Goal: Task Accomplishment & Management: Manage account settings

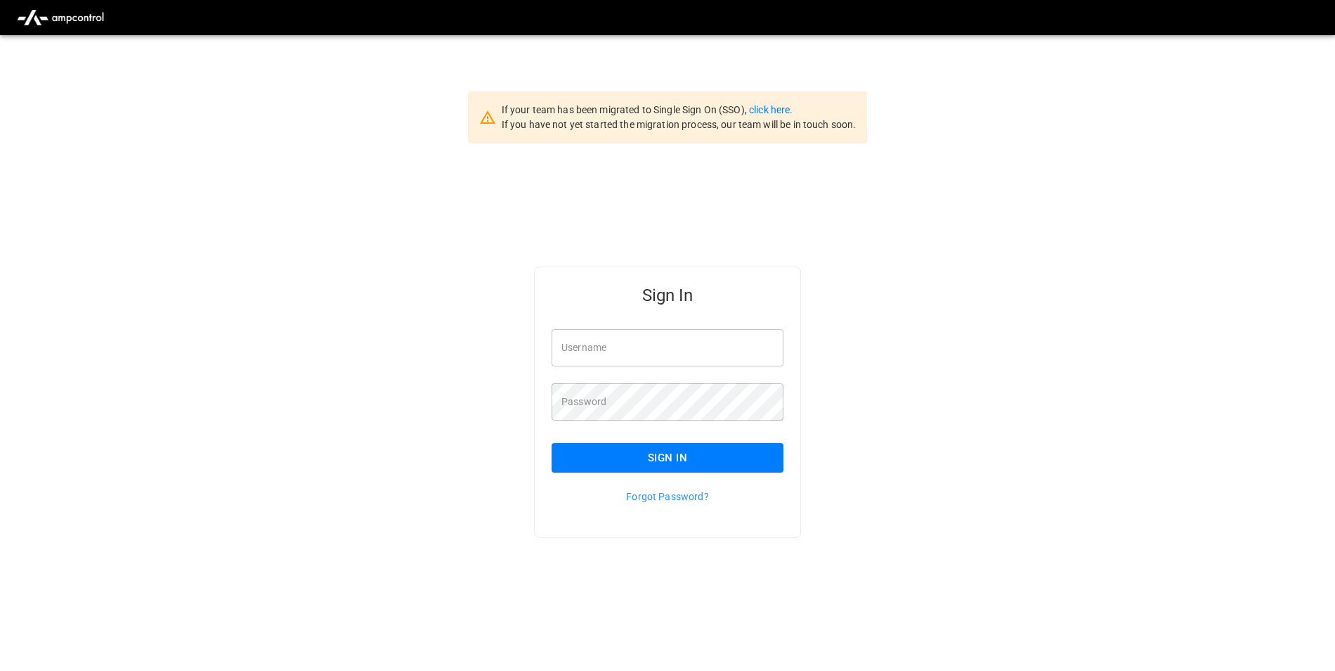
type input "**********"
click at [779, 112] on link "click here." at bounding box center [771, 109] width 44 height 11
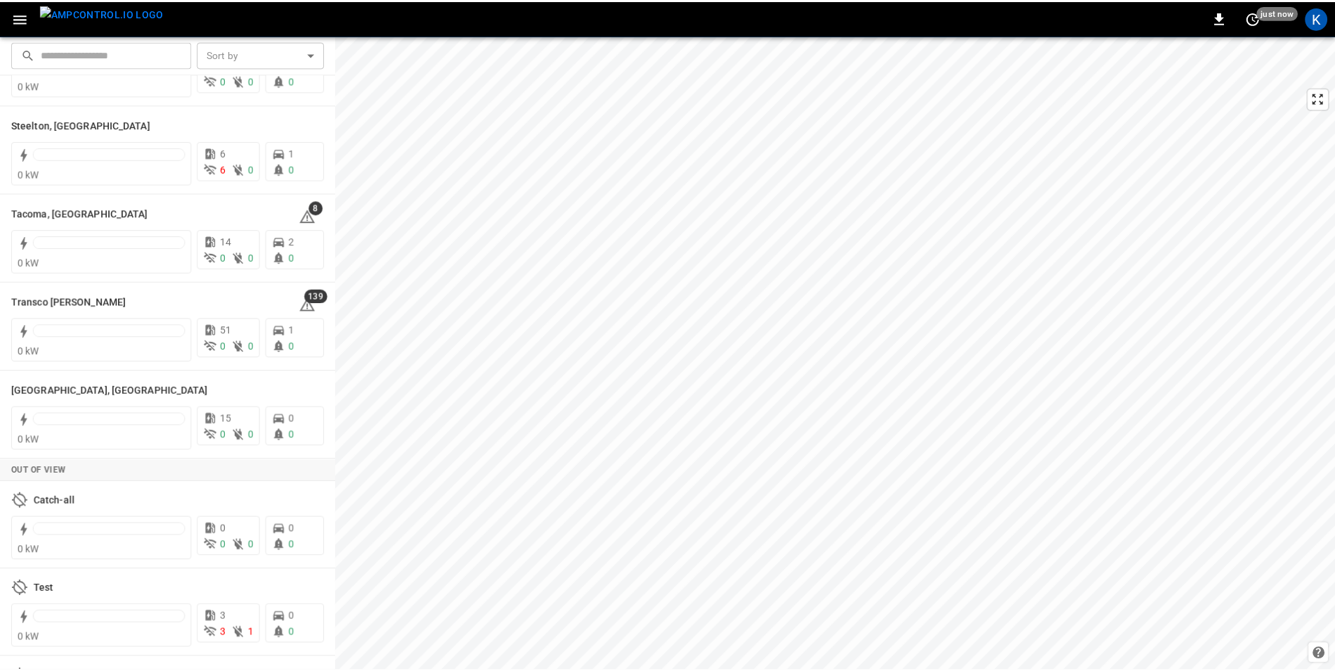
scroll to position [1785, 0]
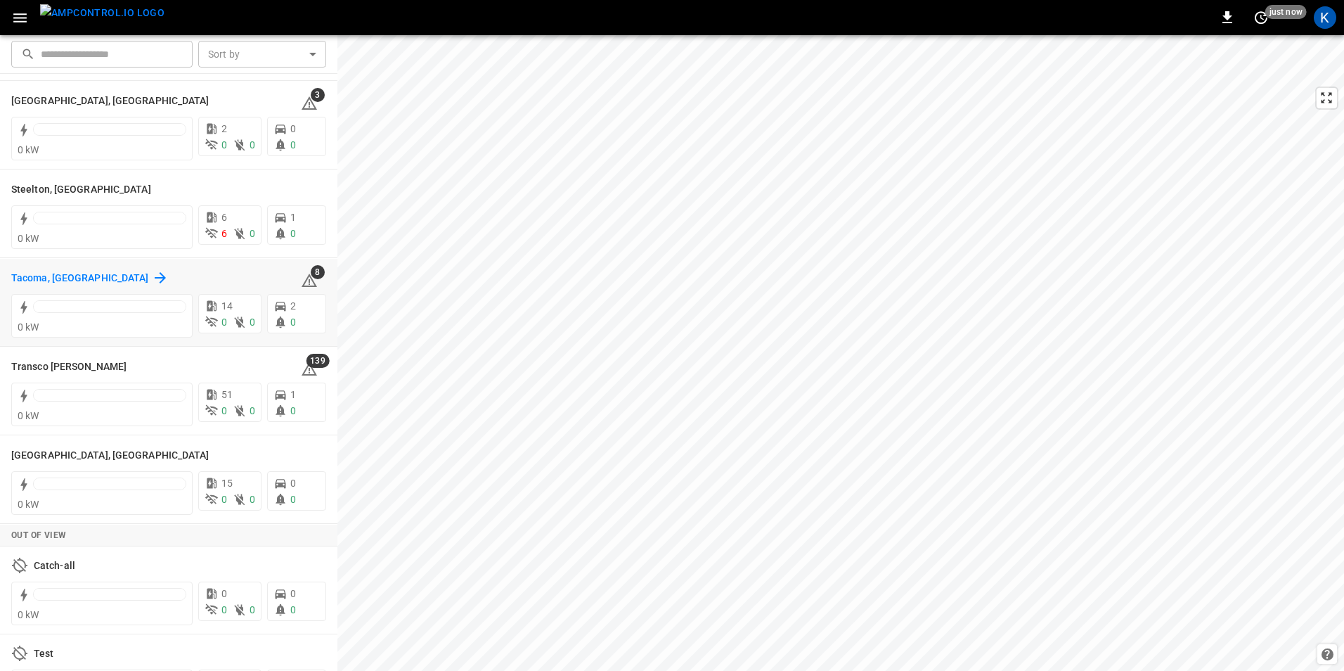
click at [38, 281] on h6 "Tacoma, [GEOGRAPHIC_DATA]" at bounding box center [80, 278] width 138 height 15
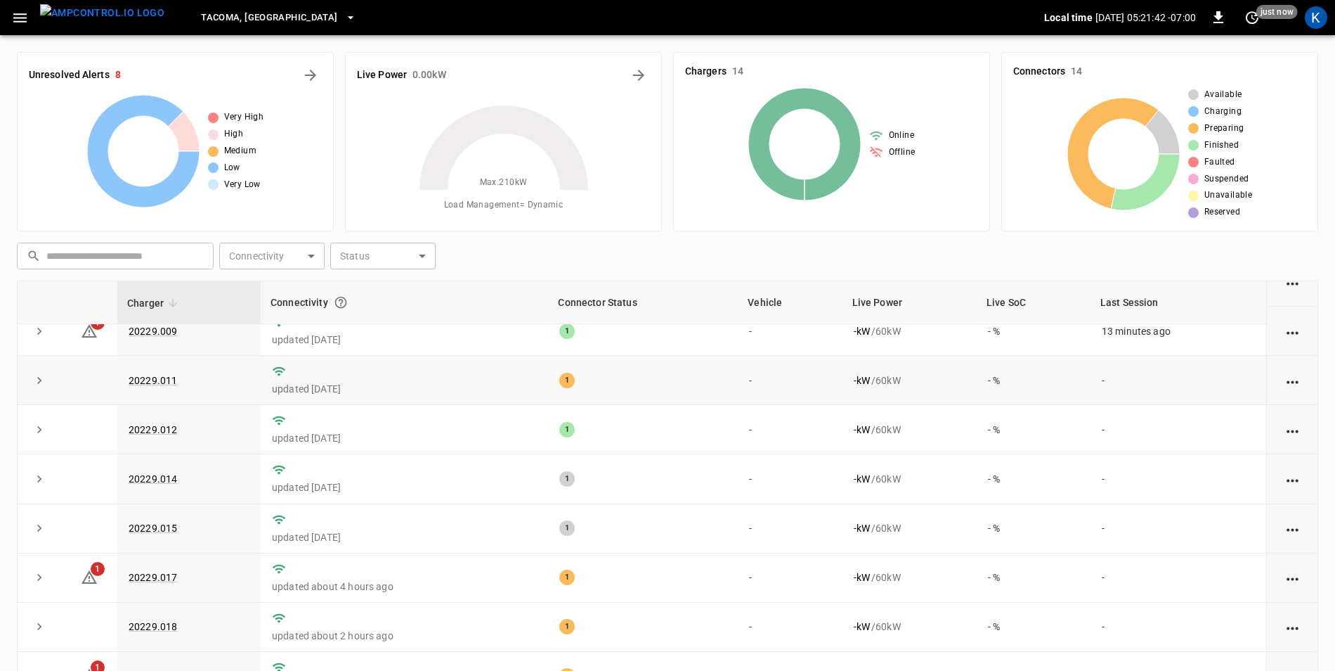
scroll to position [273, 0]
click at [129, 531] on tbody "1 20229.002 updated 36 minutes ago 1 - - kW / 60 kW - % - 1 20229.003 updated a…" at bounding box center [668, 404] width 1300 height 689
click at [466, 407] on td "updated [DATE]" at bounding box center [404, 429] width 287 height 49
click at [163, 473] on link "20229.014" at bounding box center [153, 478] width 54 height 17
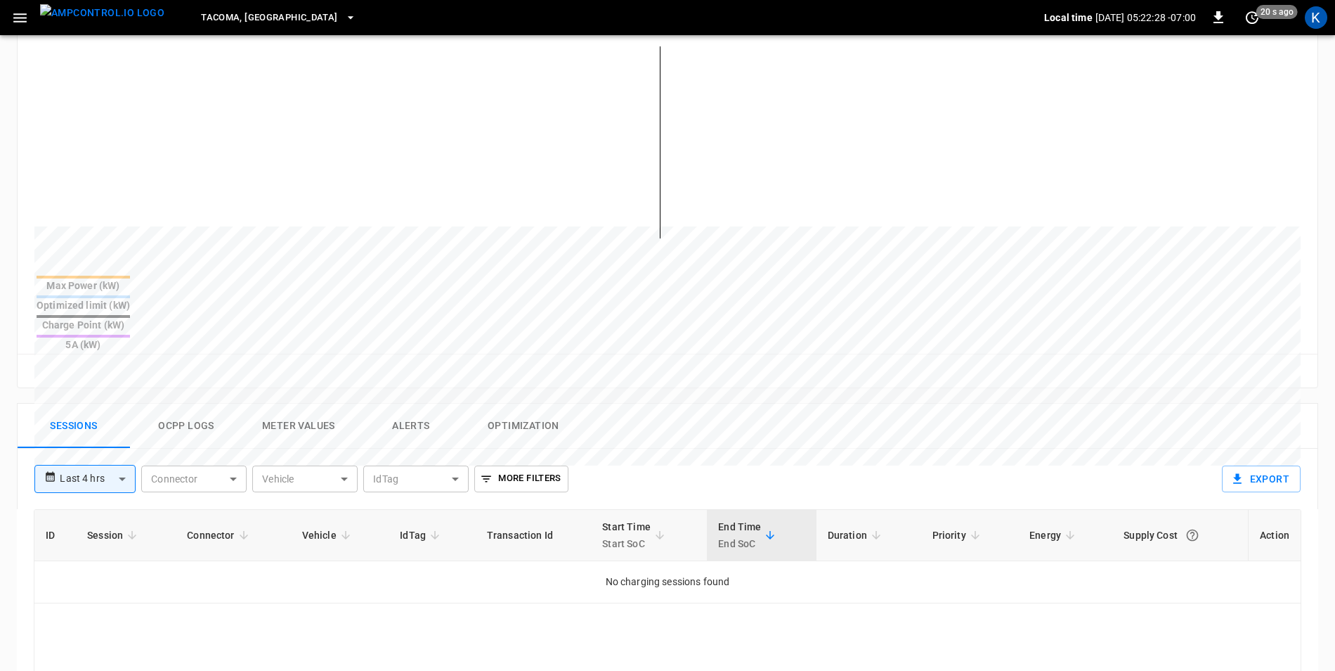
scroll to position [351, 0]
click at [127, 427] on body "**********" at bounding box center [667, 340] width 1335 height 1383
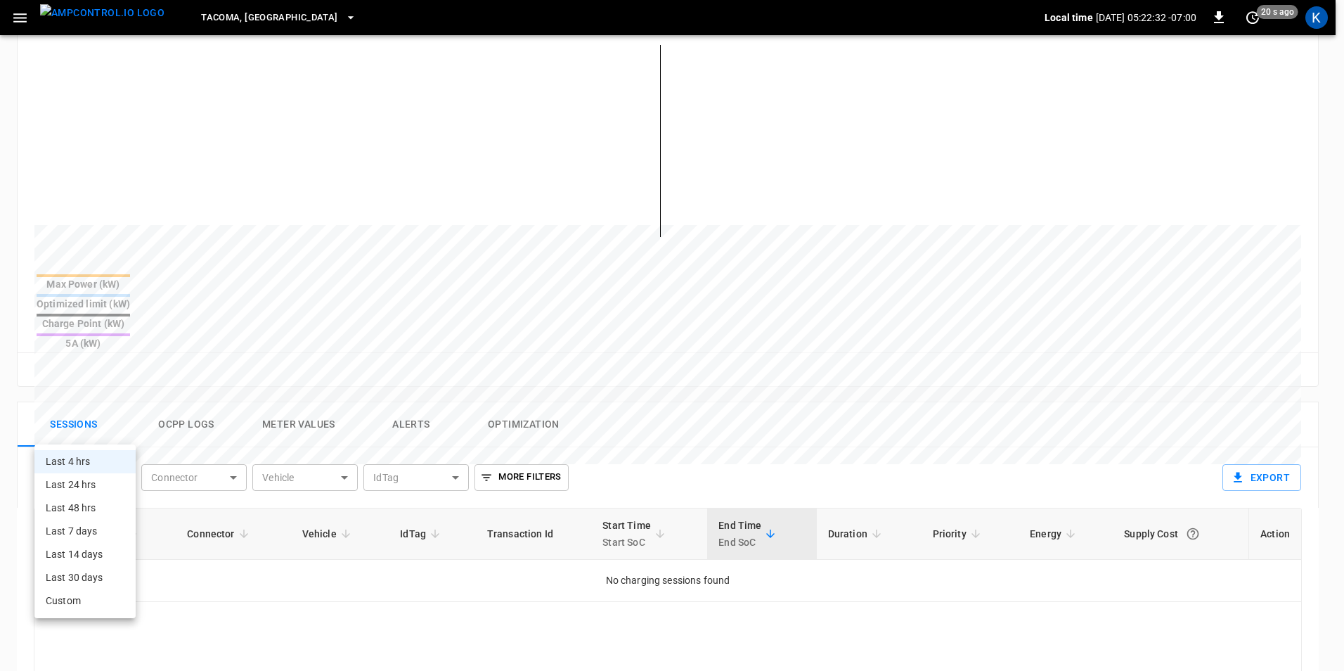
click at [92, 529] on li "Last 7 days" at bounding box center [84, 530] width 101 height 23
type input "**********"
type input "***"
type input "**********"
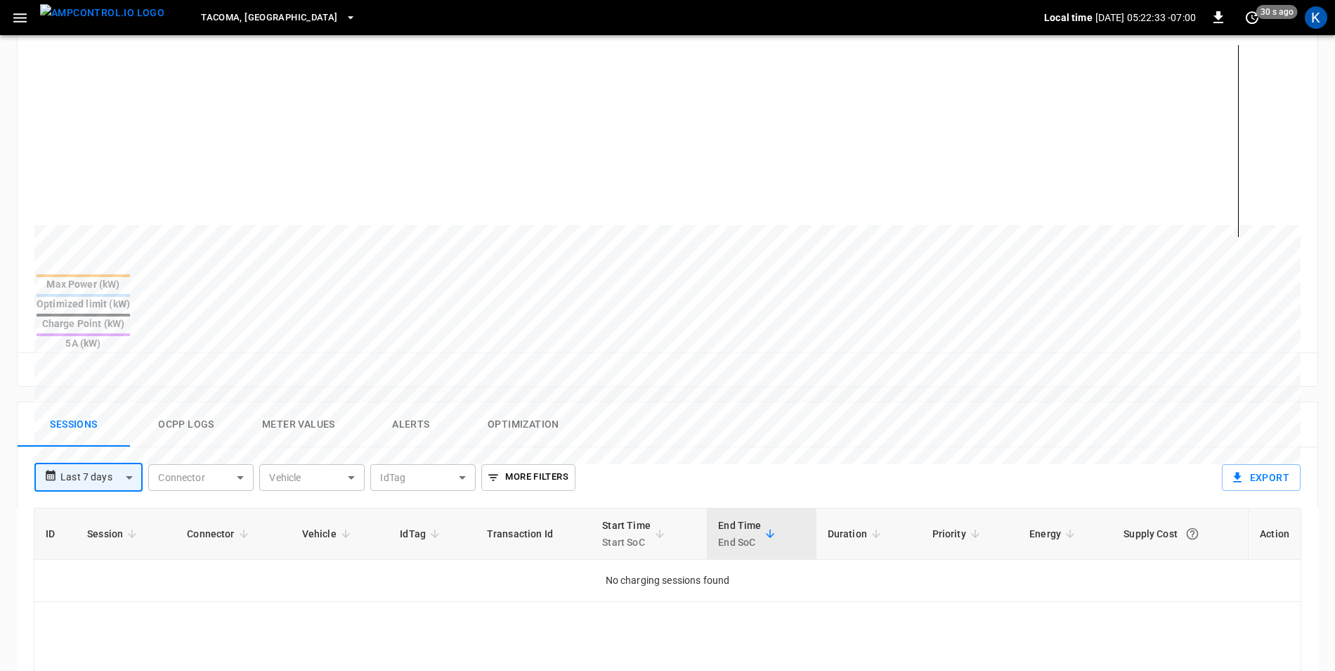
click at [167, 402] on button "Ocpp logs" at bounding box center [186, 424] width 112 height 45
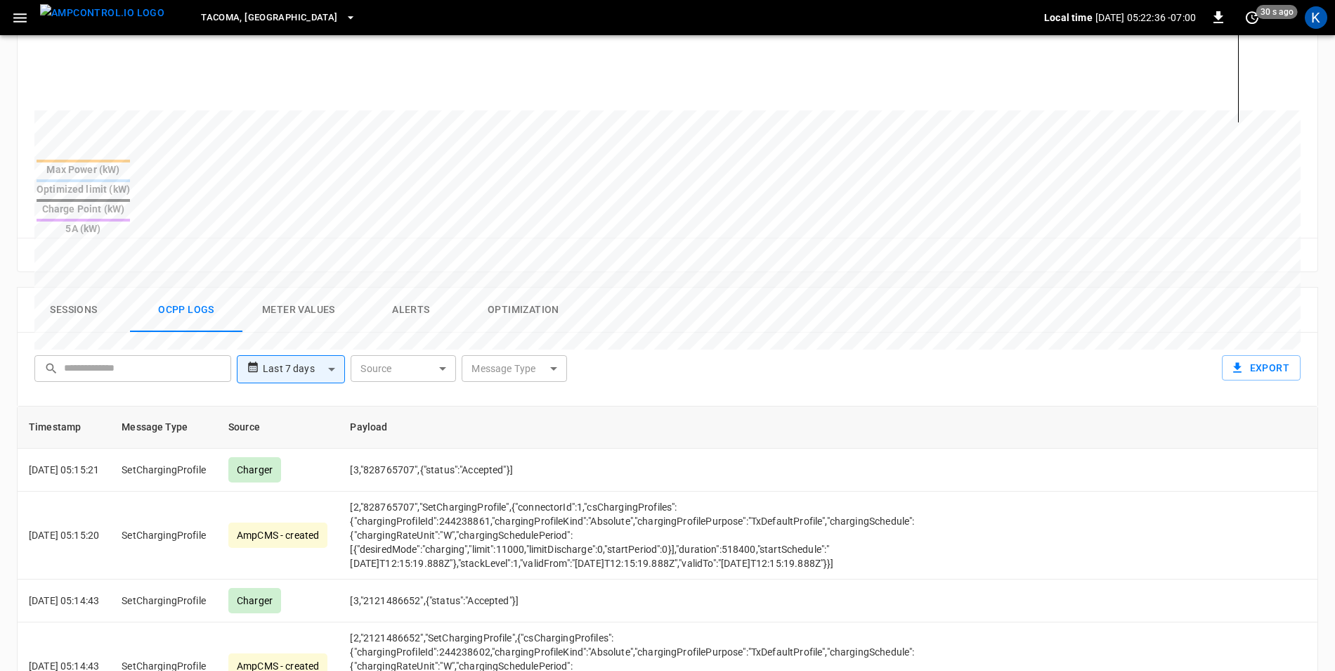
scroll to position [422, 0]
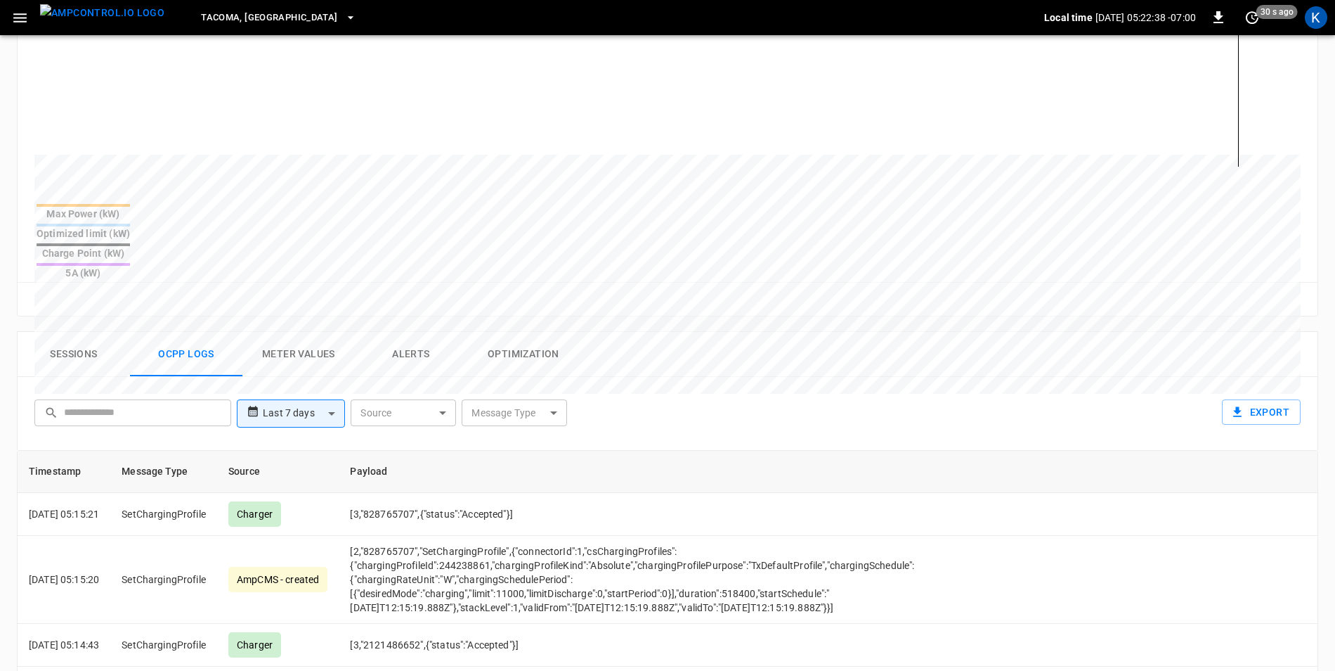
click at [65, 332] on button "Sessions" at bounding box center [74, 354] width 112 height 45
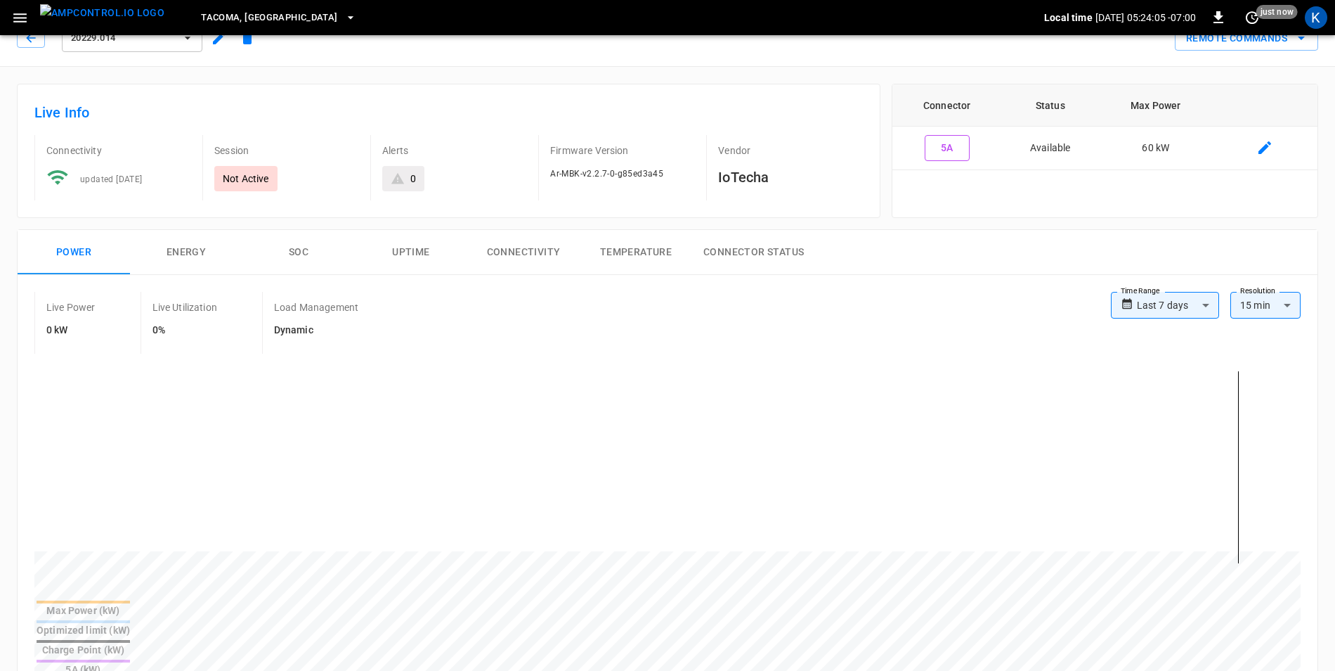
scroll to position [0, 0]
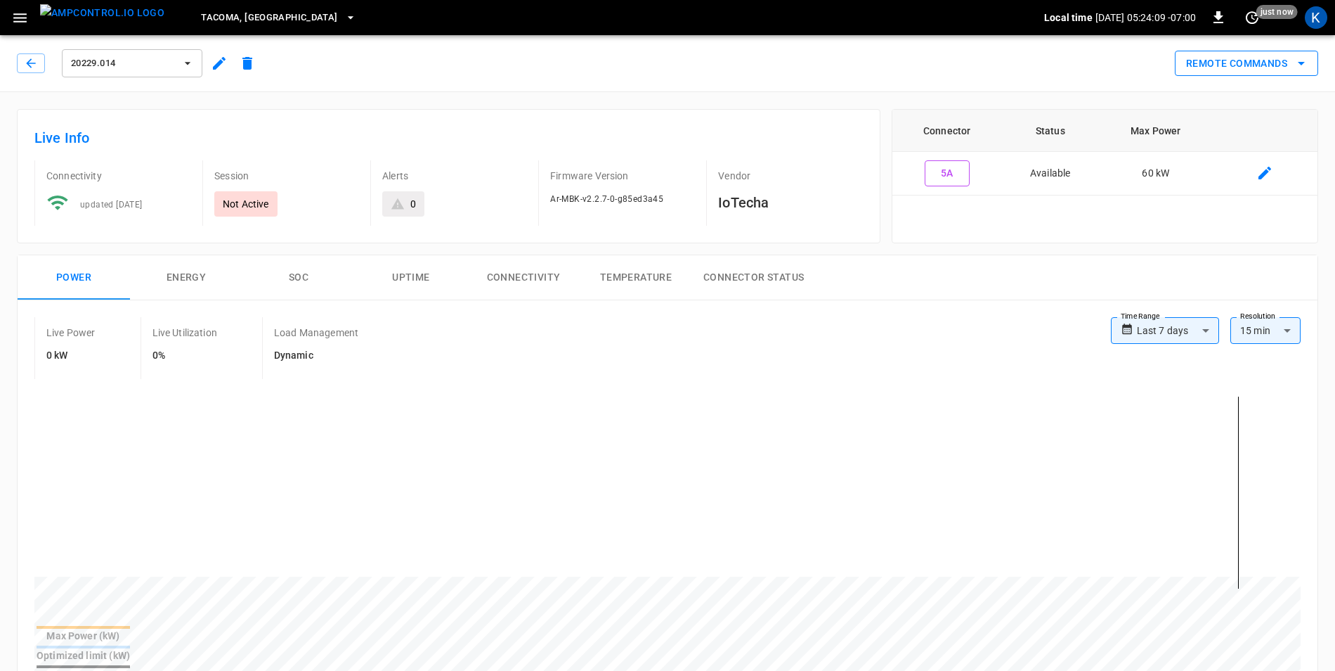
click at [1304, 67] on icon "remote commands options" at bounding box center [1301, 63] width 17 height 17
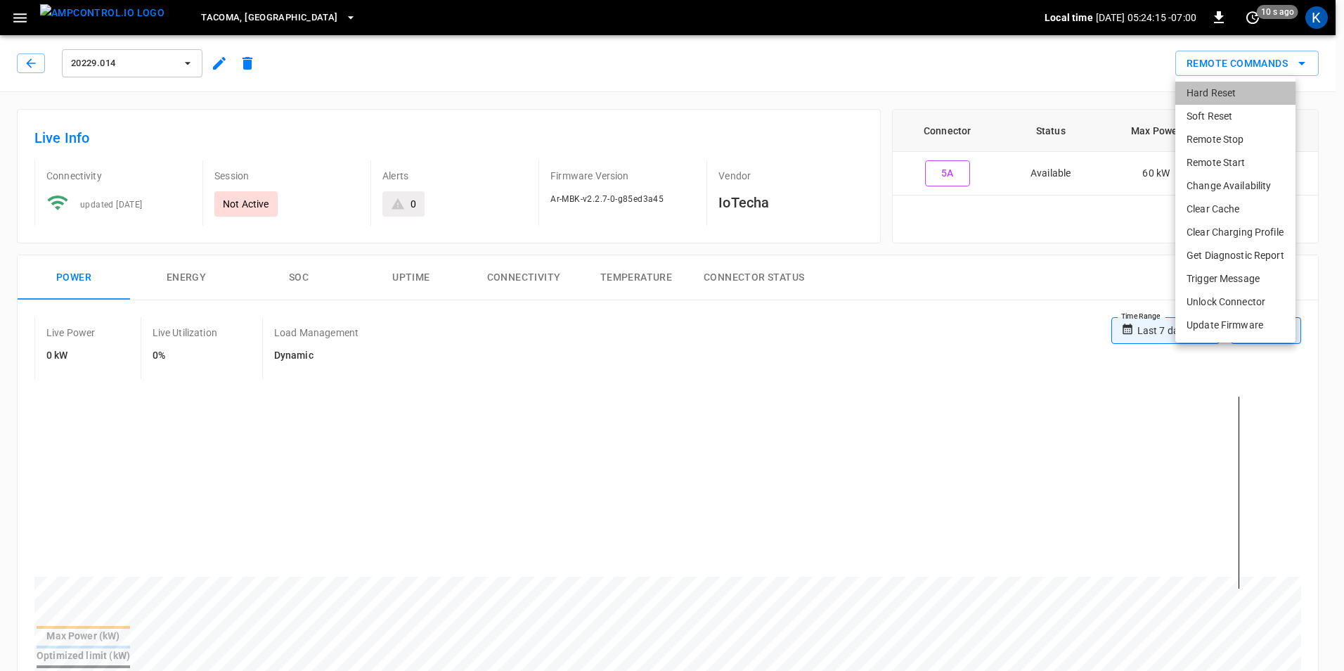
click at [1210, 93] on li "Hard Reset" at bounding box center [1235, 93] width 120 height 23
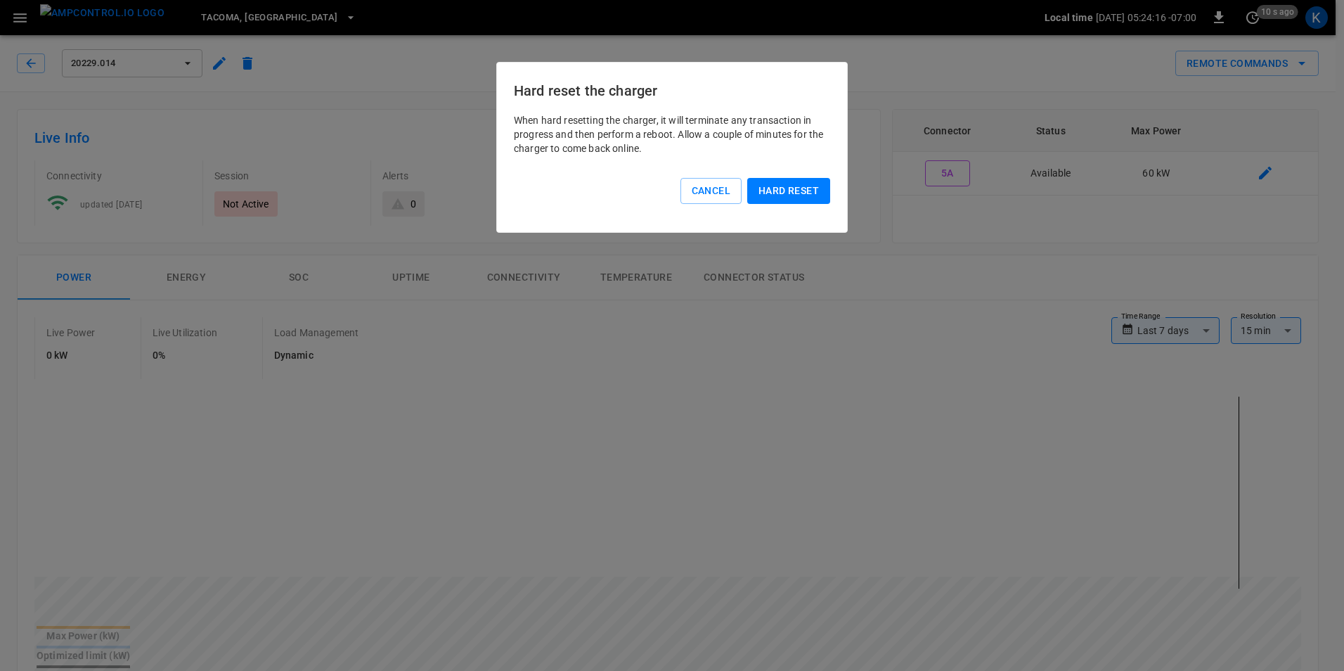
click at [785, 188] on button "Hard reset" at bounding box center [788, 191] width 83 height 26
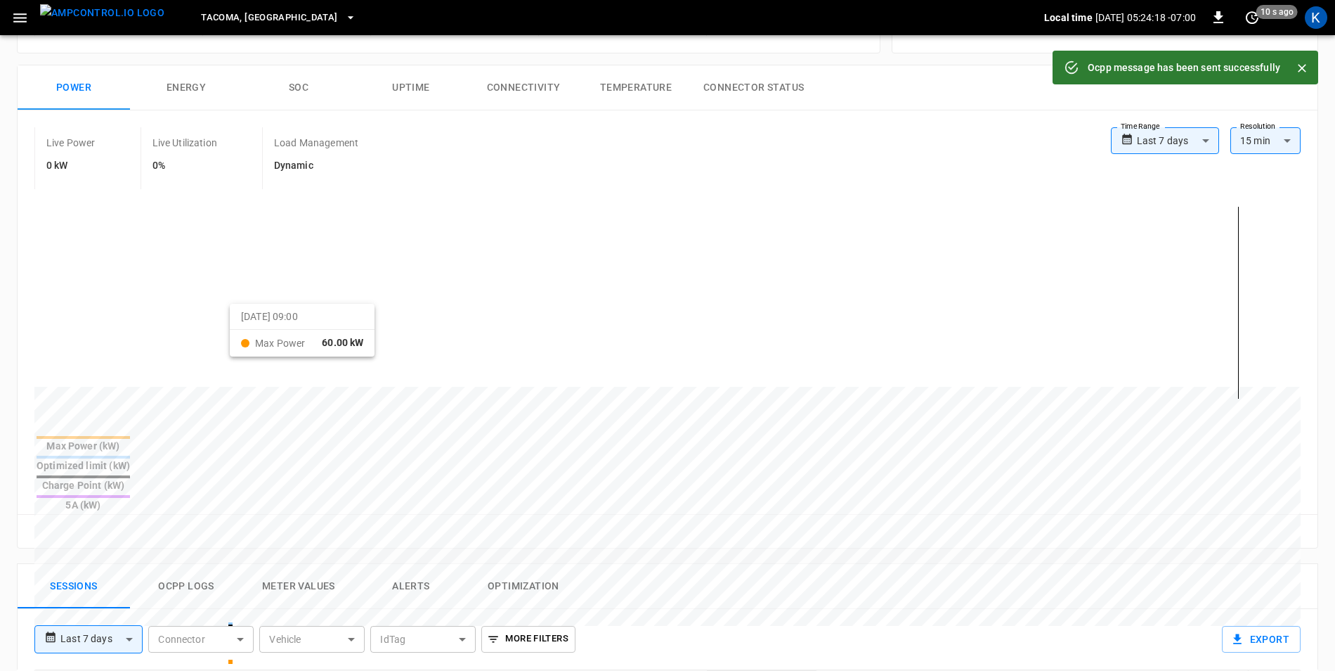
scroll to position [351, 0]
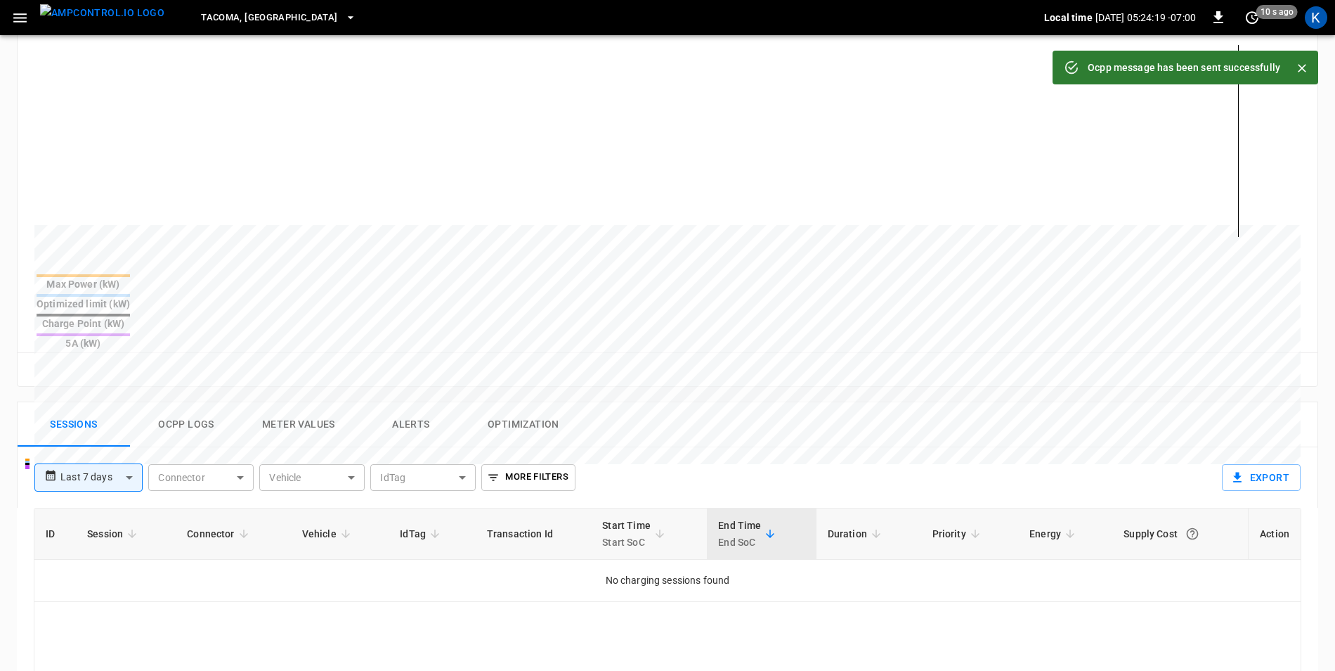
click at [203, 402] on button "Ocpp logs" at bounding box center [186, 424] width 112 height 45
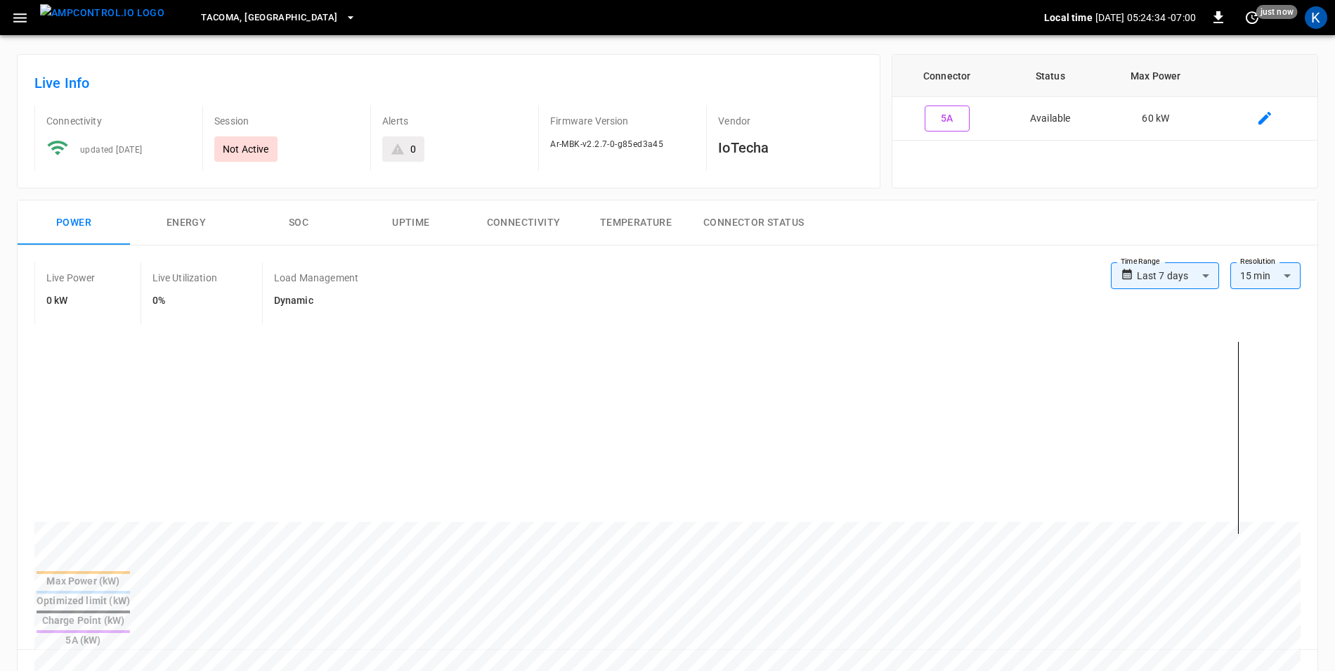
scroll to position [0, 0]
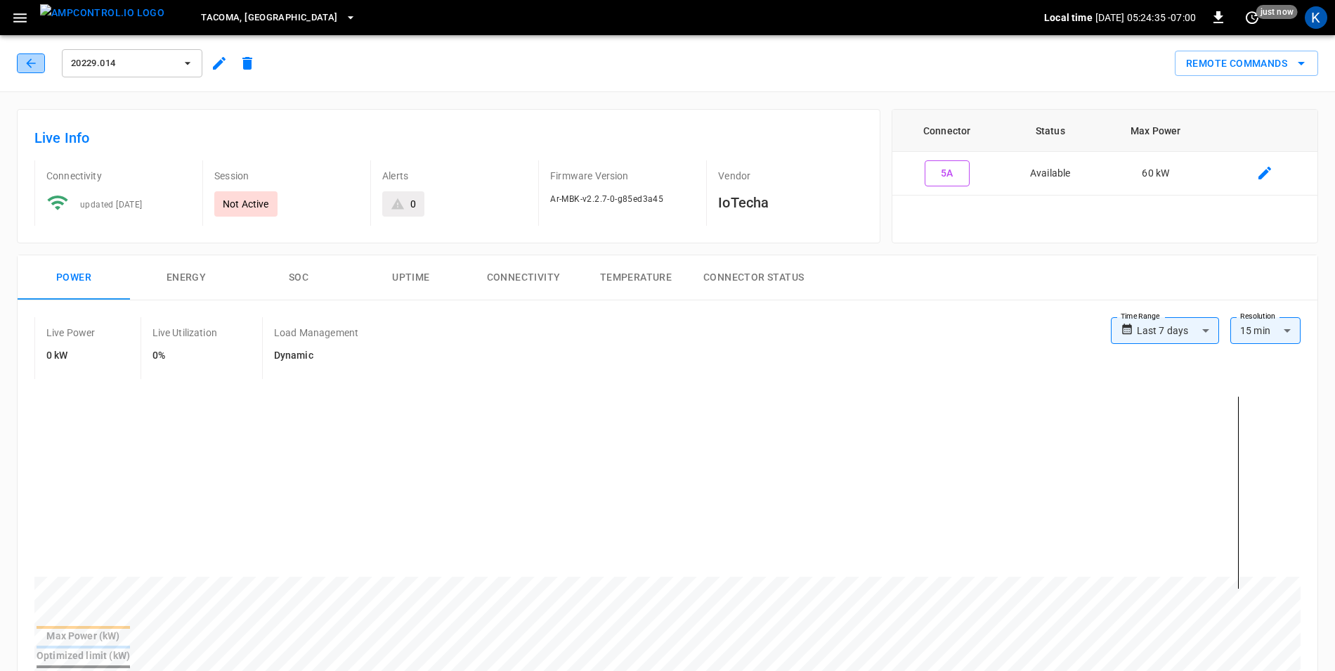
click at [34, 62] on icon "button" at bounding box center [31, 63] width 14 height 14
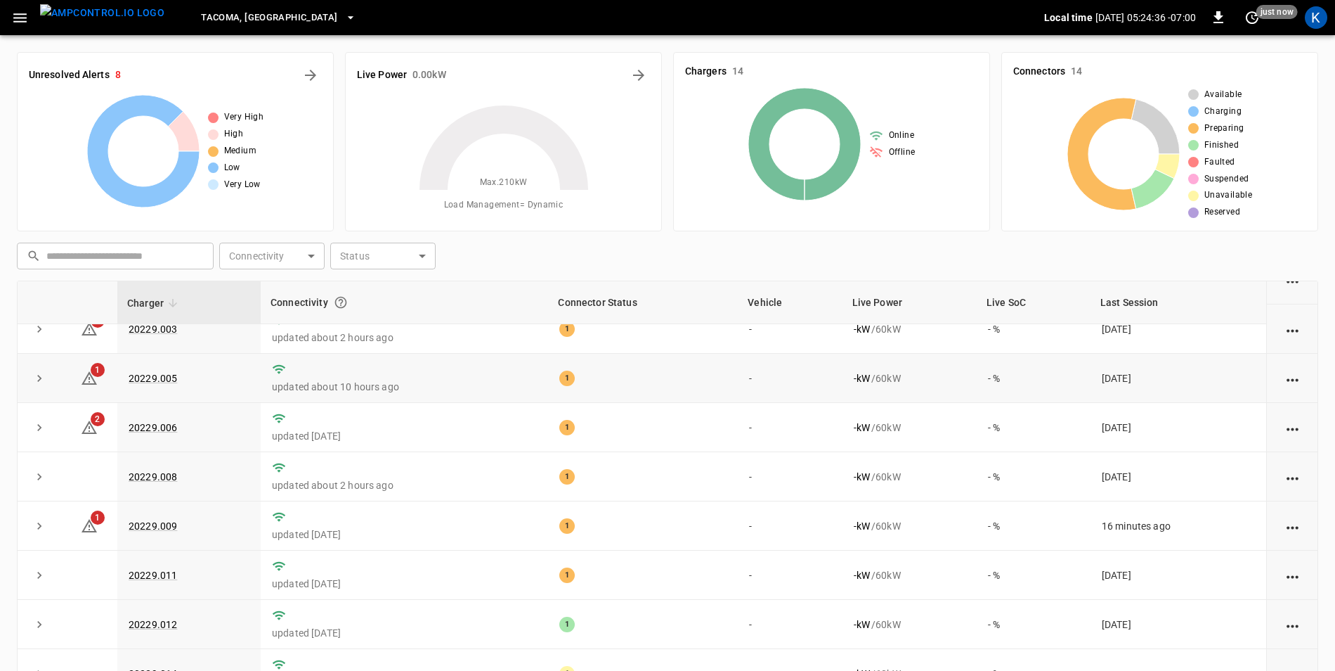
scroll to position [273, 0]
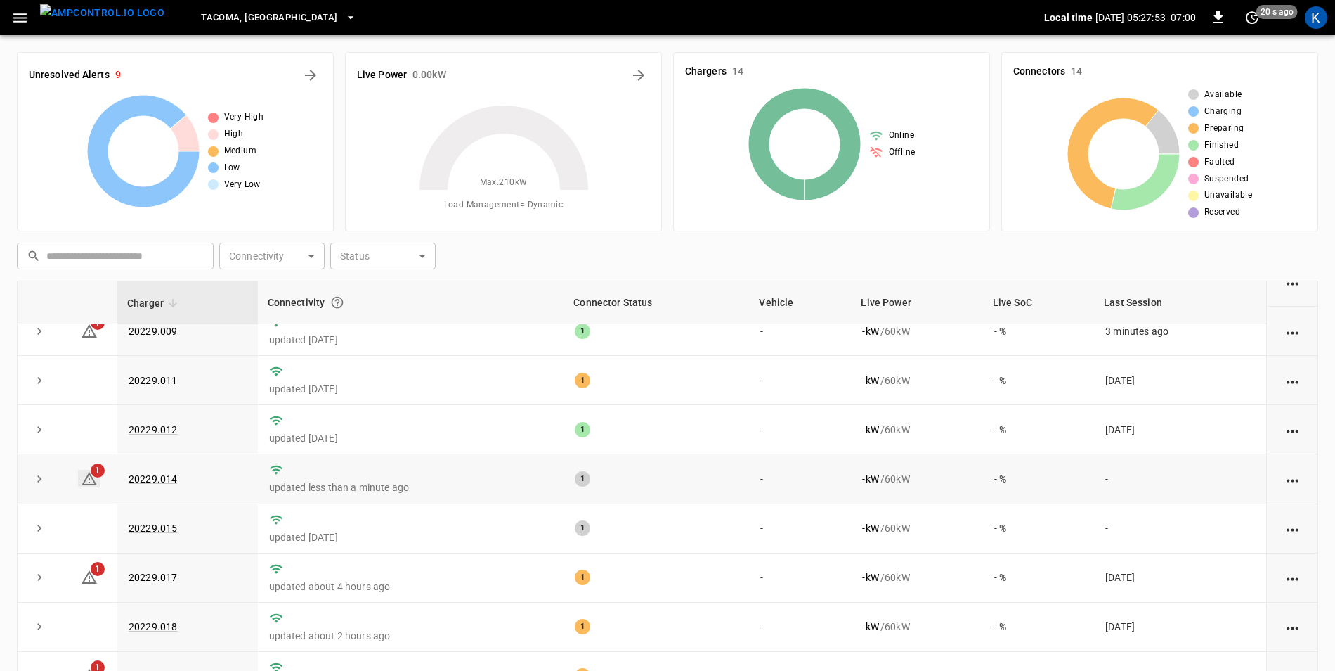
click at [88, 476] on icon at bounding box center [89, 478] width 17 height 17
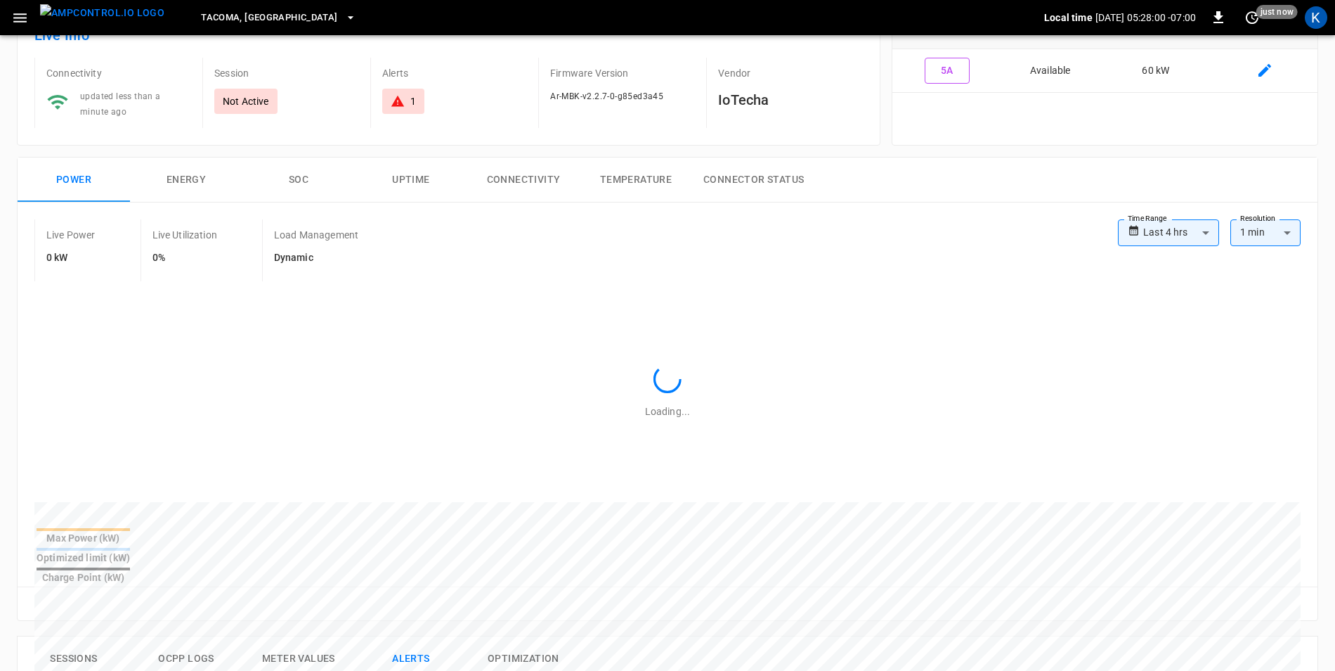
scroll to position [384, 0]
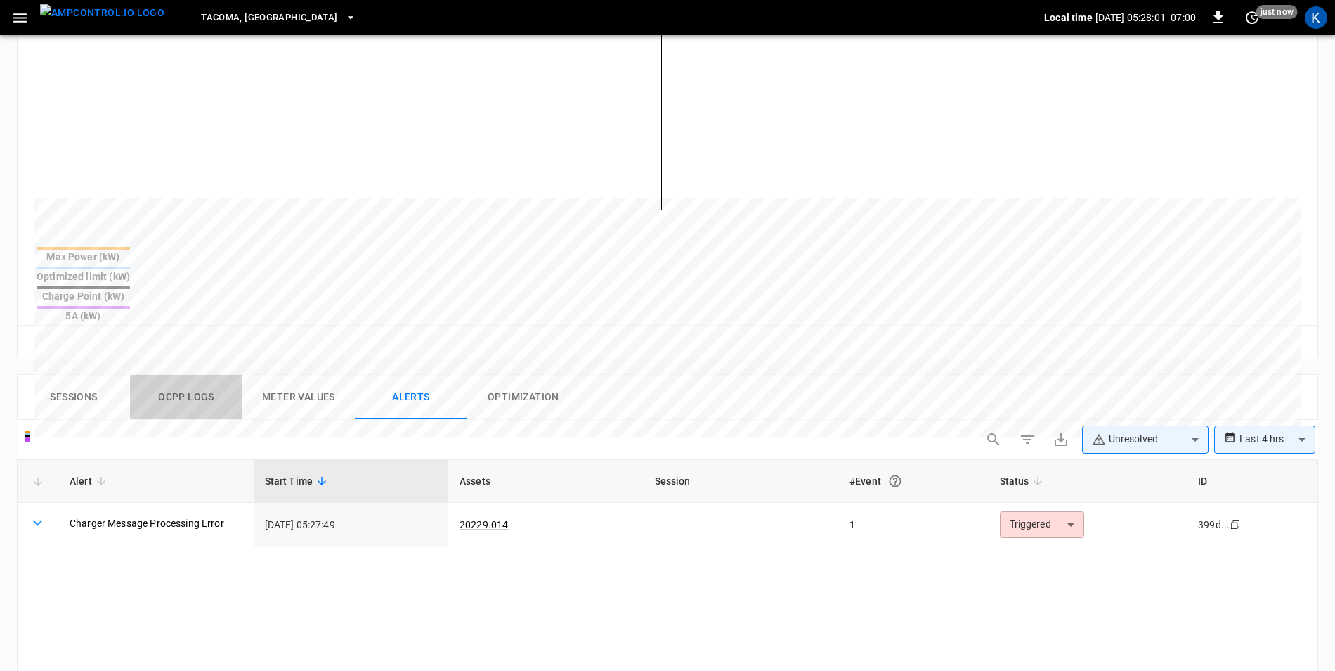
click at [170, 375] on button "Ocpp logs" at bounding box center [186, 397] width 112 height 45
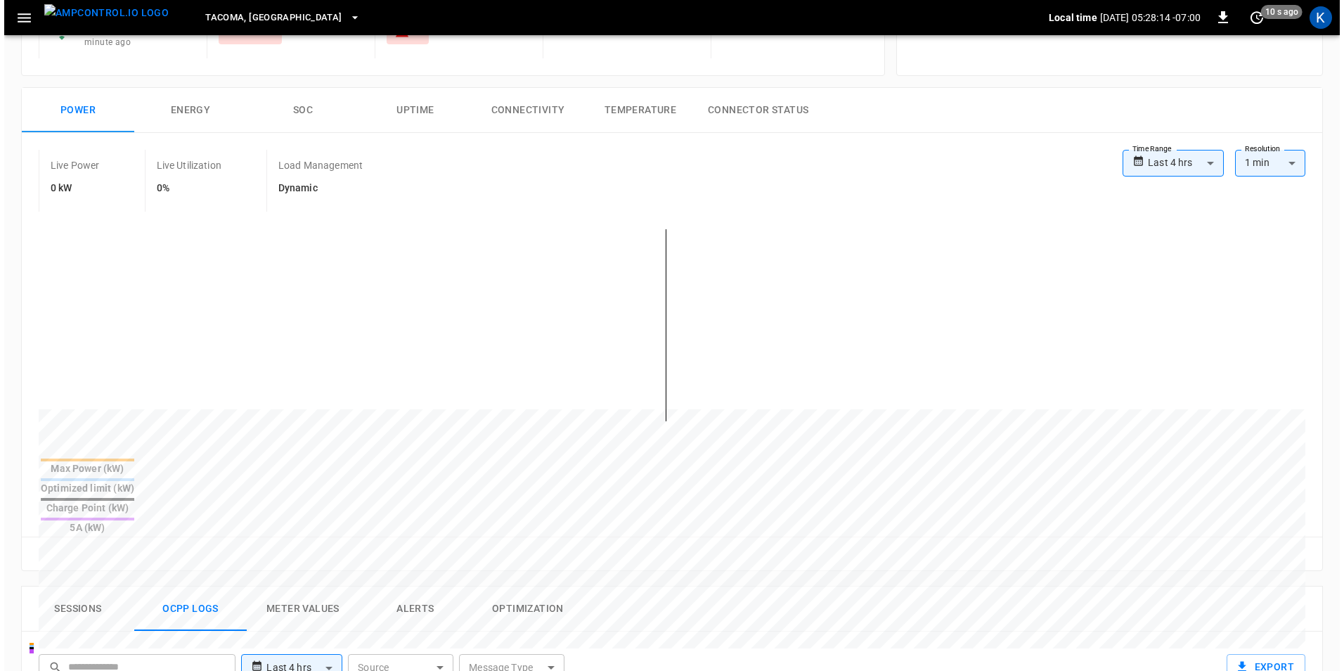
scroll to position [0, 0]
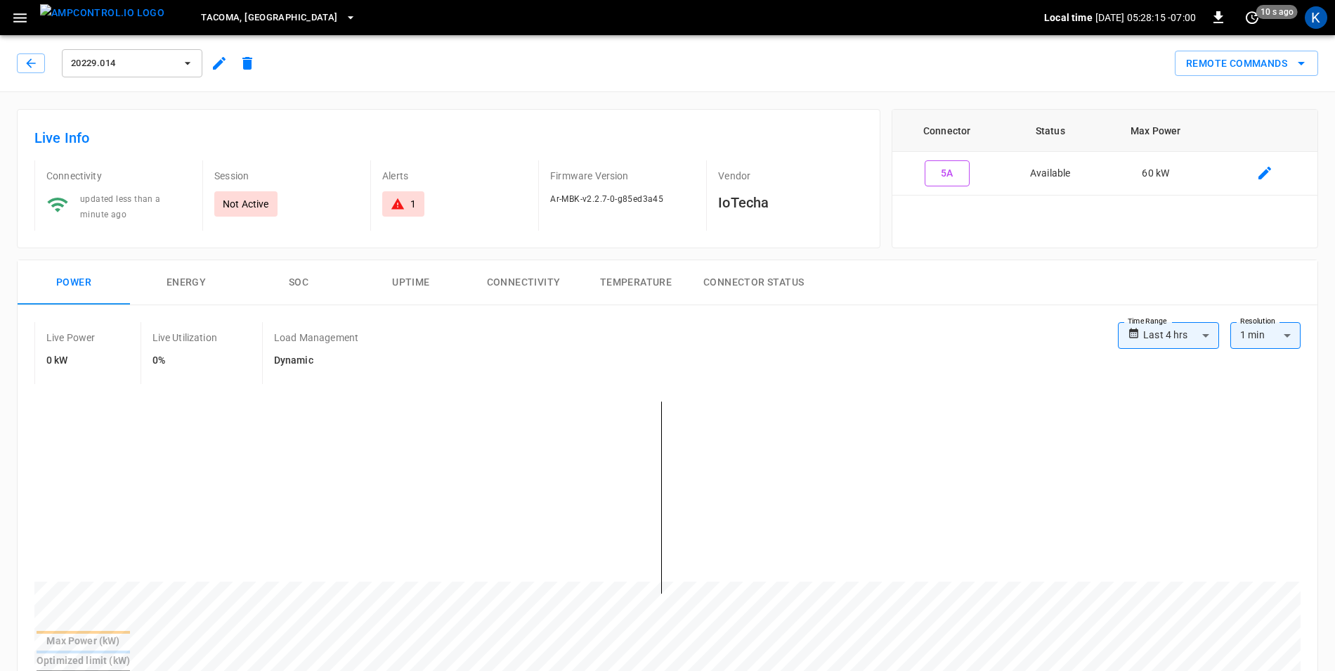
click at [187, 61] on icon "button" at bounding box center [188, 63] width 14 height 14
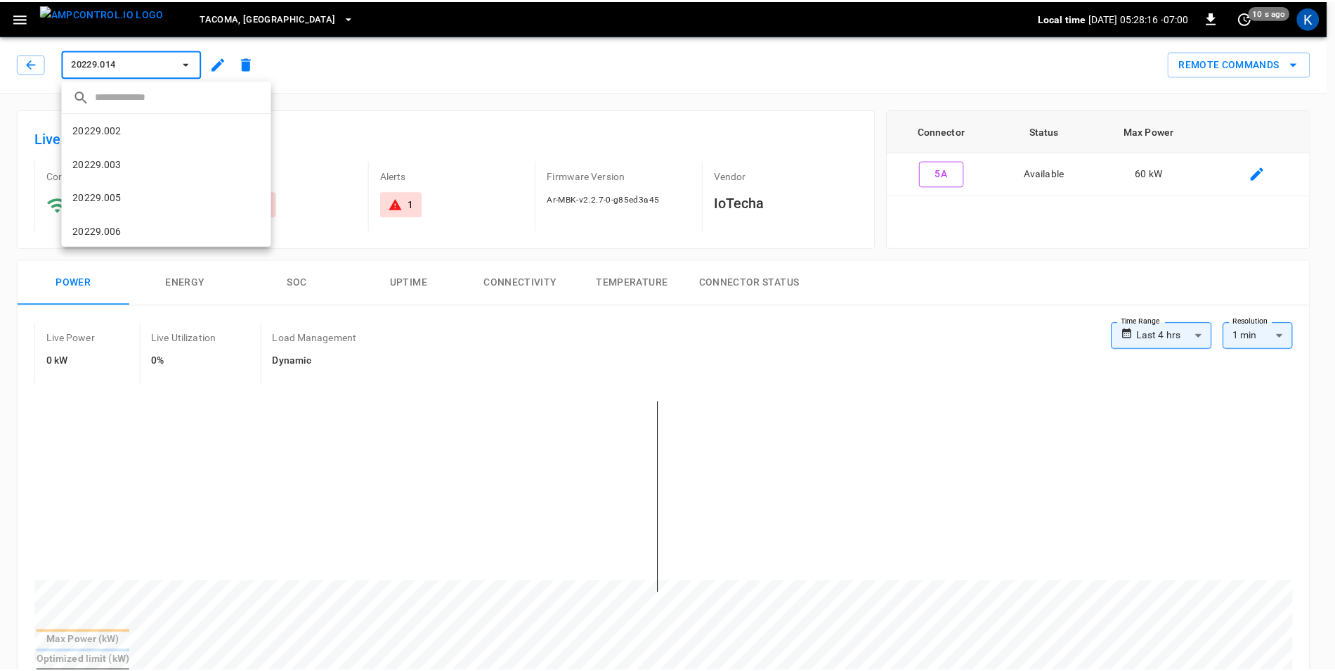
scroll to position [260, 0]
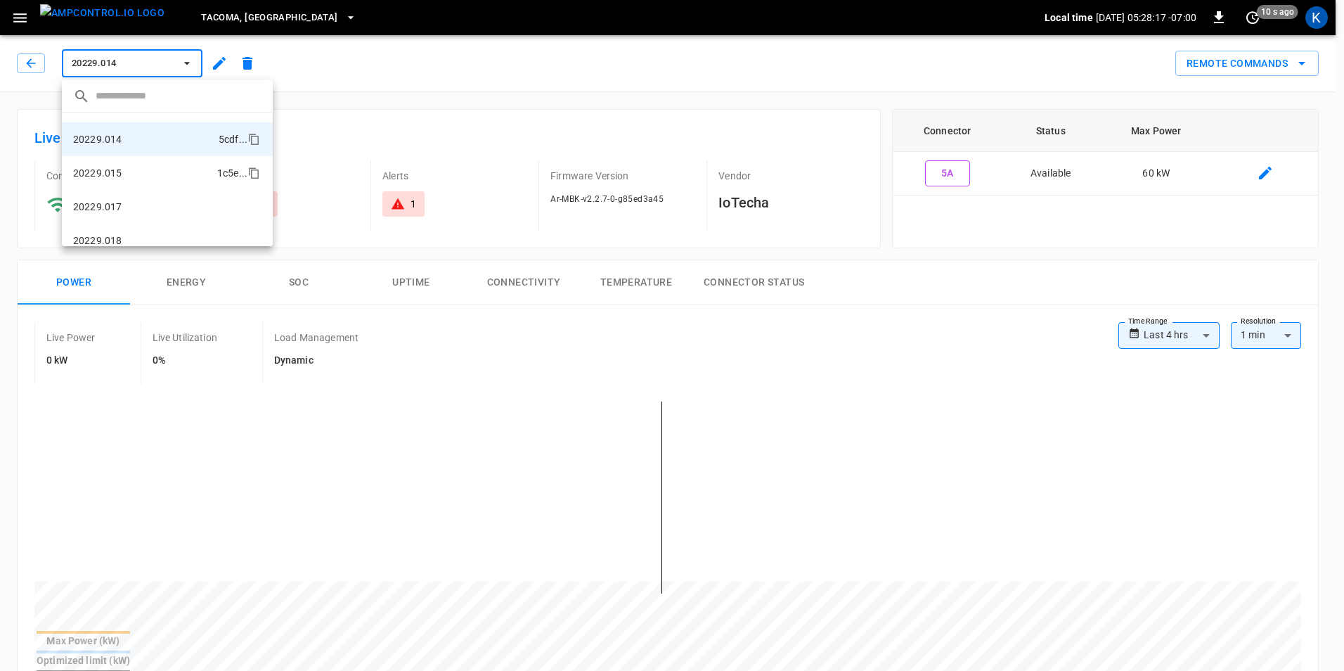
click at [140, 169] on li "20229.015 1c5e ..." at bounding box center [167, 173] width 211 height 34
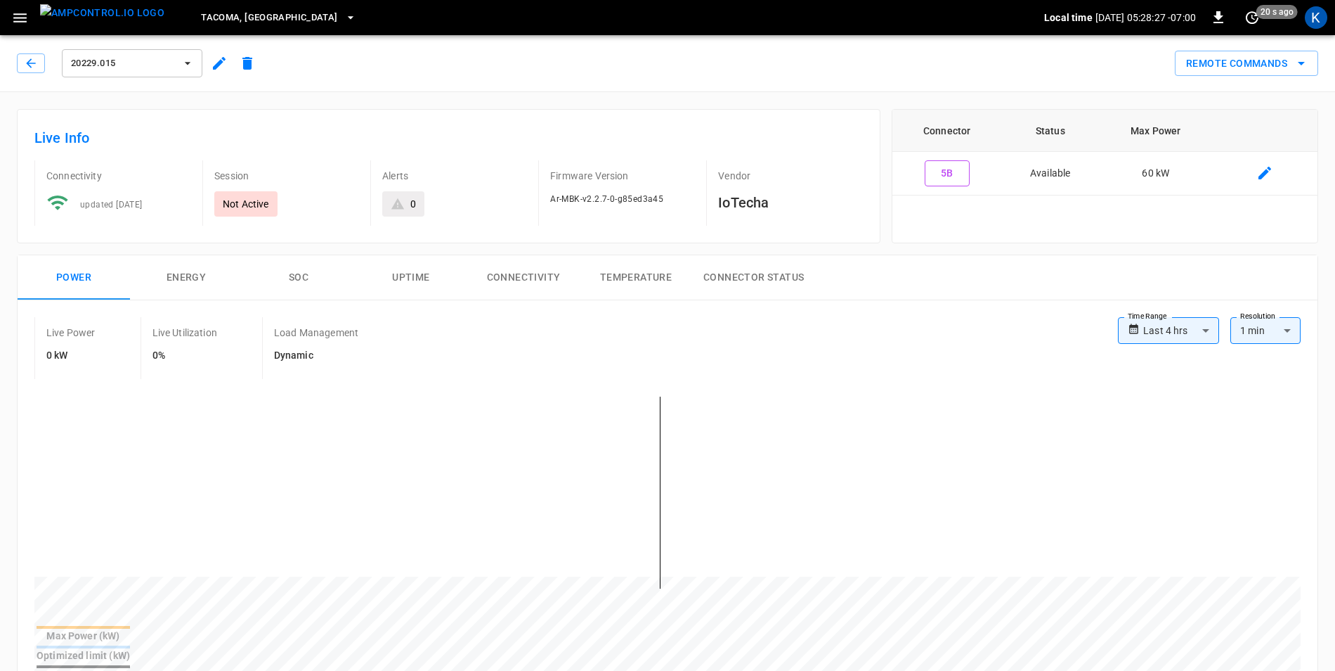
click at [192, 58] on icon "button" at bounding box center [188, 63] width 14 height 14
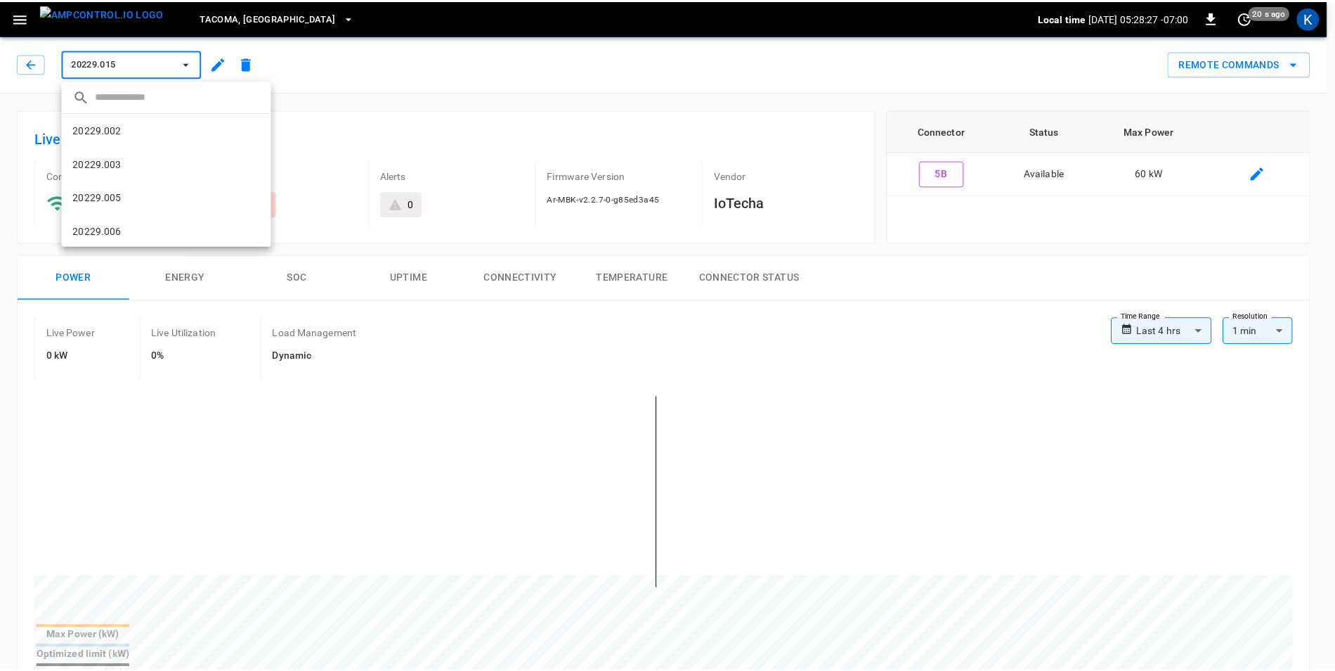
scroll to position [294, 0]
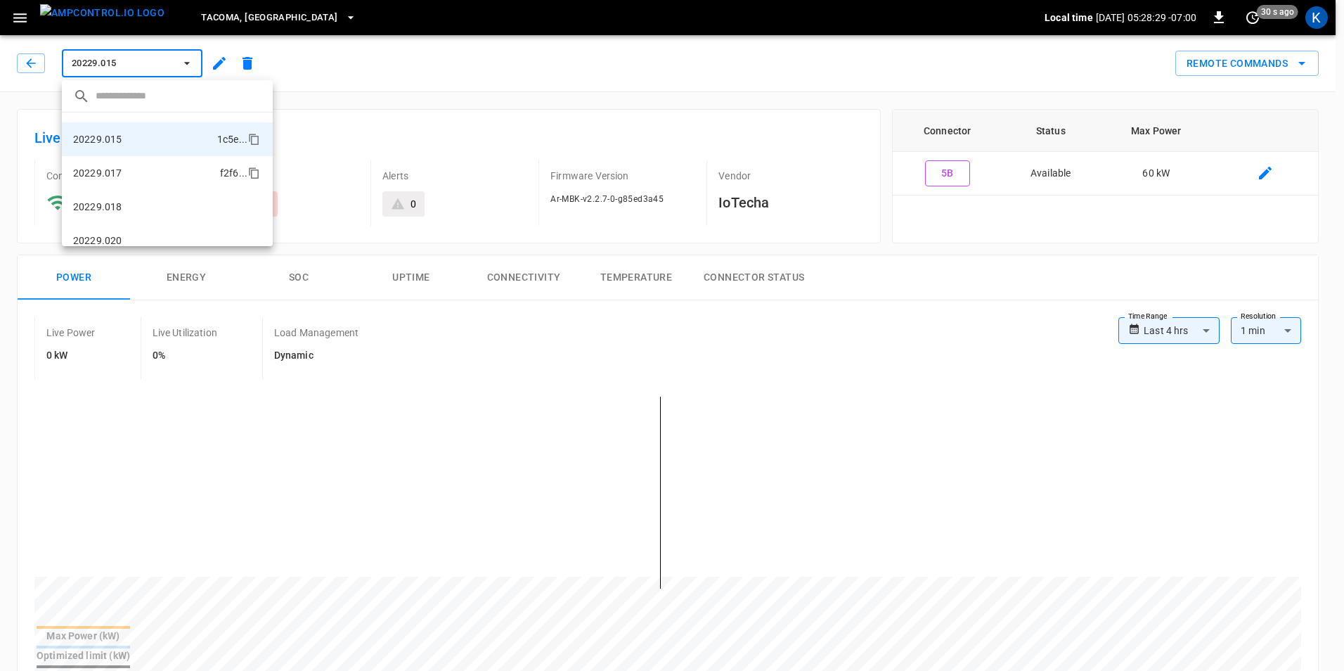
click at [122, 171] on li "20229.017 f2f6 ..." at bounding box center [167, 173] width 211 height 34
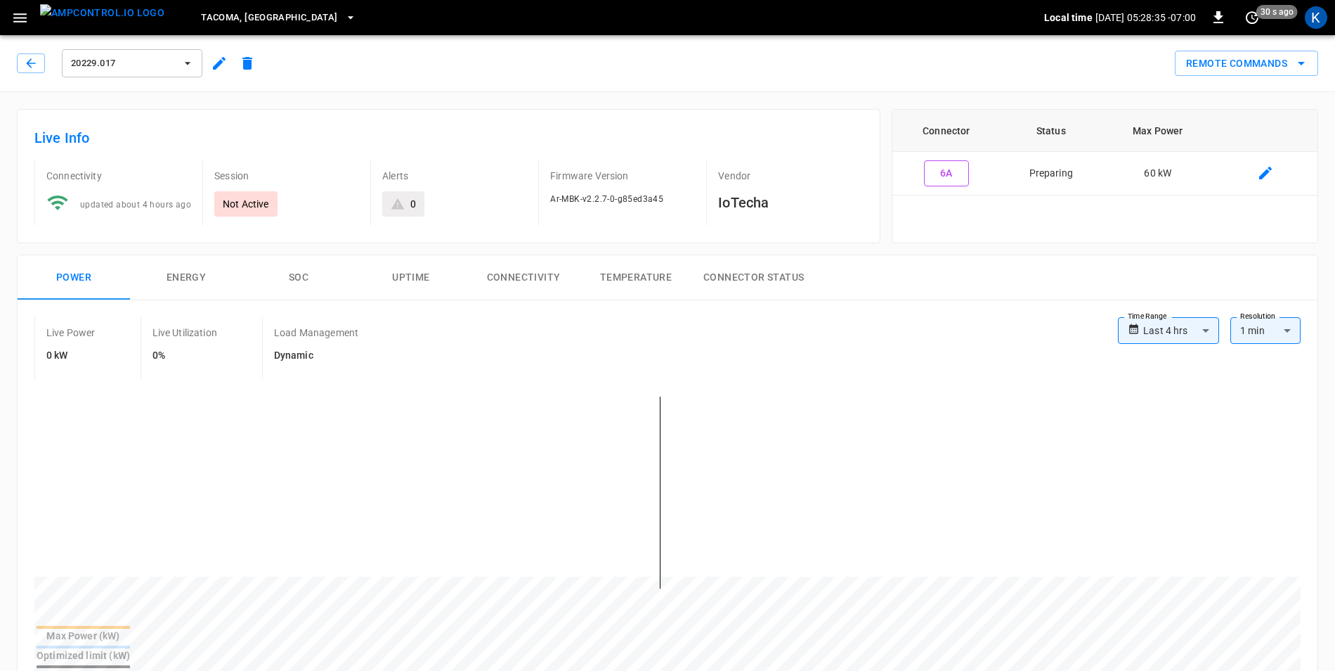
click at [186, 63] on icon "button" at bounding box center [188, 63] width 6 height 3
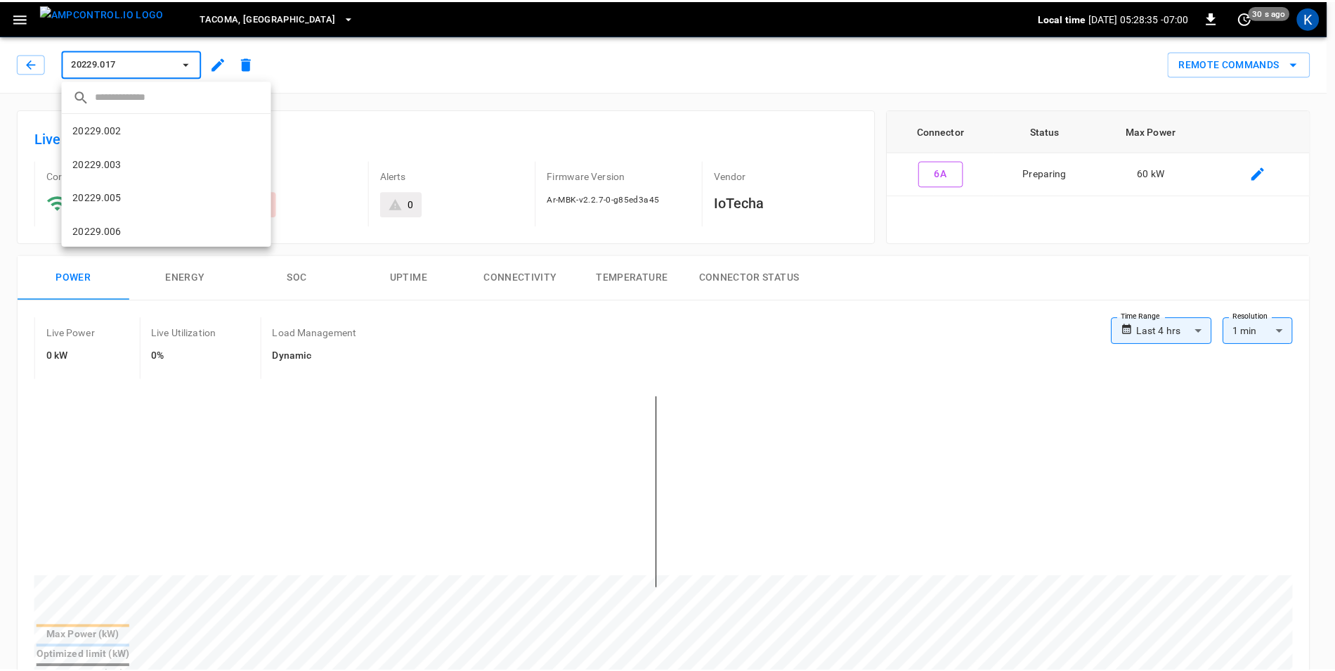
scroll to position [328, 0]
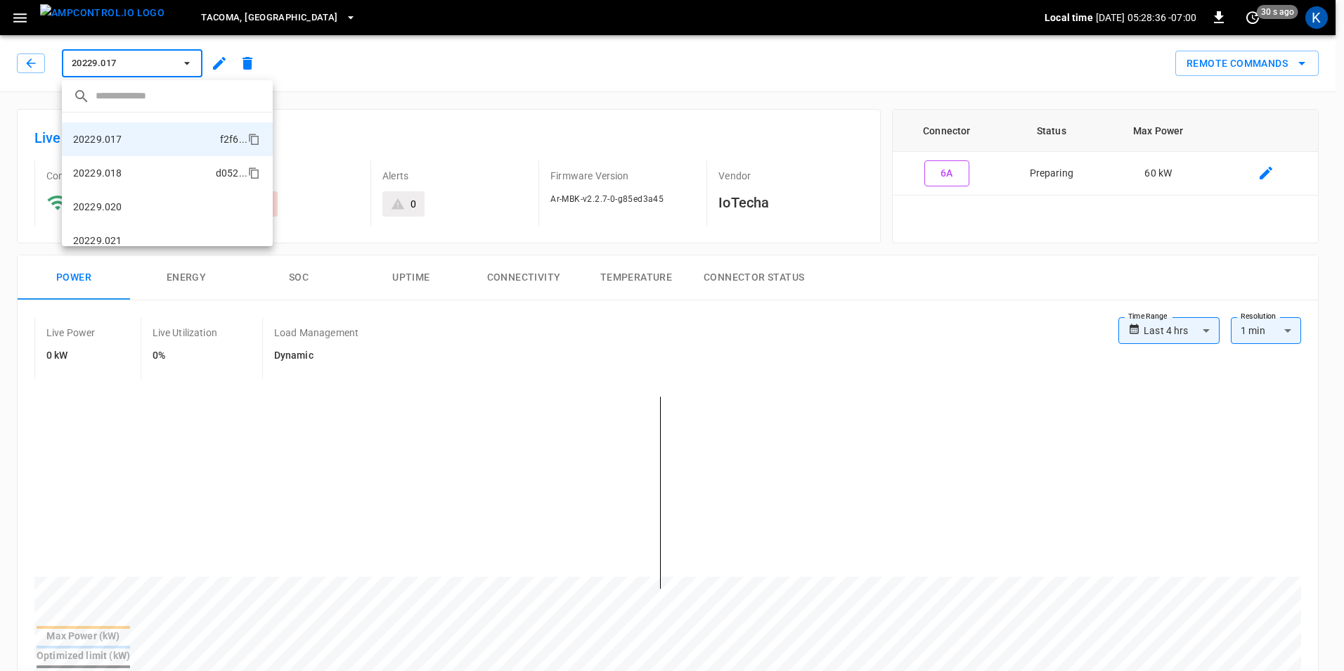
click at [155, 175] on li "20229.018 d052 ..." at bounding box center [167, 173] width 211 height 34
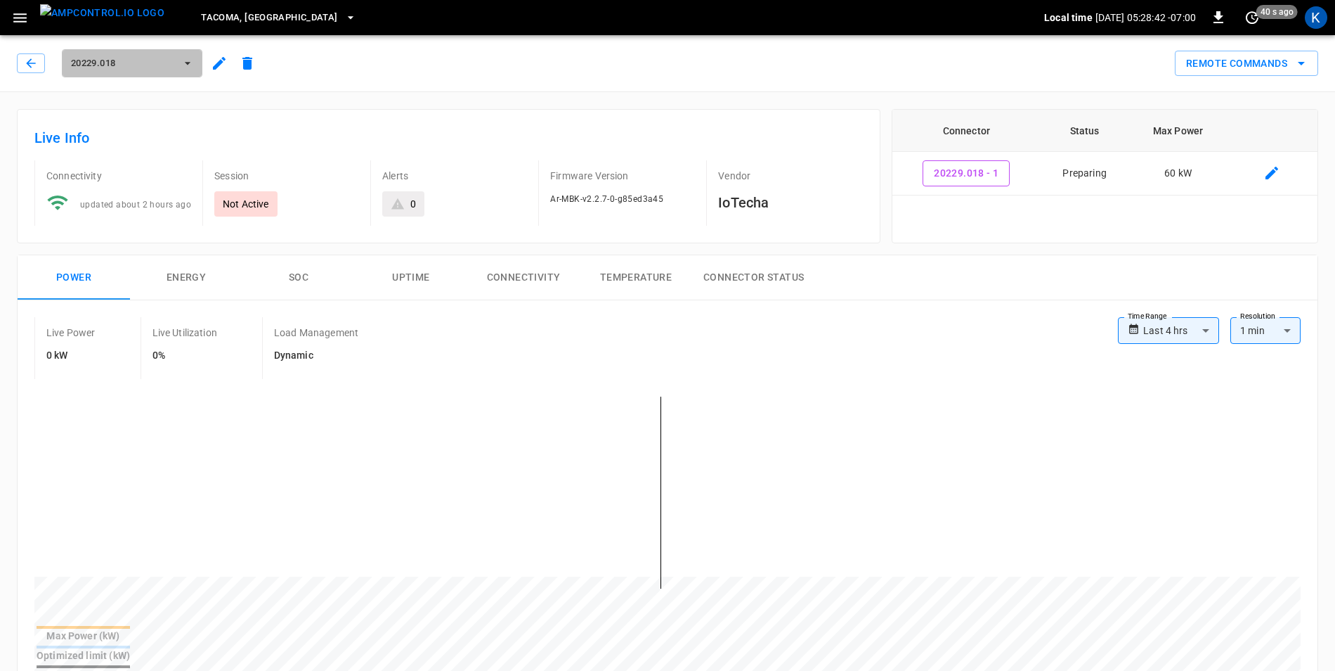
click at [182, 67] on icon "button" at bounding box center [188, 63] width 14 height 14
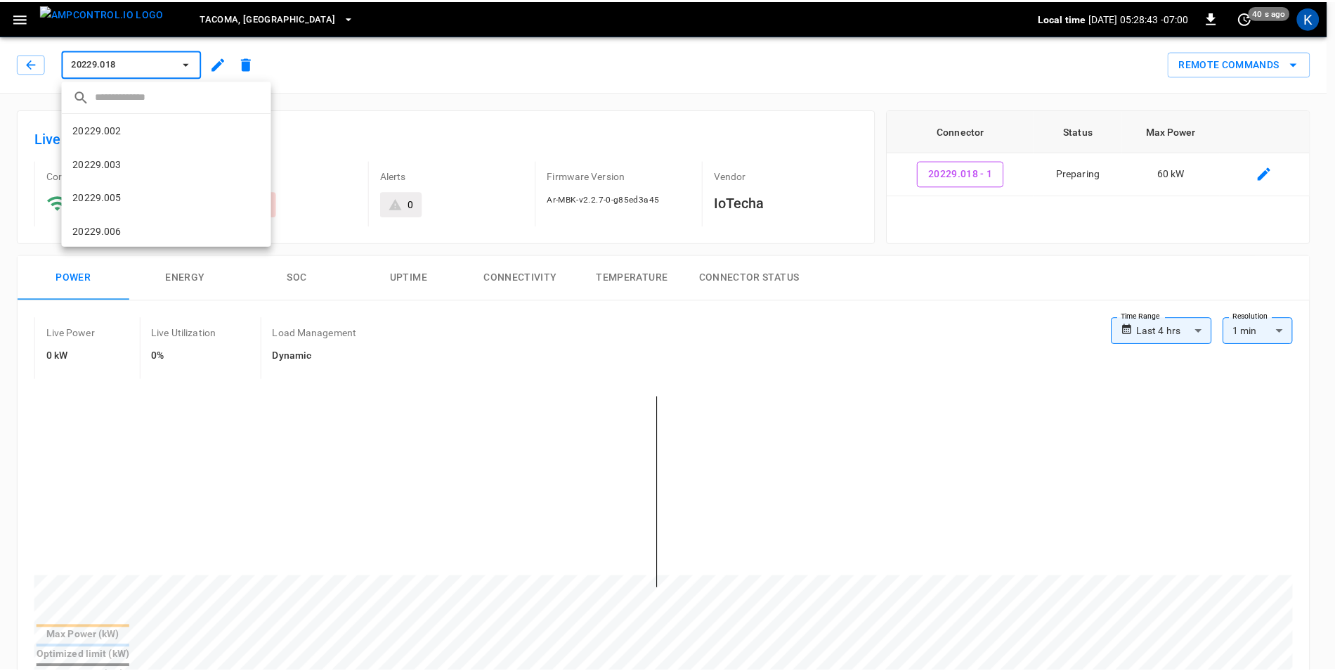
scroll to position [339, 0]
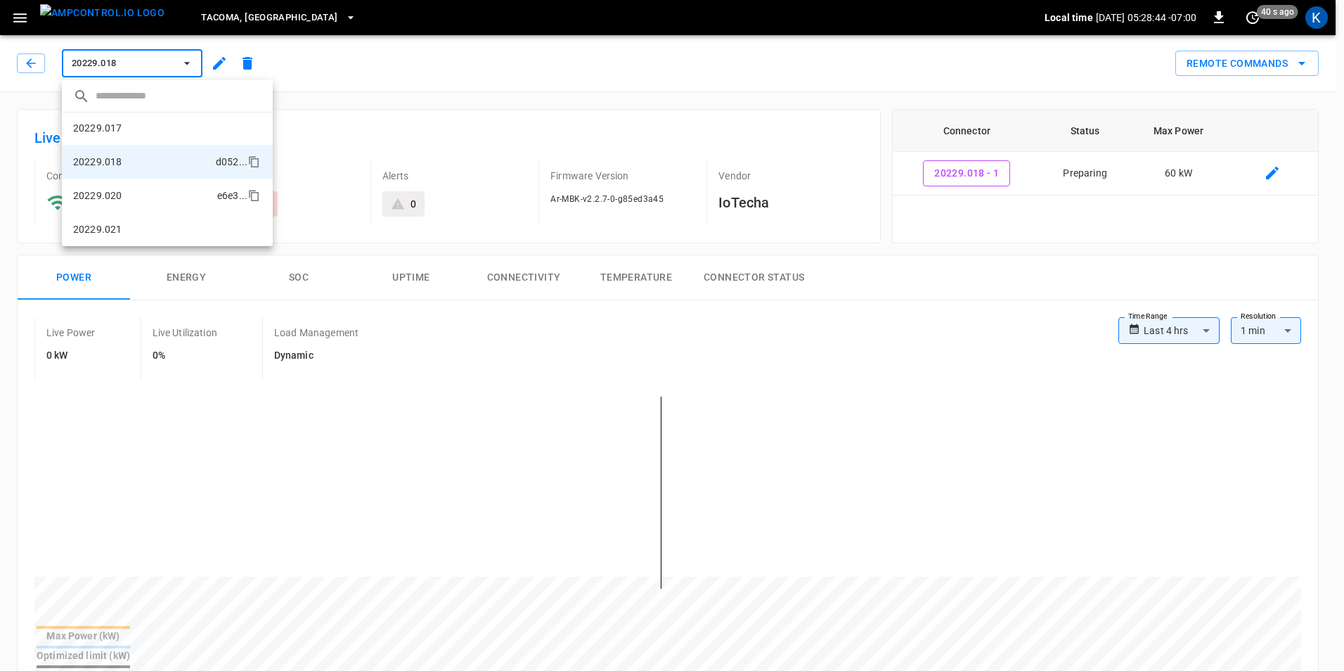
click at [127, 188] on li "20229.020 e6e3 ..." at bounding box center [167, 196] width 211 height 34
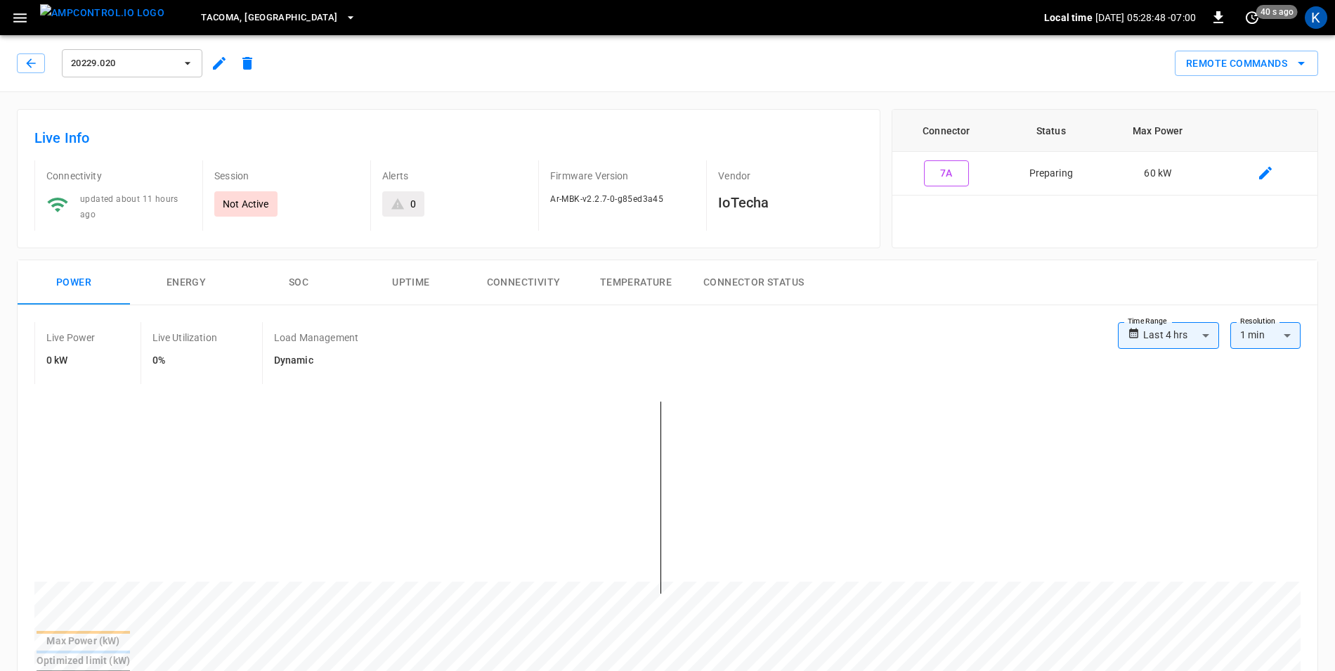
click at [193, 61] on icon "button" at bounding box center [188, 63] width 14 height 14
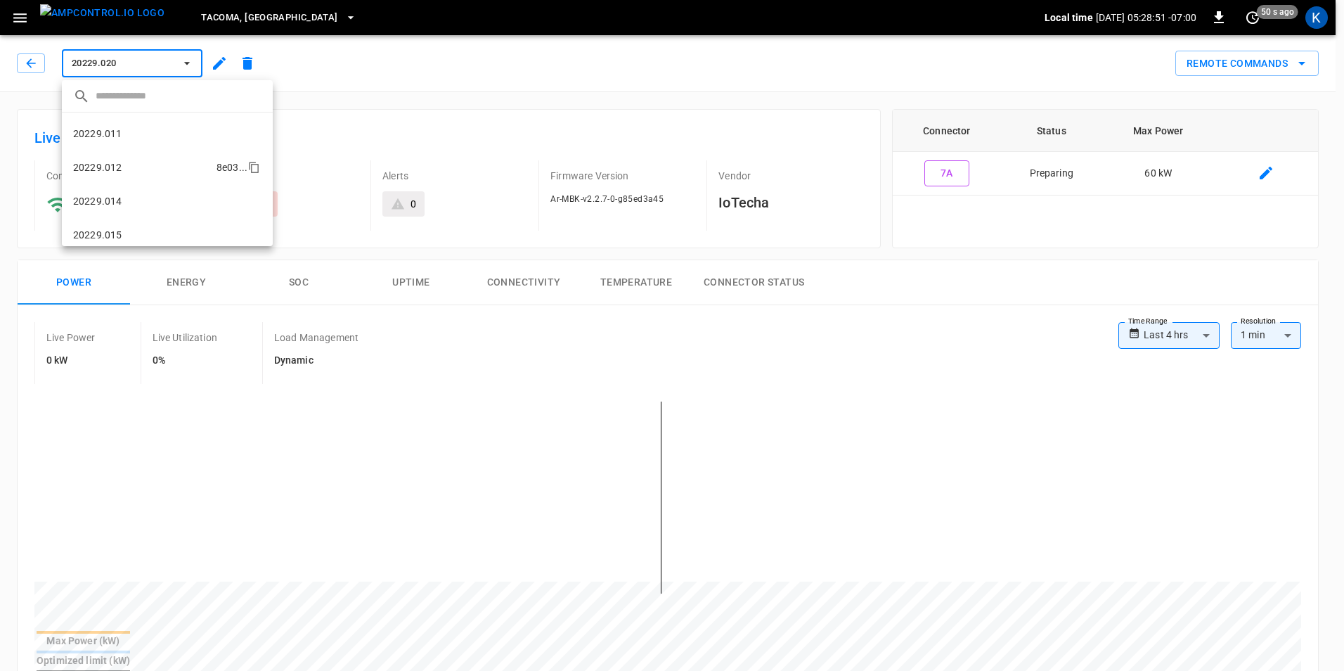
click at [139, 166] on li "20229.012 8e03 ..." at bounding box center [167, 167] width 211 height 34
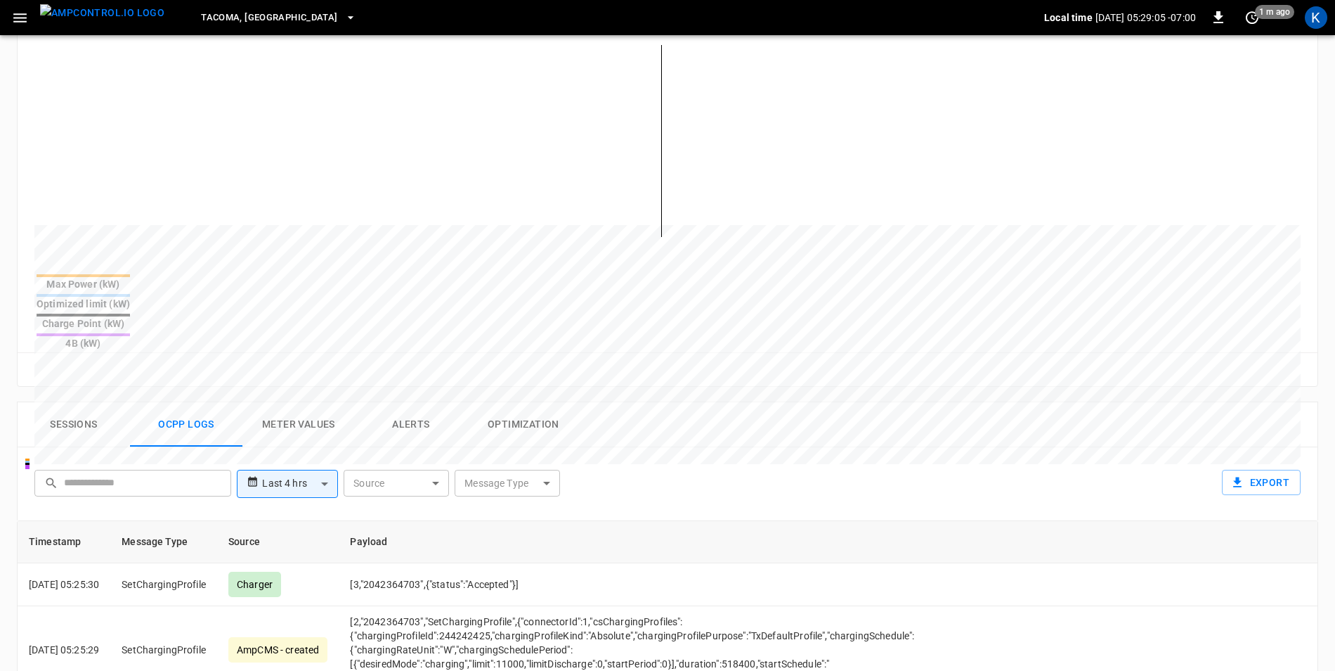
click at [253, 471] on icon at bounding box center [253, 481] width 12 height 21
click at [86, 402] on button "Sessions" at bounding box center [74, 424] width 112 height 45
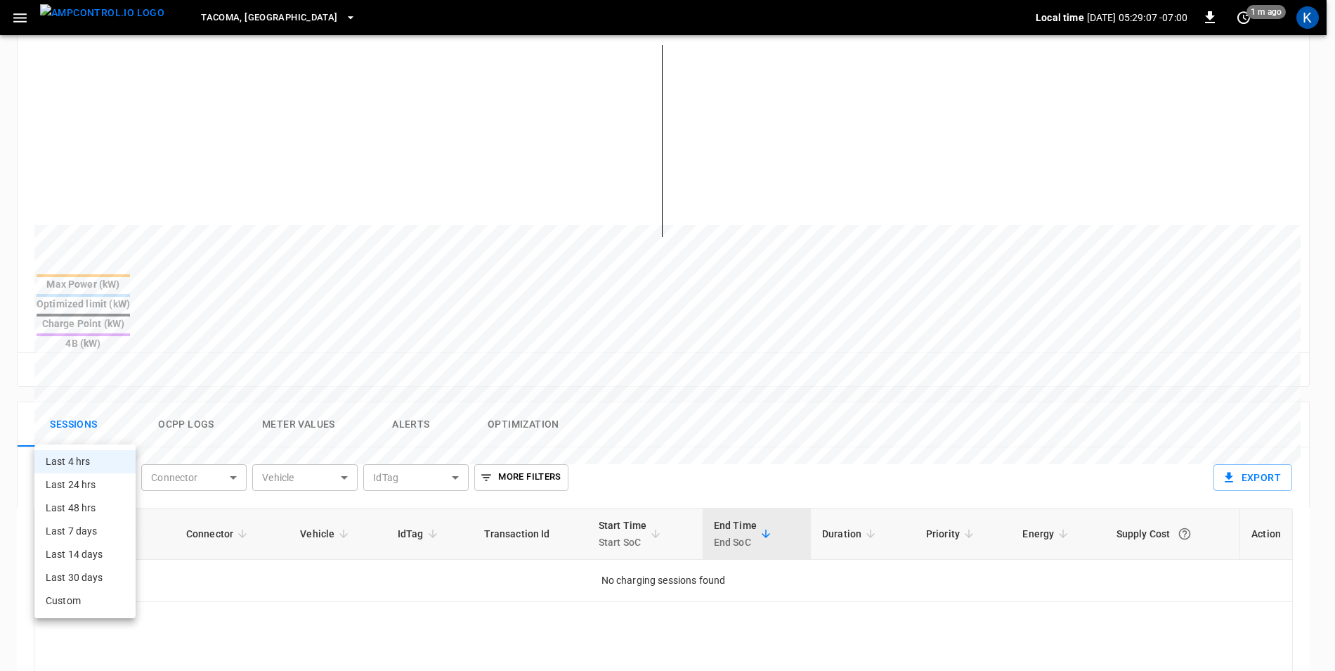
click at [96, 434] on body "**********" at bounding box center [667, 340] width 1335 height 1383
click at [105, 536] on li "Last 7 days" at bounding box center [84, 530] width 101 height 23
type input "**********"
type input "***"
type input "**********"
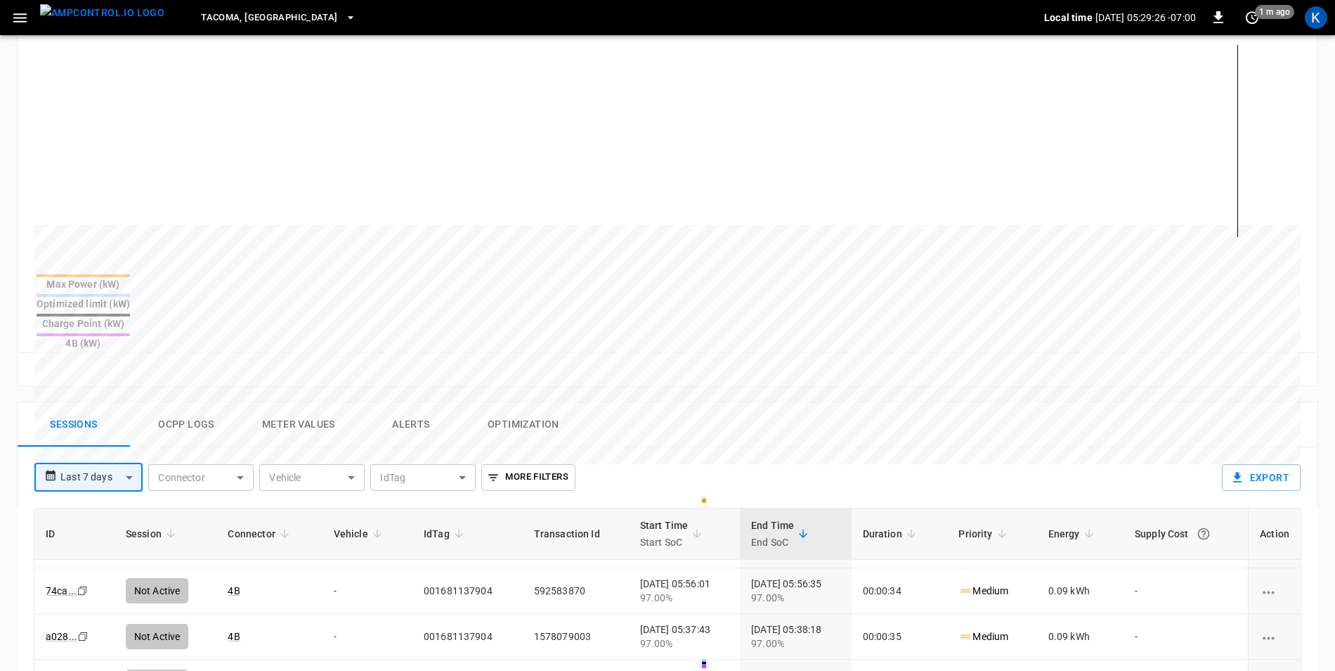
scroll to position [281, 0]
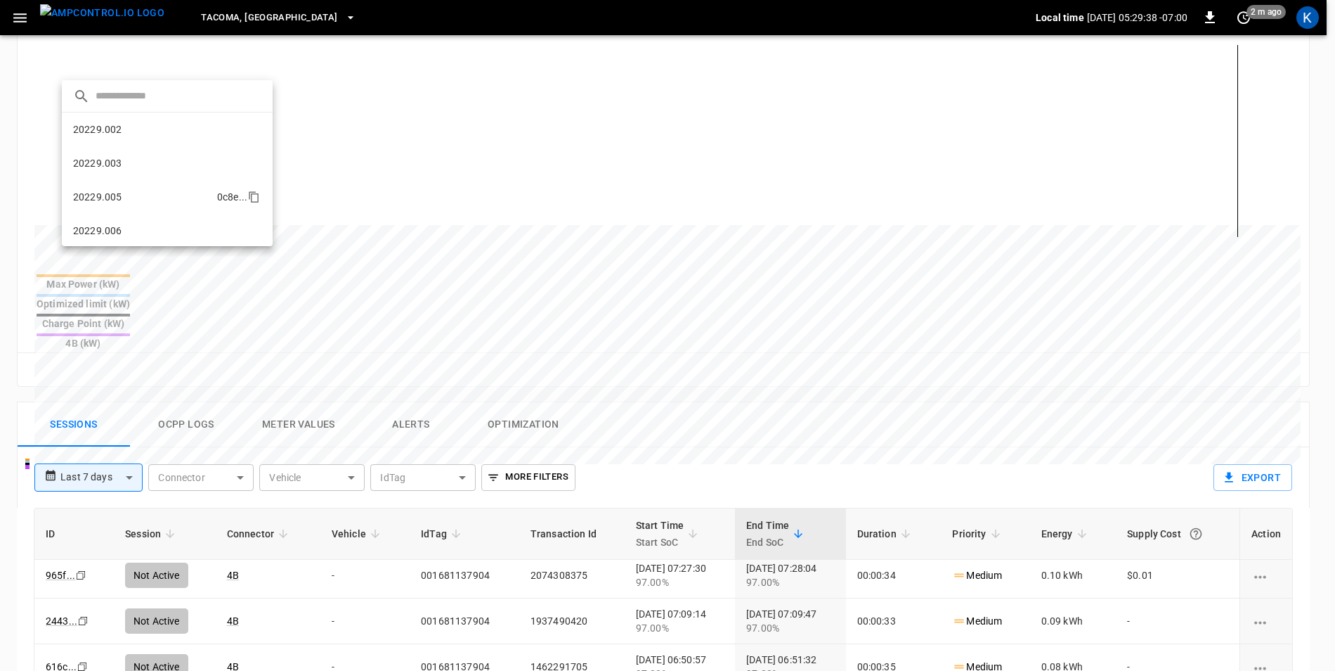
scroll to position [0, 0]
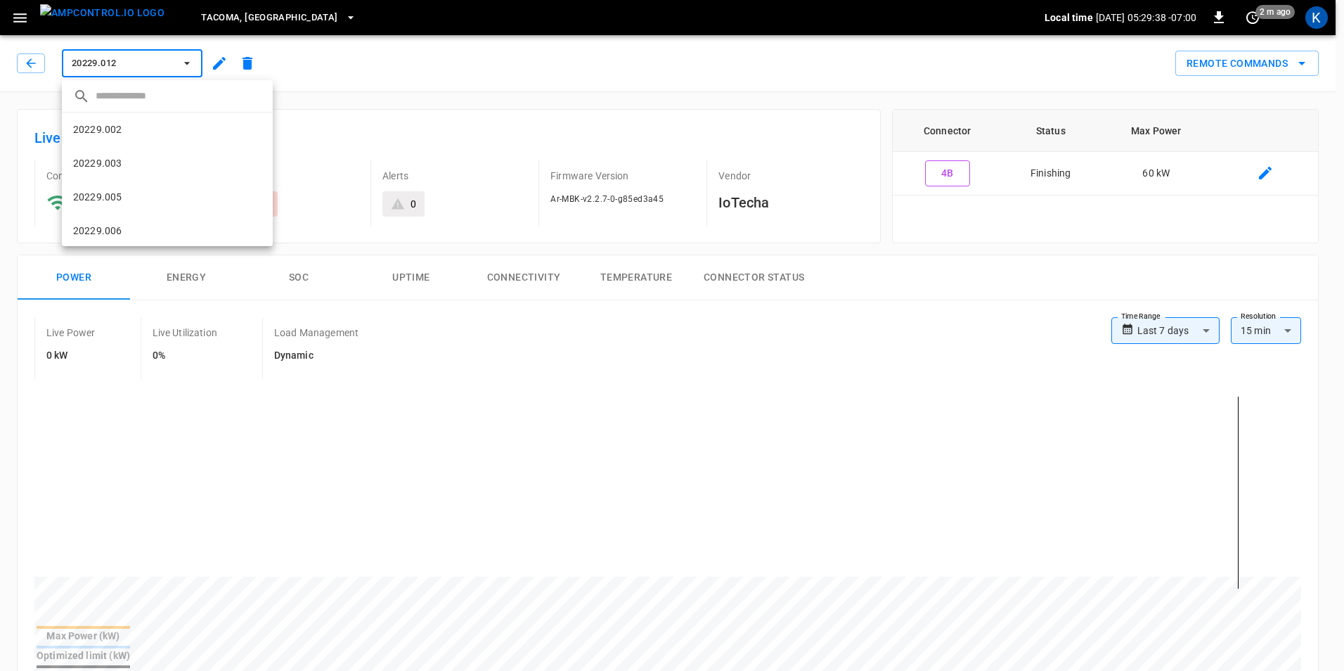
click at [119, 382] on li "20229.014 5cdf ..." at bounding box center [167, 399] width 211 height 34
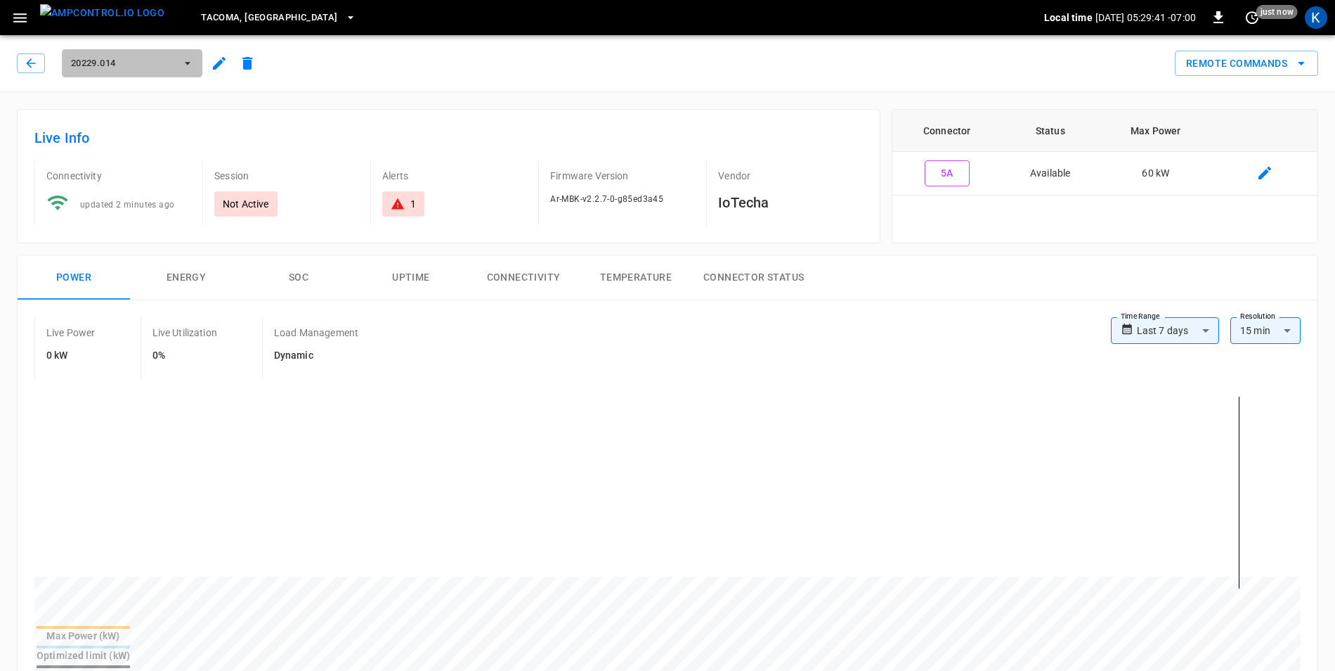
click at [188, 56] on icon "button" at bounding box center [188, 63] width 14 height 14
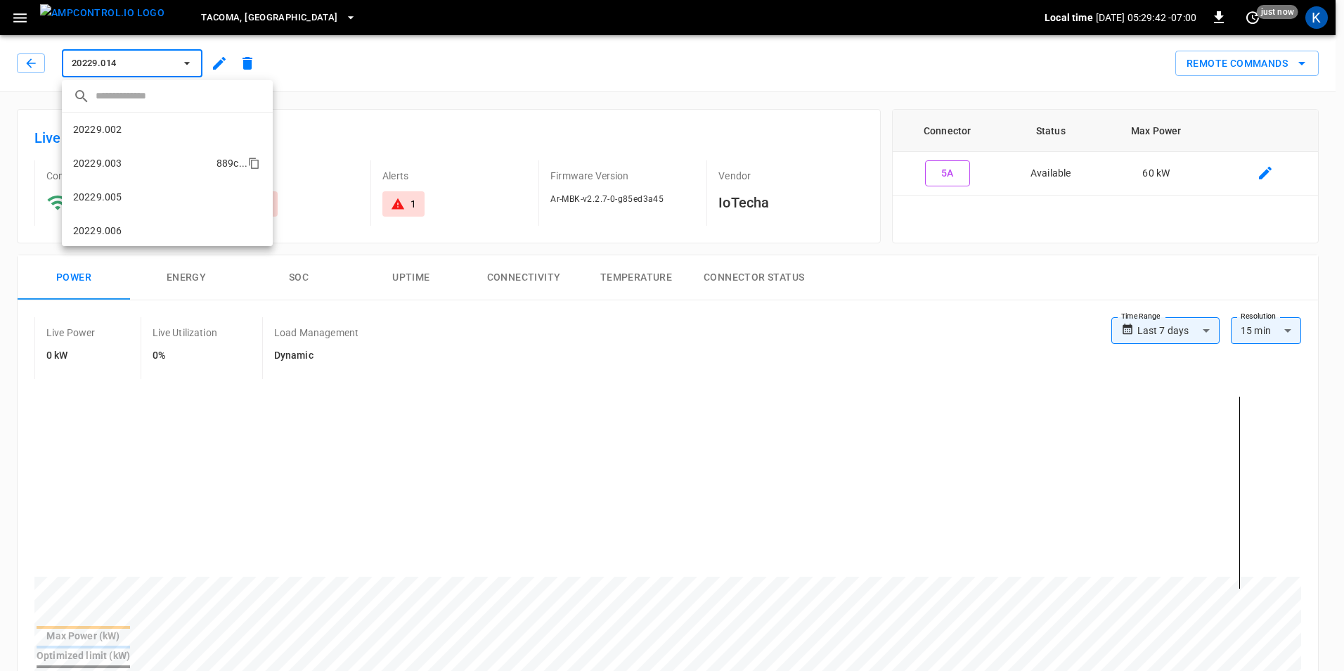
click at [127, 154] on li "20229.003 889c ..." at bounding box center [167, 163] width 211 height 34
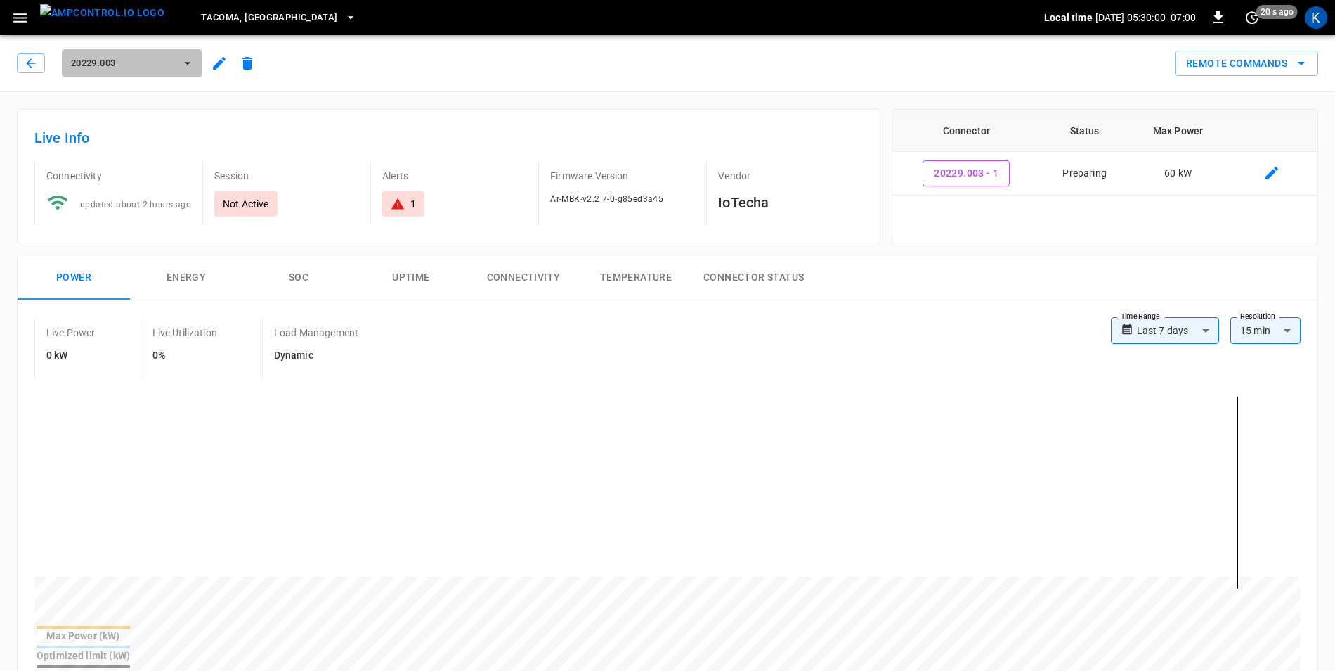
click at [184, 67] on icon "button" at bounding box center [188, 63] width 14 height 14
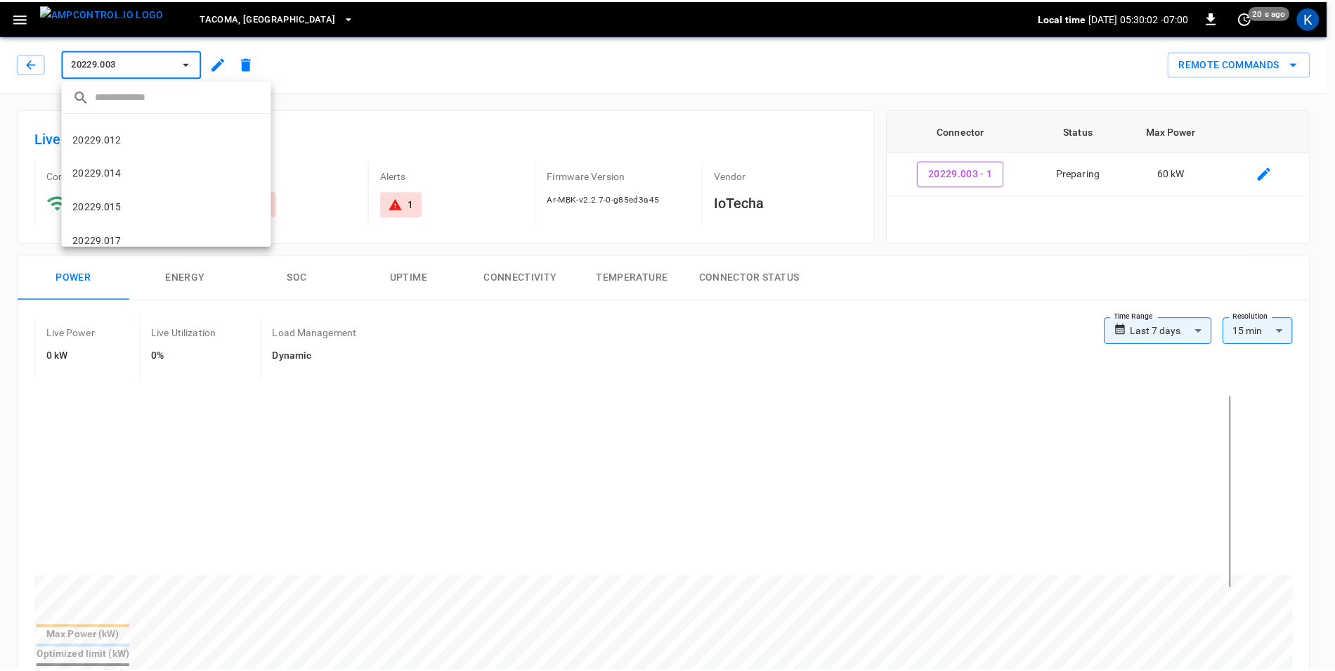
scroll to position [235, 0]
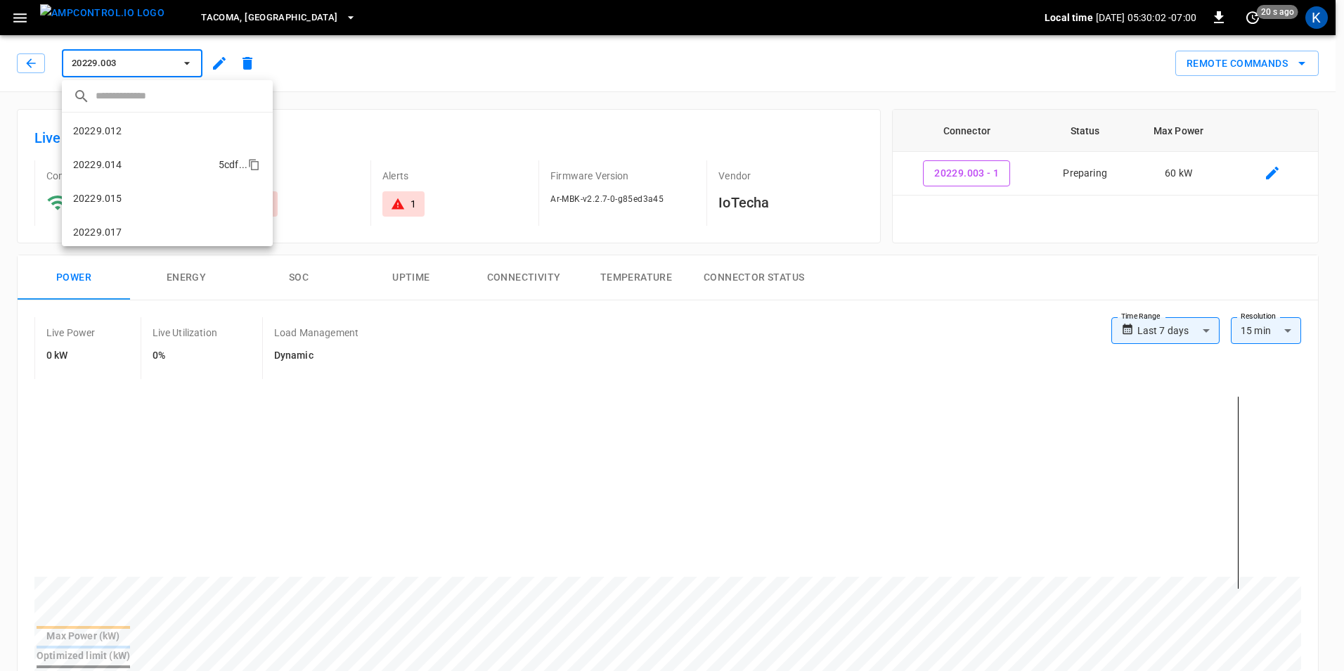
click at [141, 159] on li "20229.014 5cdf ..." at bounding box center [167, 165] width 211 height 34
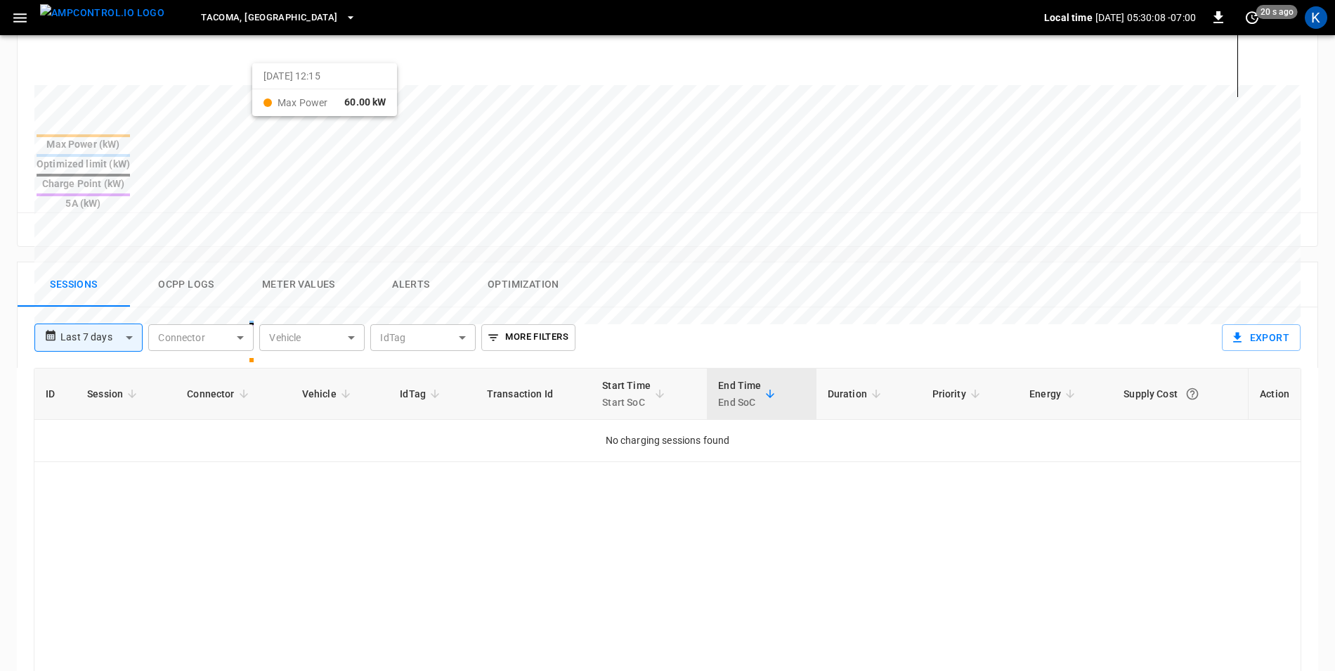
scroll to position [633, 0]
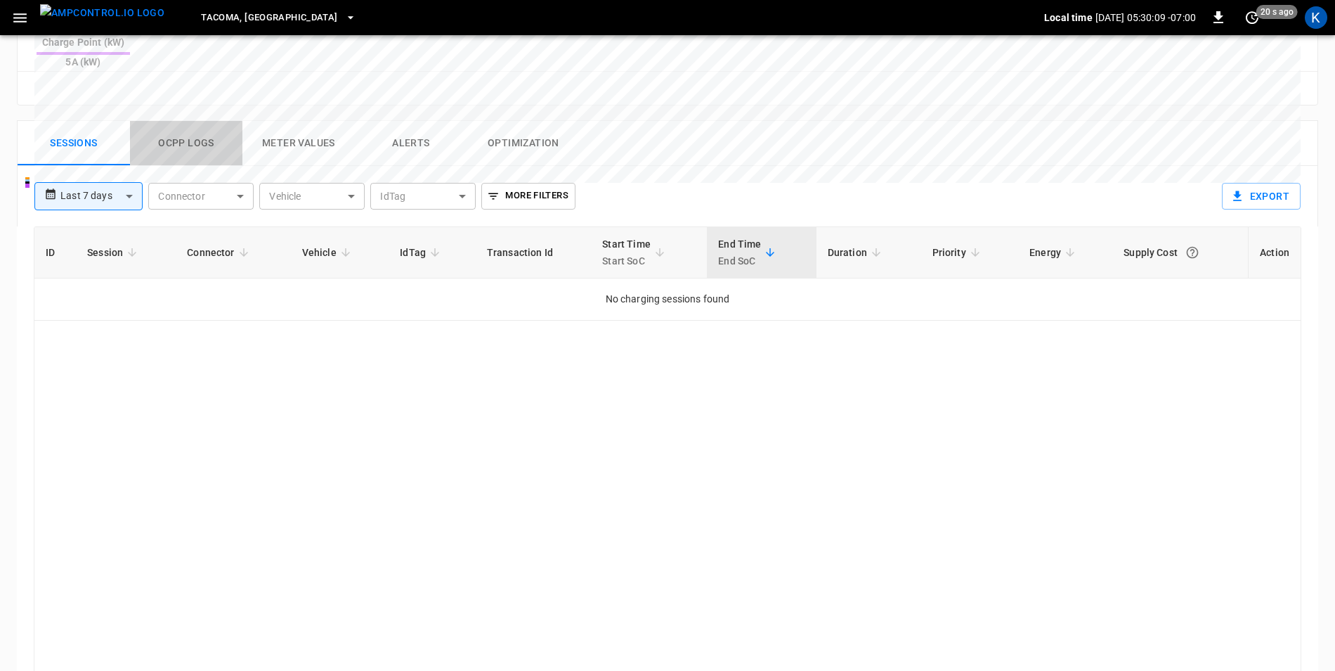
click at [195, 121] on button "Ocpp logs" at bounding box center [186, 143] width 112 height 45
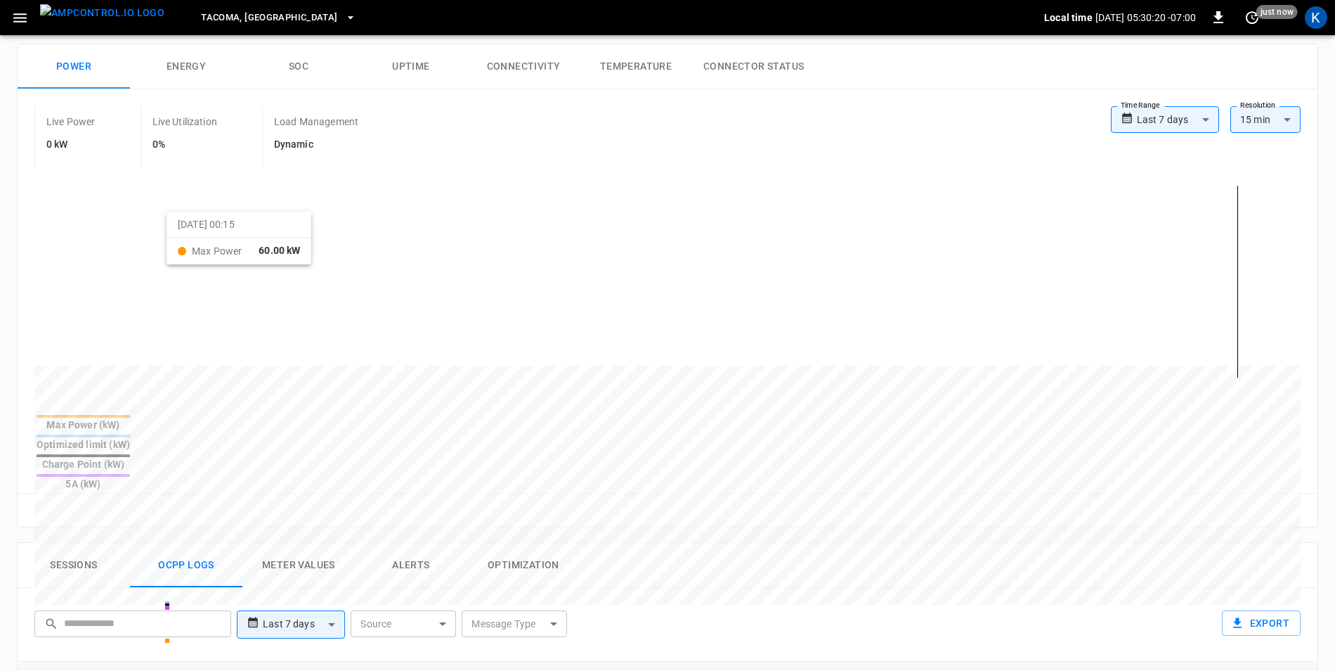
scroll to position [0, 0]
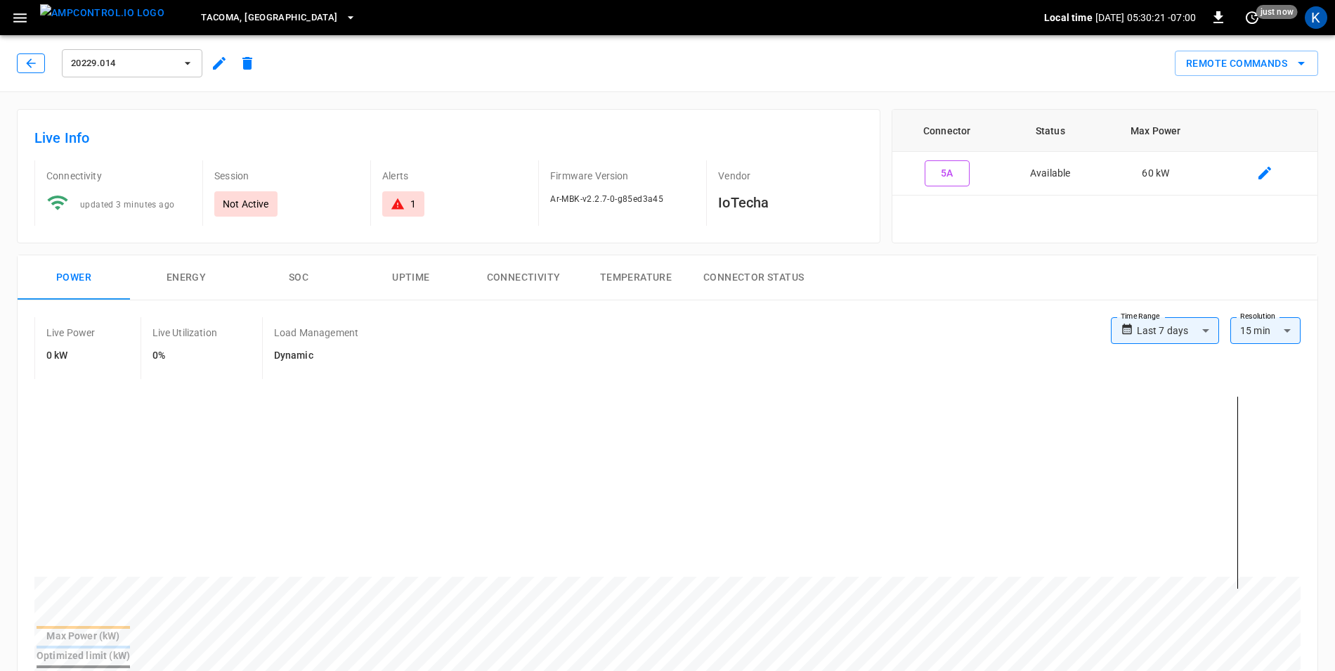
click at [32, 66] on icon "button" at bounding box center [31, 63] width 14 height 14
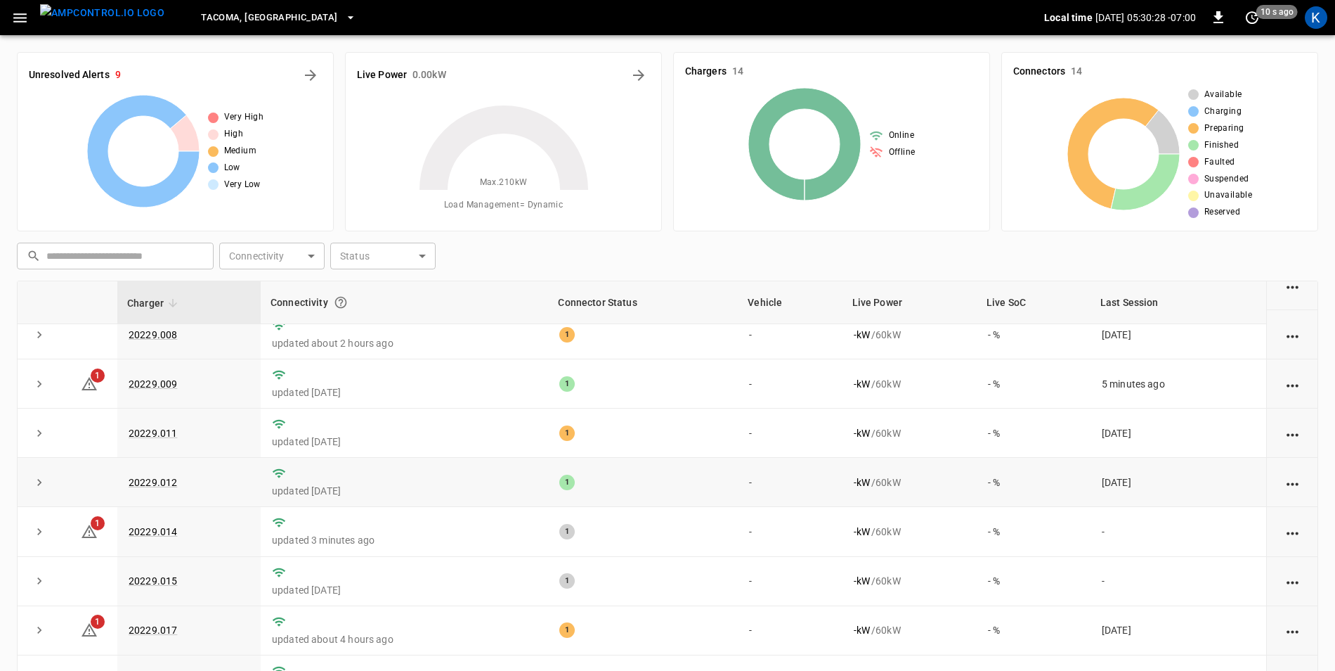
scroll to position [273, 0]
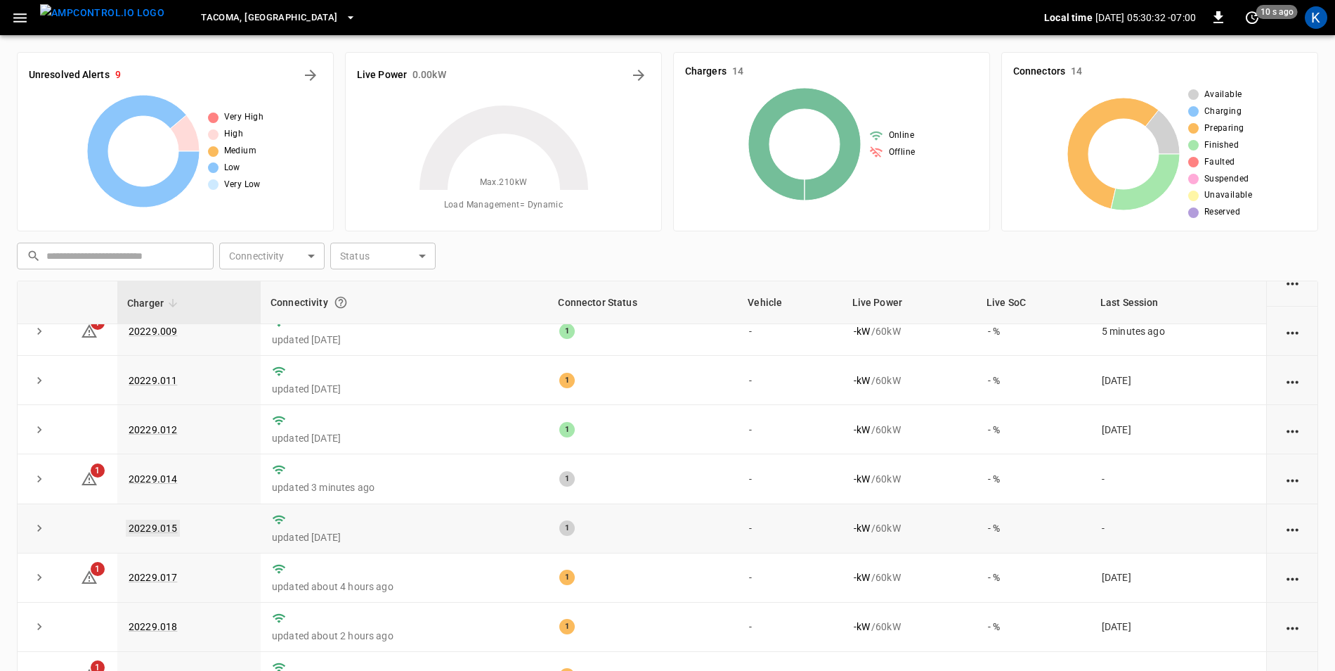
click at [155, 523] on link "20229.015" at bounding box center [153, 527] width 54 height 17
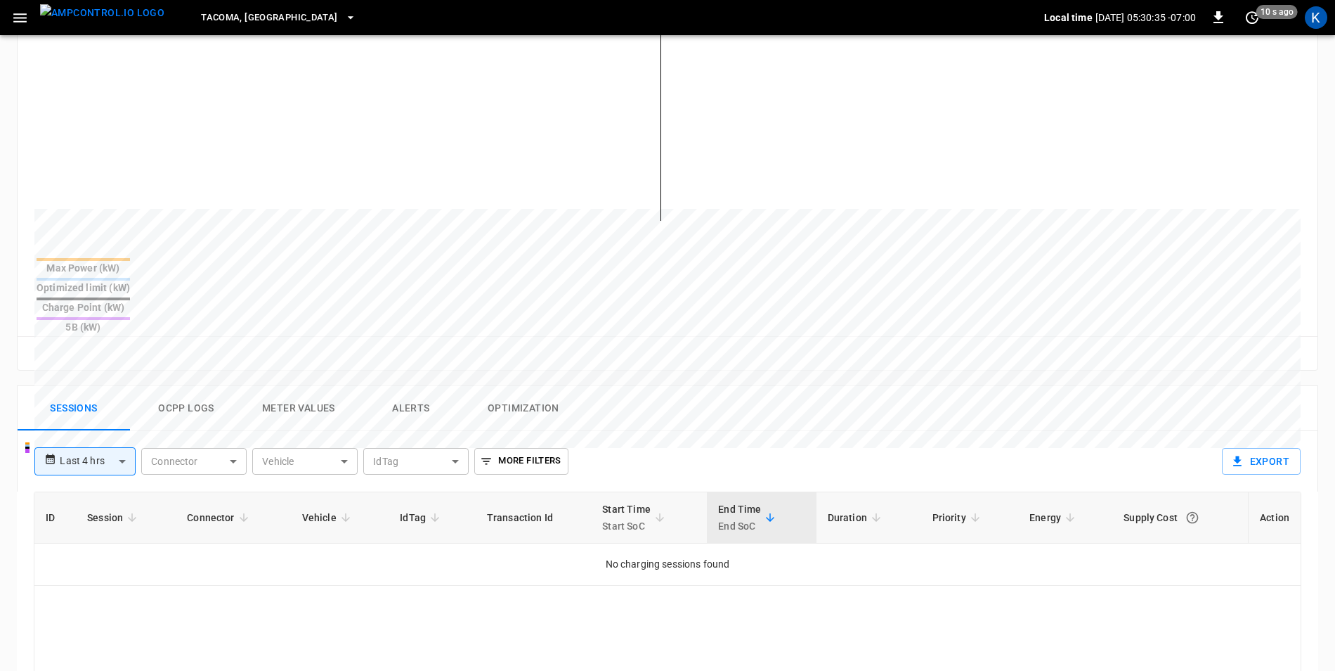
scroll to position [492, 0]
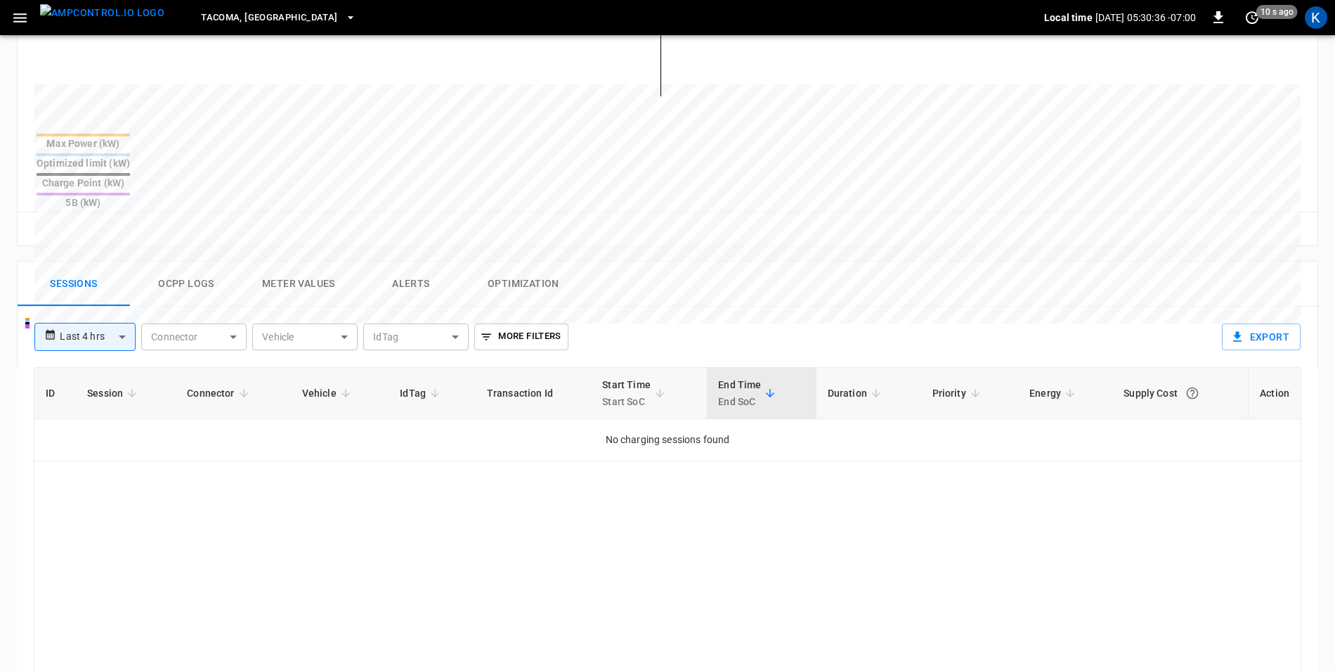
click at [121, 289] on body "**********" at bounding box center [667, 199] width 1335 height 1383
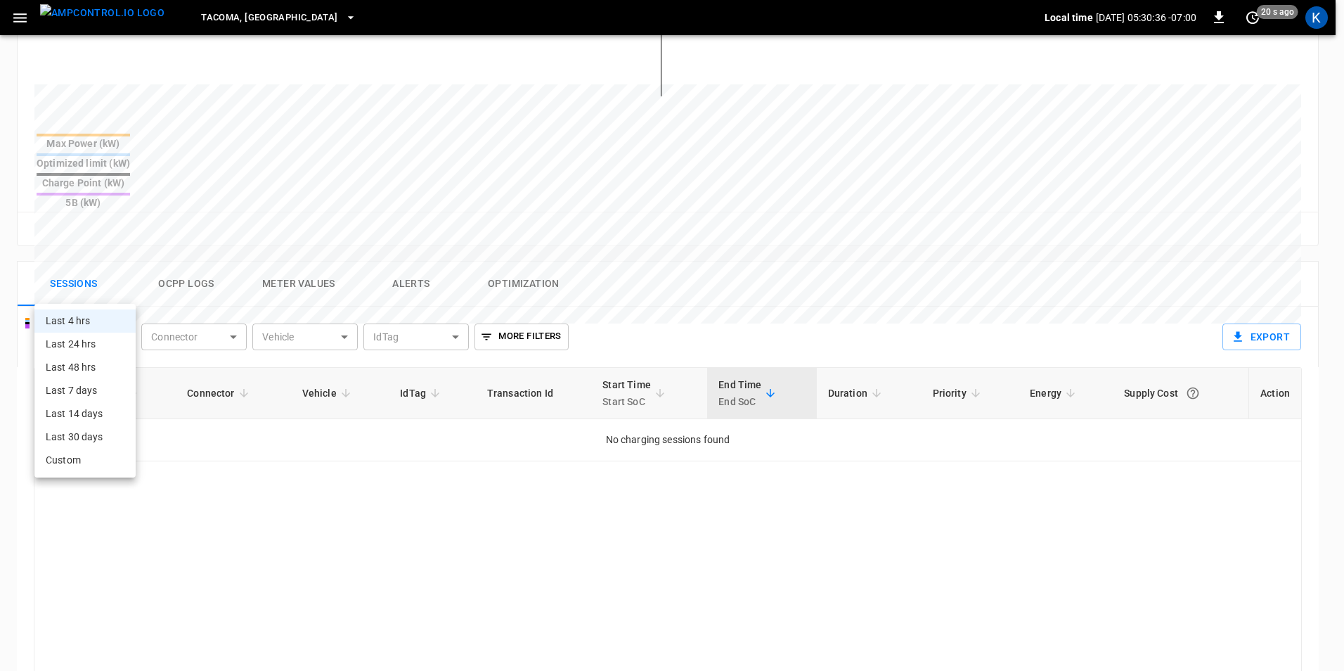
click at [97, 396] on li "Last 7 days" at bounding box center [84, 390] width 101 height 23
type input "**********"
type input "***"
type input "**********"
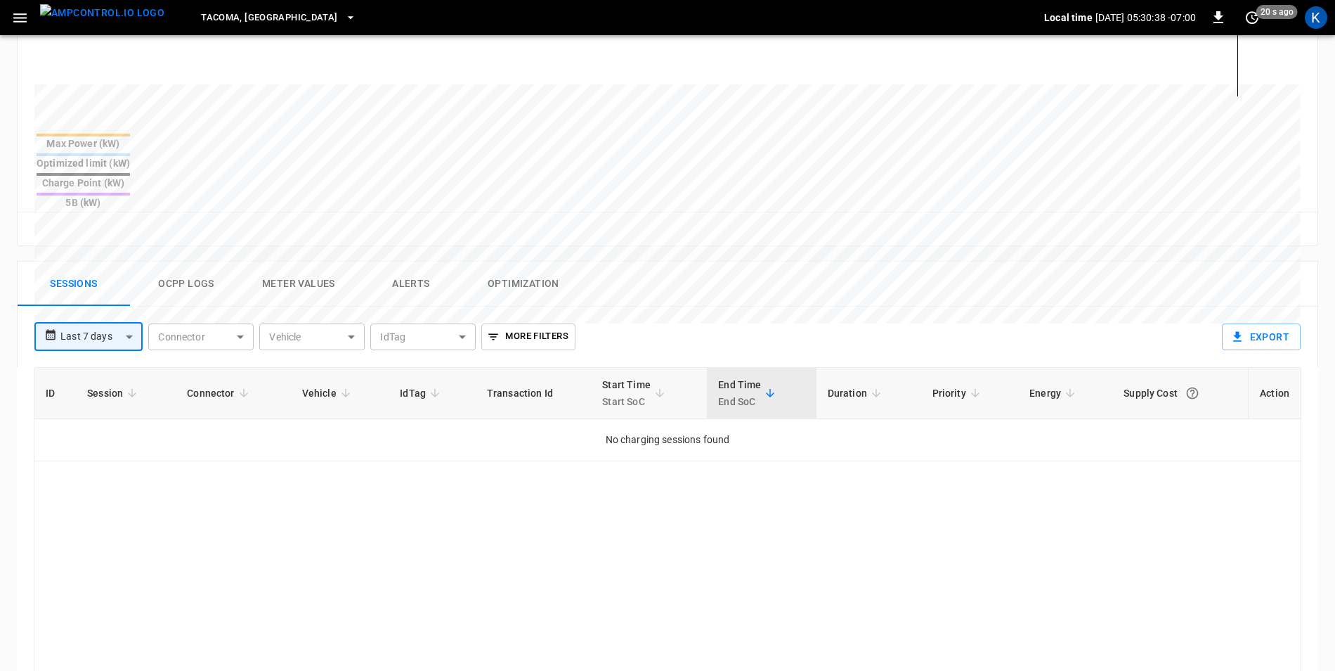
click at [202, 261] on button "Ocpp logs" at bounding box center [186, 283] width 112 height 45
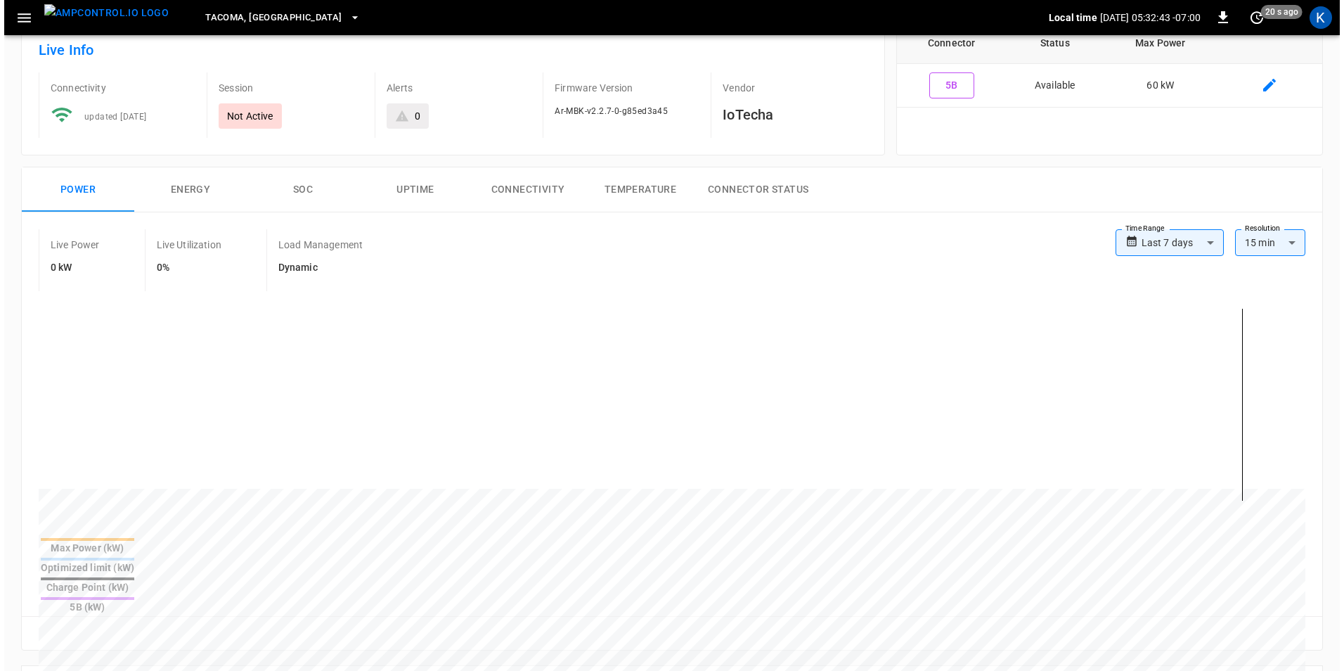
scroll to position [0, 0]
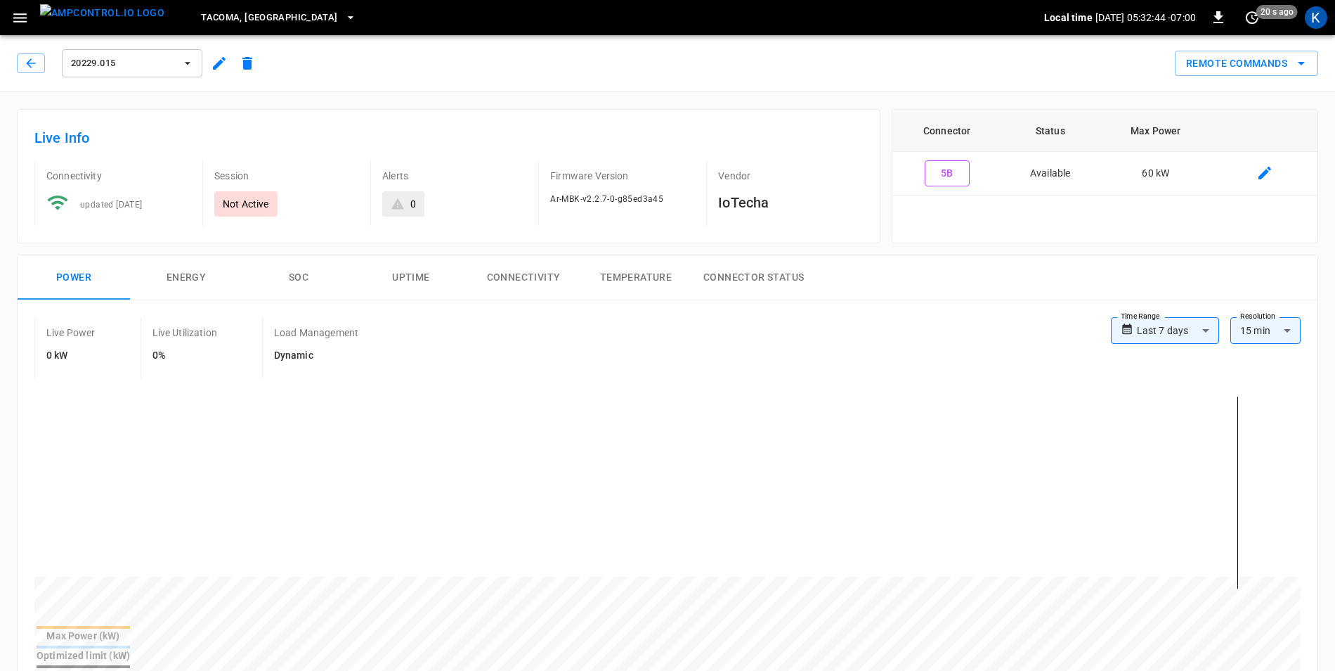
click at [344, 16] on icon "button" at bounding box center [351, 18] width 14 height 14
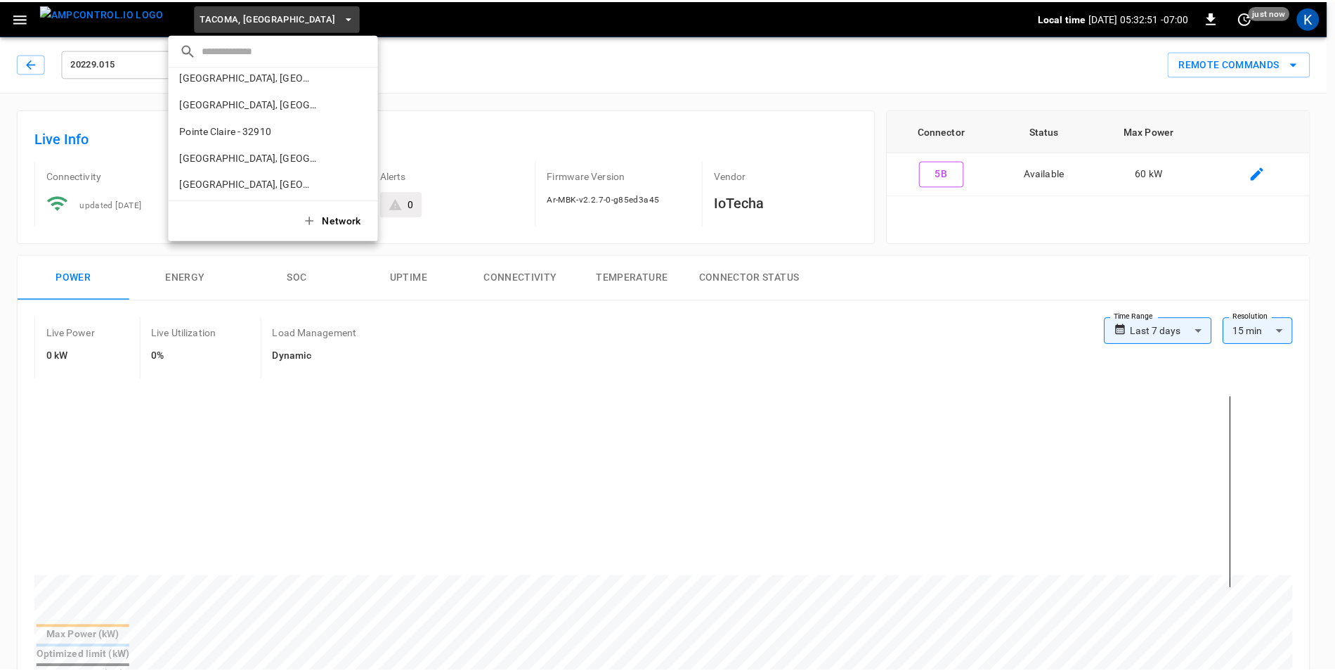
scroll to position [415, 0]
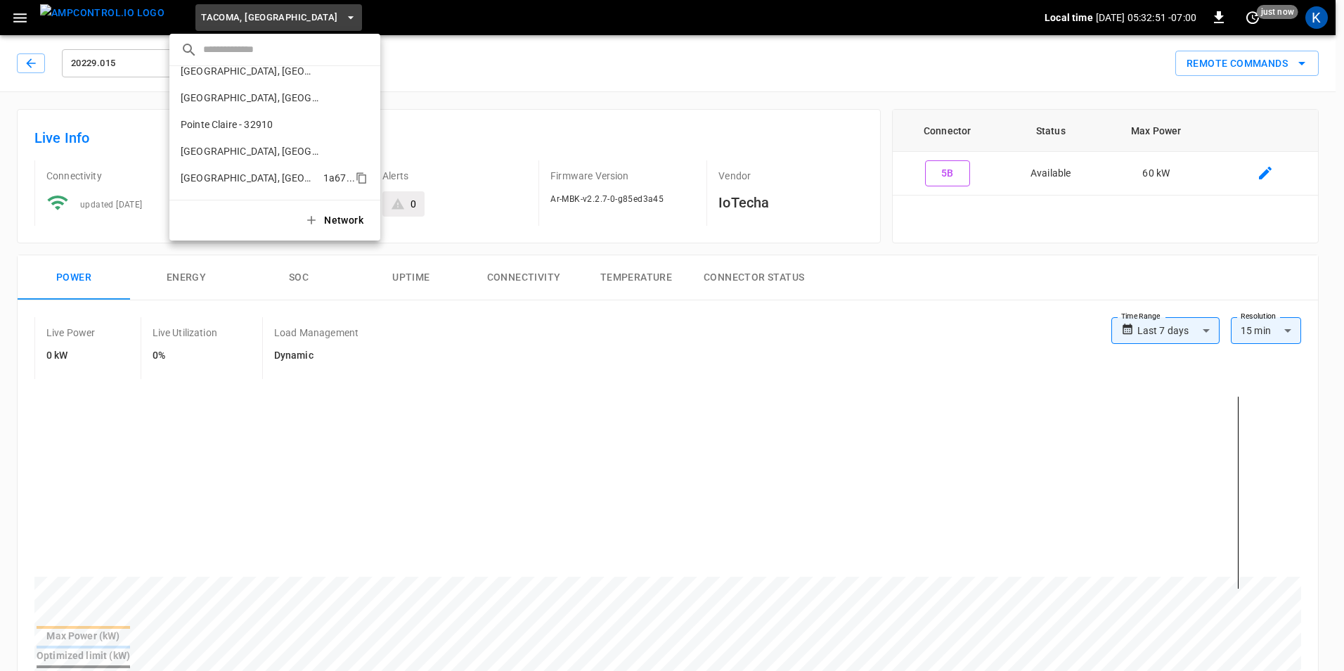
click at [235, 173] on p "[GEOGRAPHIC_DATA], [GEOGRAPHIC_DATA] - 20306" at bounding box center [249, 178] width 137 height 14
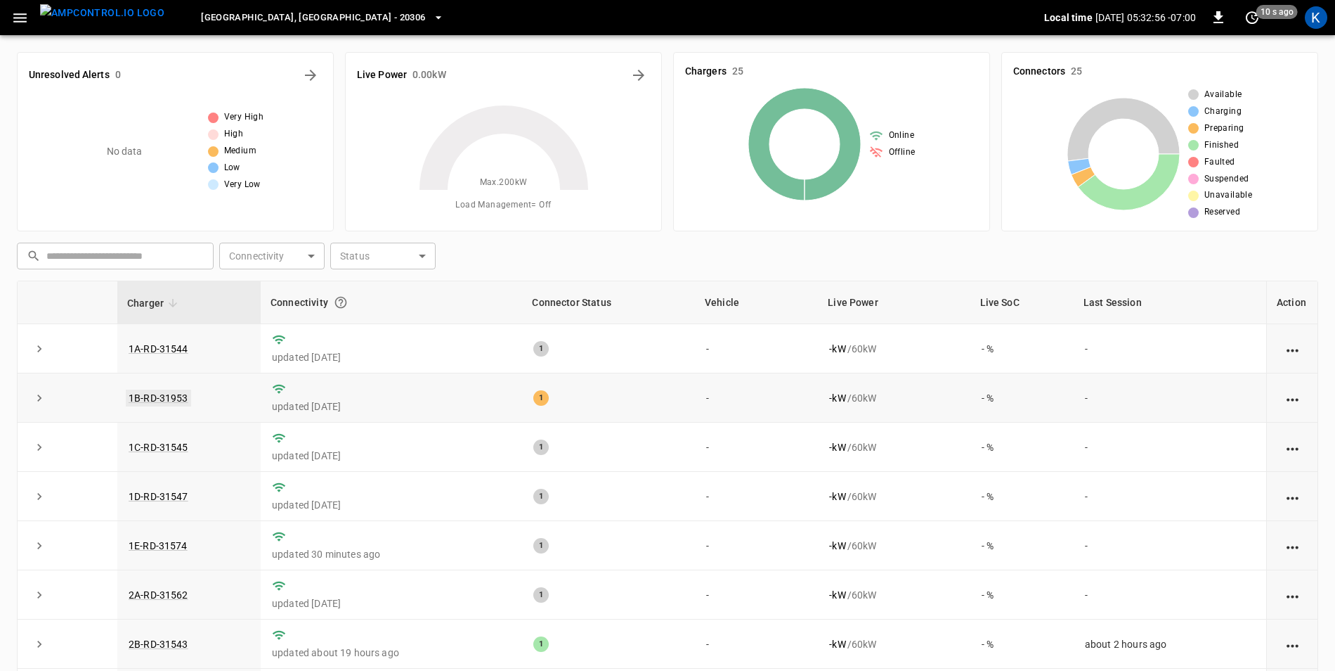
click at [157, 397] on link "1B-RD-31953" at bounding box center [158, 397] width 65 height 17
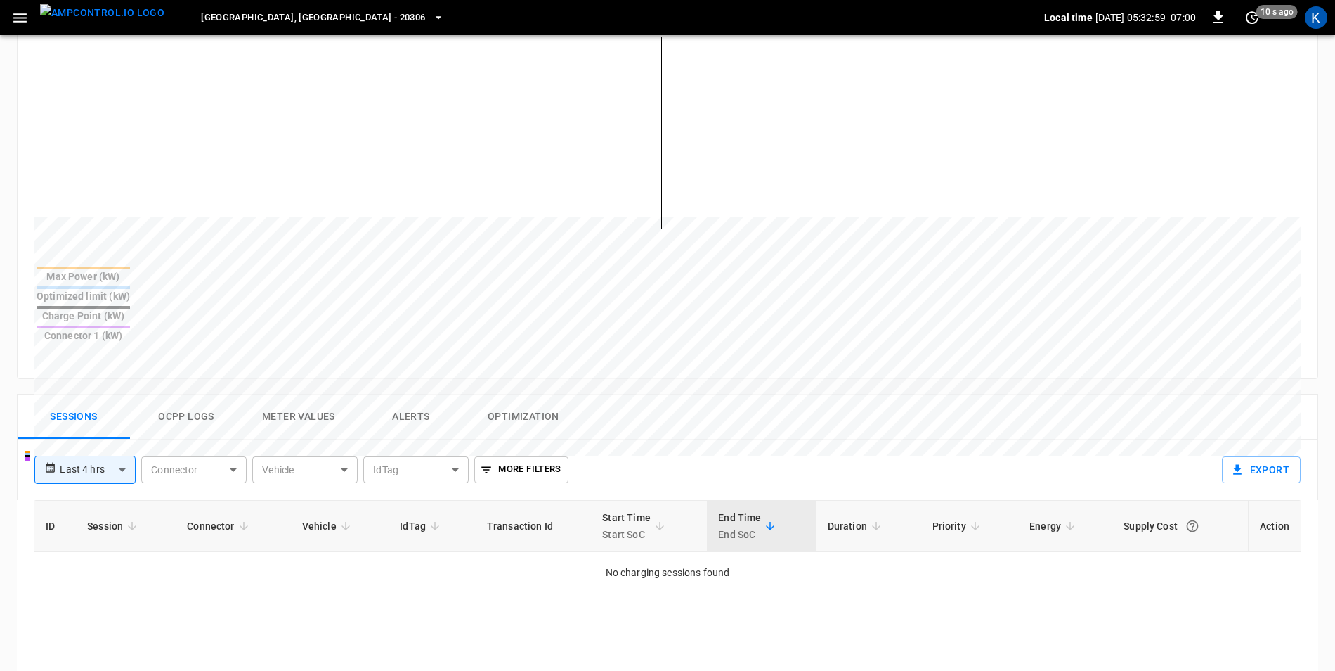
scroll to position [422, 0]
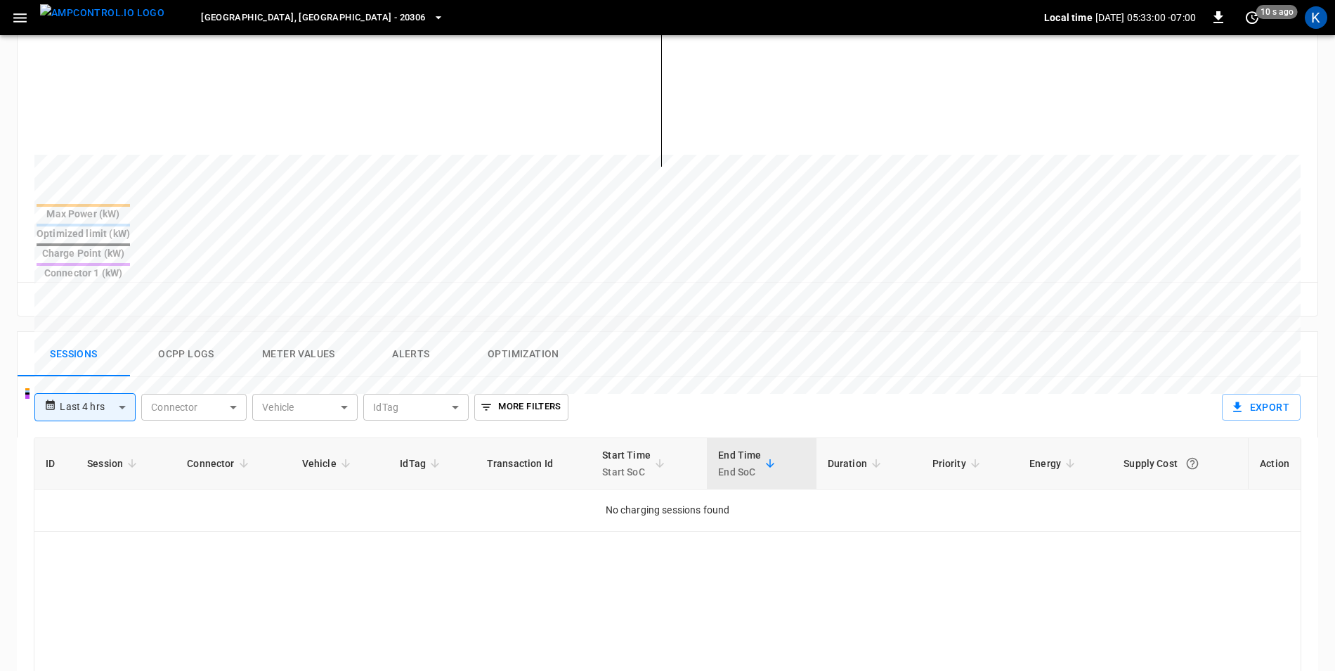
click at [220, 332] on button "Ocpp logs" at bounding box center [186, 354] width 112 height 45
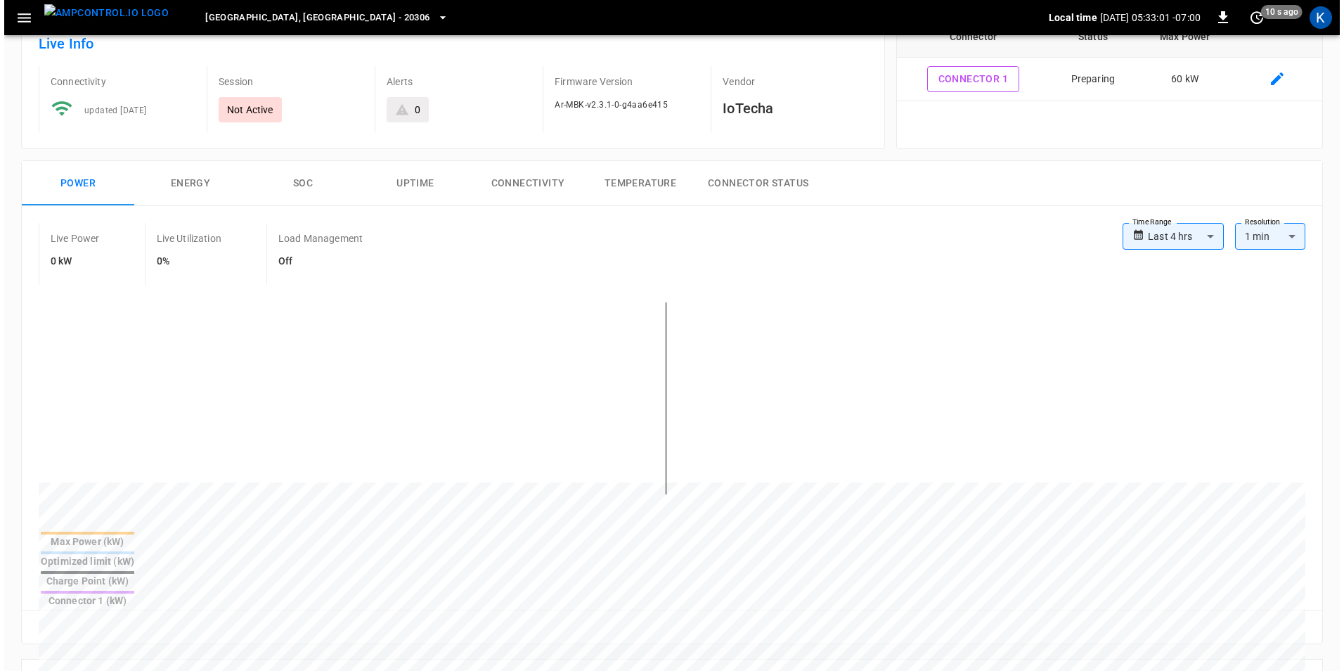
scroll to position [0, 0]
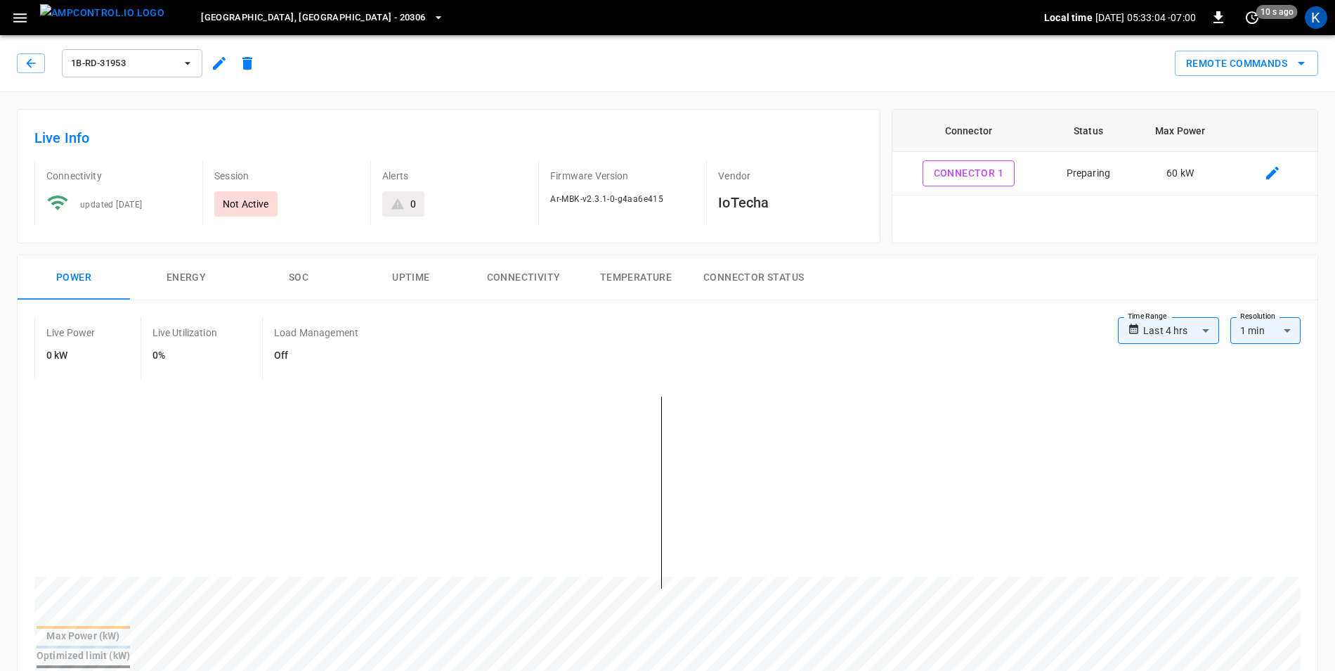
click at [282, 19] on button "[GEOGRAPHIC_DATA], [GEOGRAPHIC_DATA] - 20306" at bounding box center [322, 17] width 254 height 27
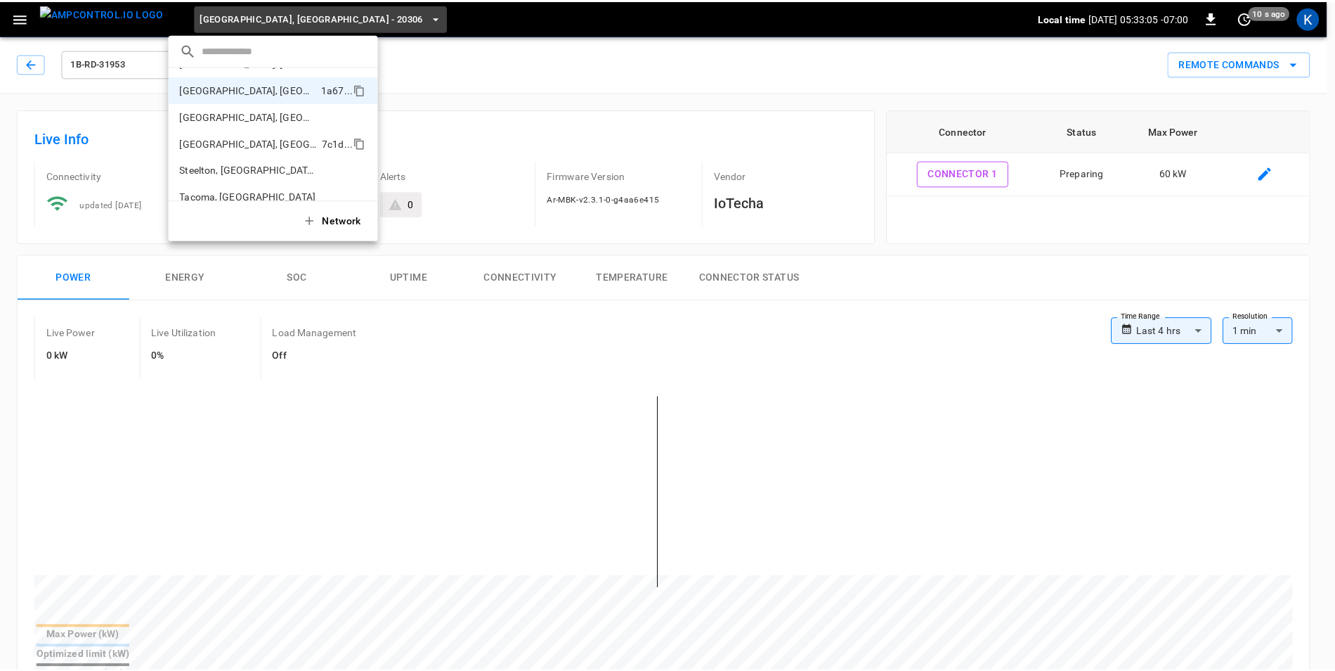
scroll to position [574, 0]
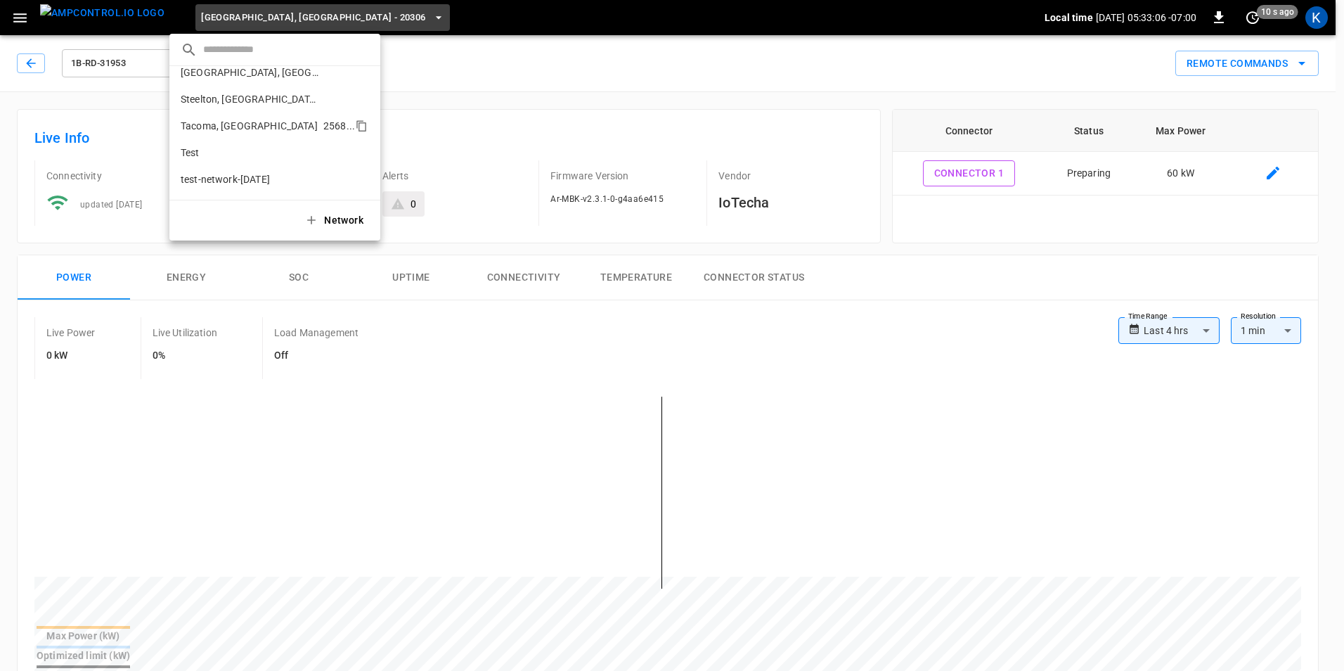
click at [226, 125] on p "Tacoma, [GEOGRAPHIC_DATA]" at bounding box center [249, 126] width 137 height 14
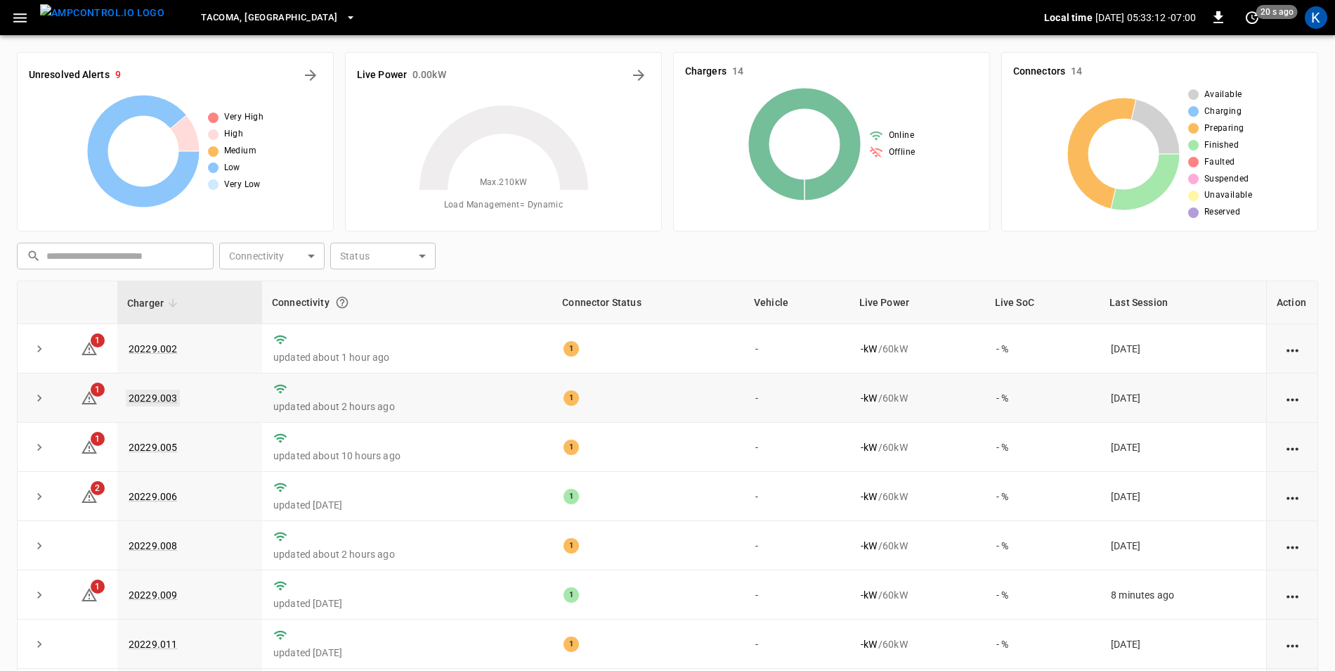
click at [148, 398] on link "20229.003" at bounding box center [153, 397] width 54 height 17
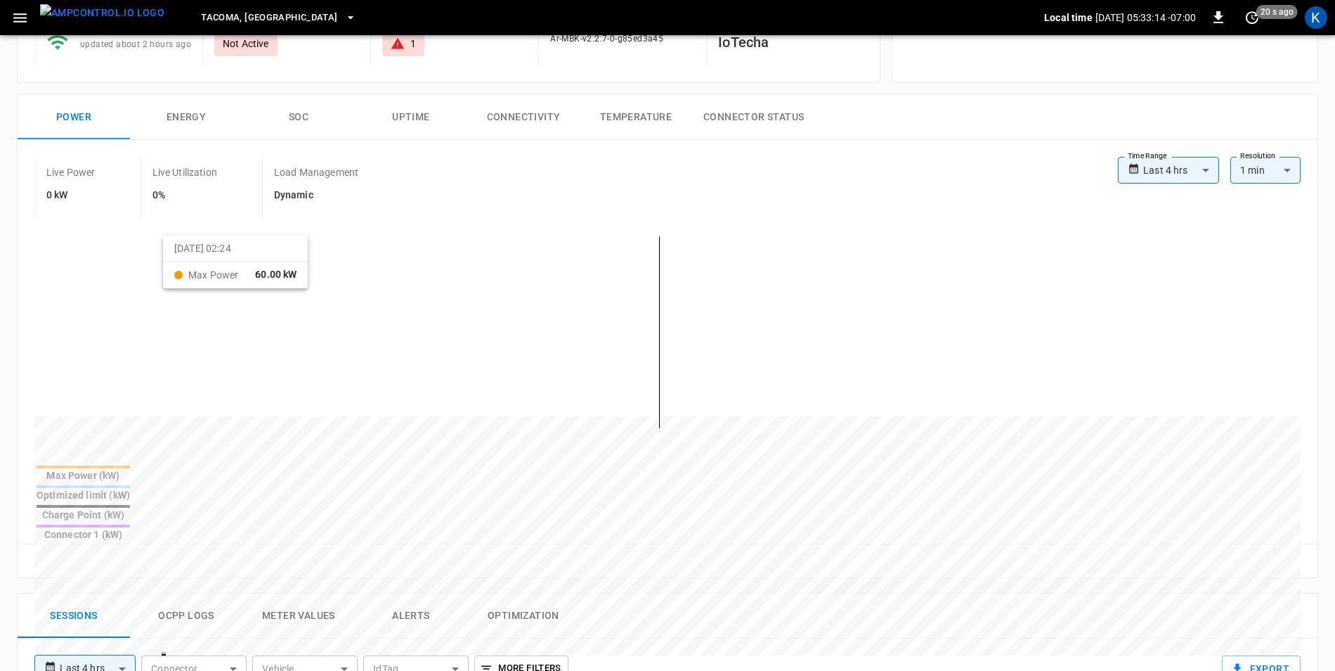
scroll to position [351, 0]
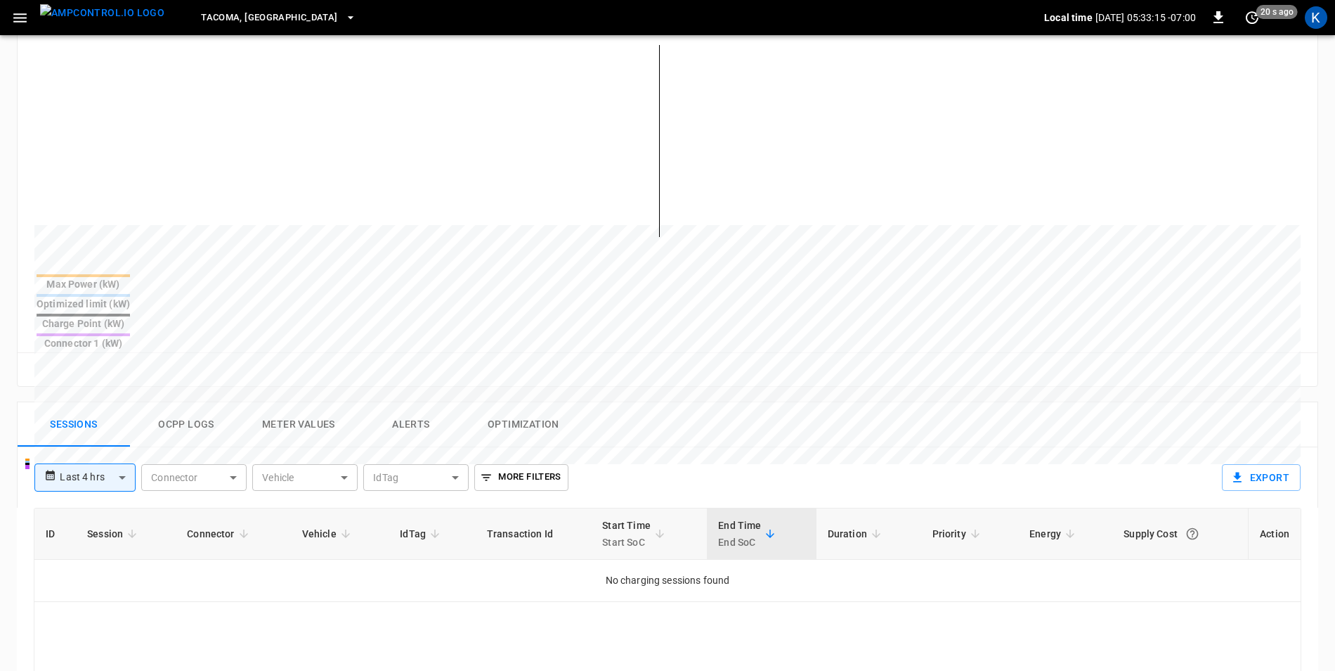
click at [105, 434] on body "**********" at bounding box center [667, 340] width 1335 height 1383
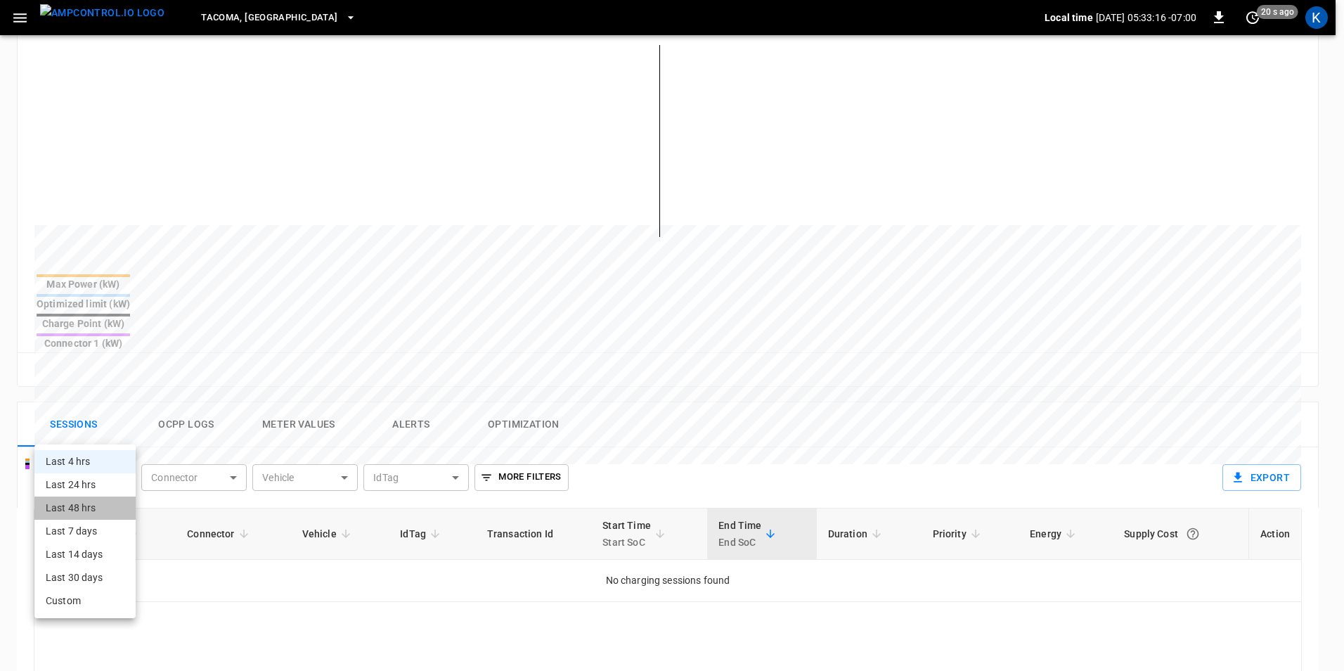
click at [94, 508] on li "Last 48 hrs" at bounding box center [84, 507] width 101 height 23
type input "**********"
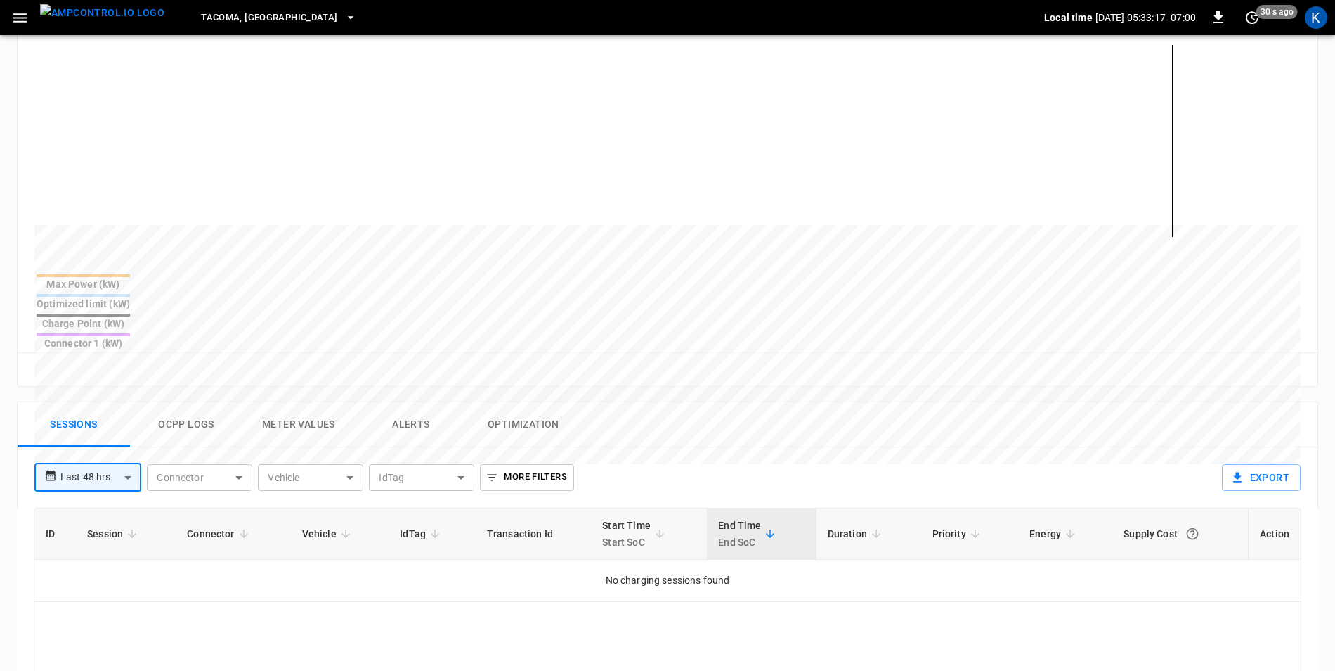
click at [106, 435] on body "**********" at bounding box center [667, 340] width 1335 height 1383
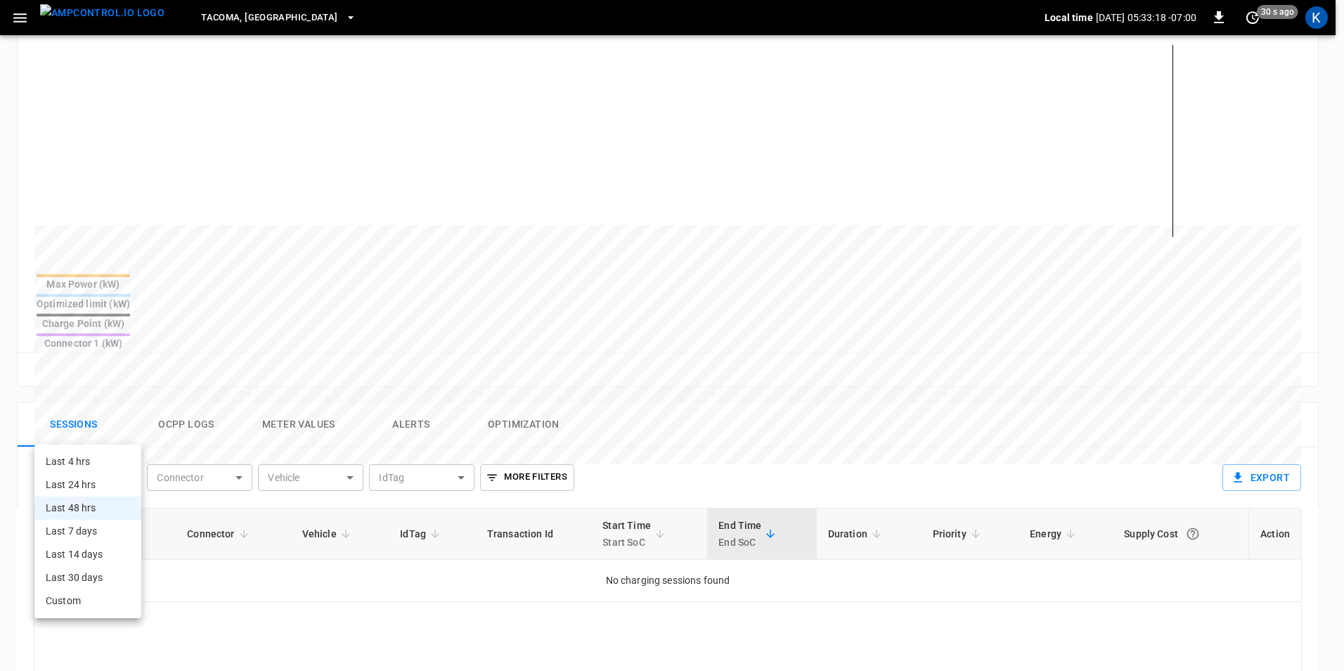
click at [91, 532] on li "Last 7 days" at bounding box center [87, 530] width 107 height 23
type input "**********"
type input "***"
type input "**********"
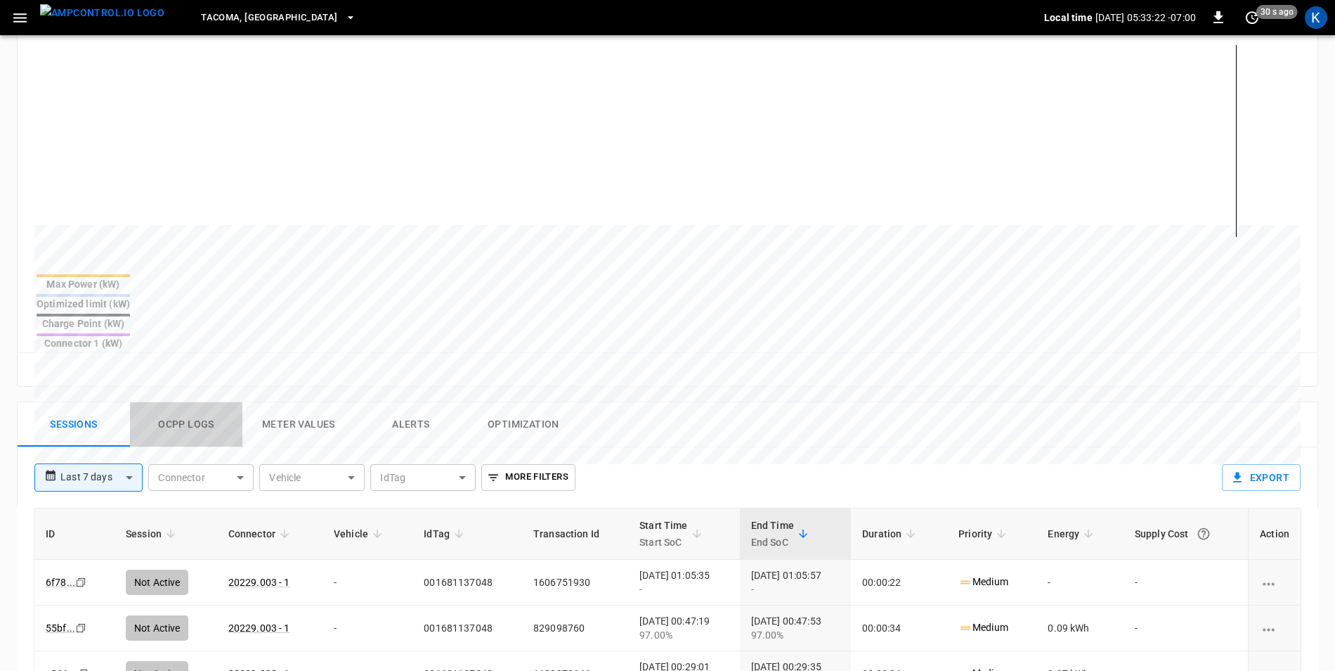
click at [192, 402] on button "Ocpp logs" at bounding box center [186, 424] width 112 height 45
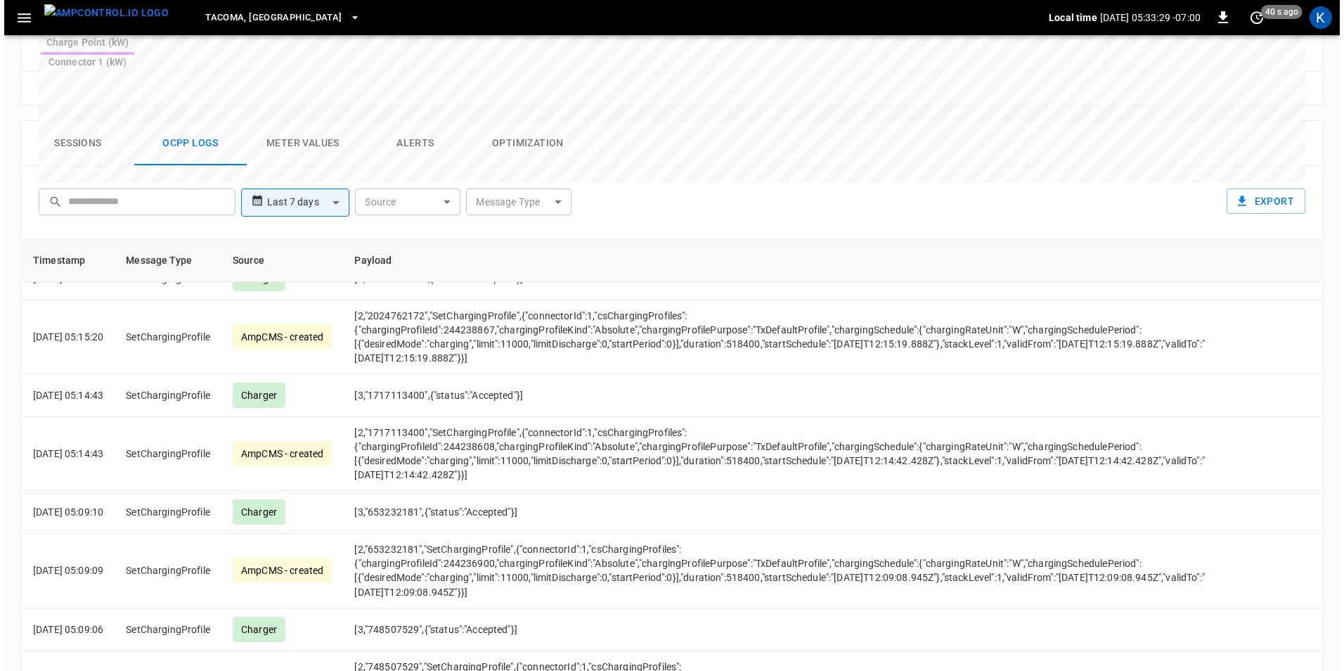
scroll to position [0, 0]
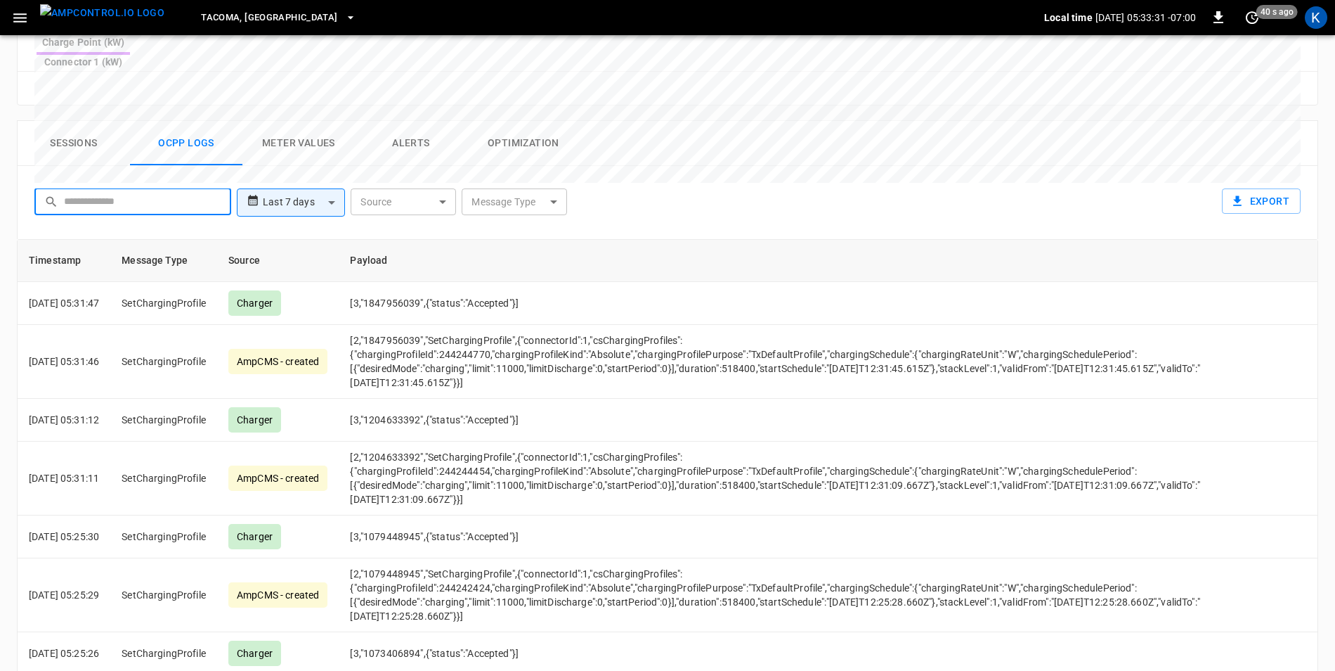
click at [115, 188] on input "text" at bounding box center [142, 201] width 157 height 26
click at [551, 159] on body "**********" at bounding box center [667, 65] width 1335 height 1396
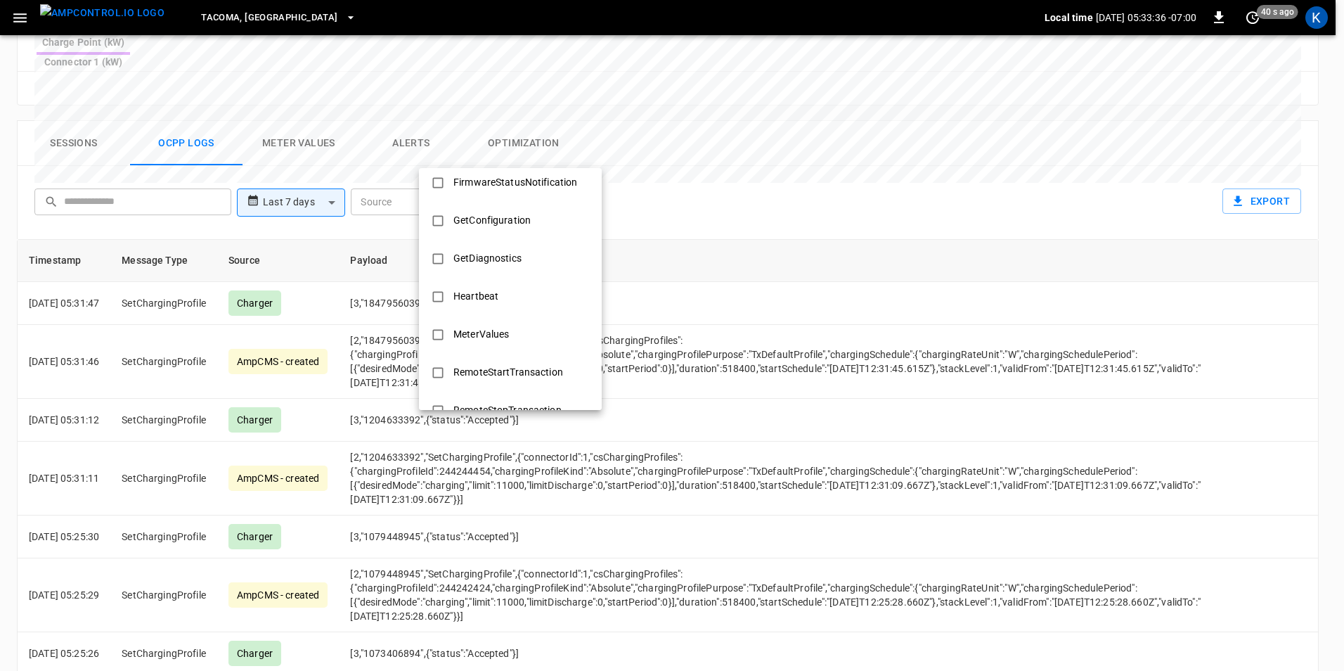
scroll to position [351, 0]
click at [496, 257] on div "Heartbeat" at bounding box center [476, 258] width 62 height 26
type input "*********"
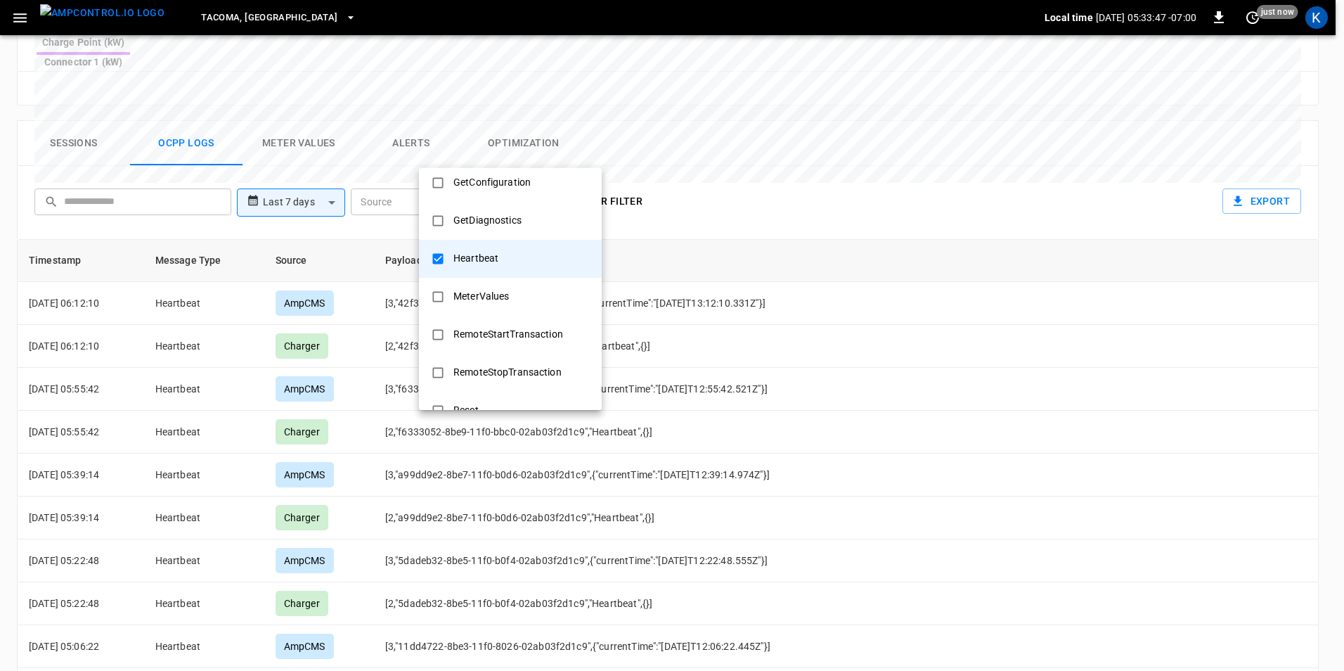
click at [496, 257] on div "Heartbeat" at bounding box center [476, 258] width 62 height 26
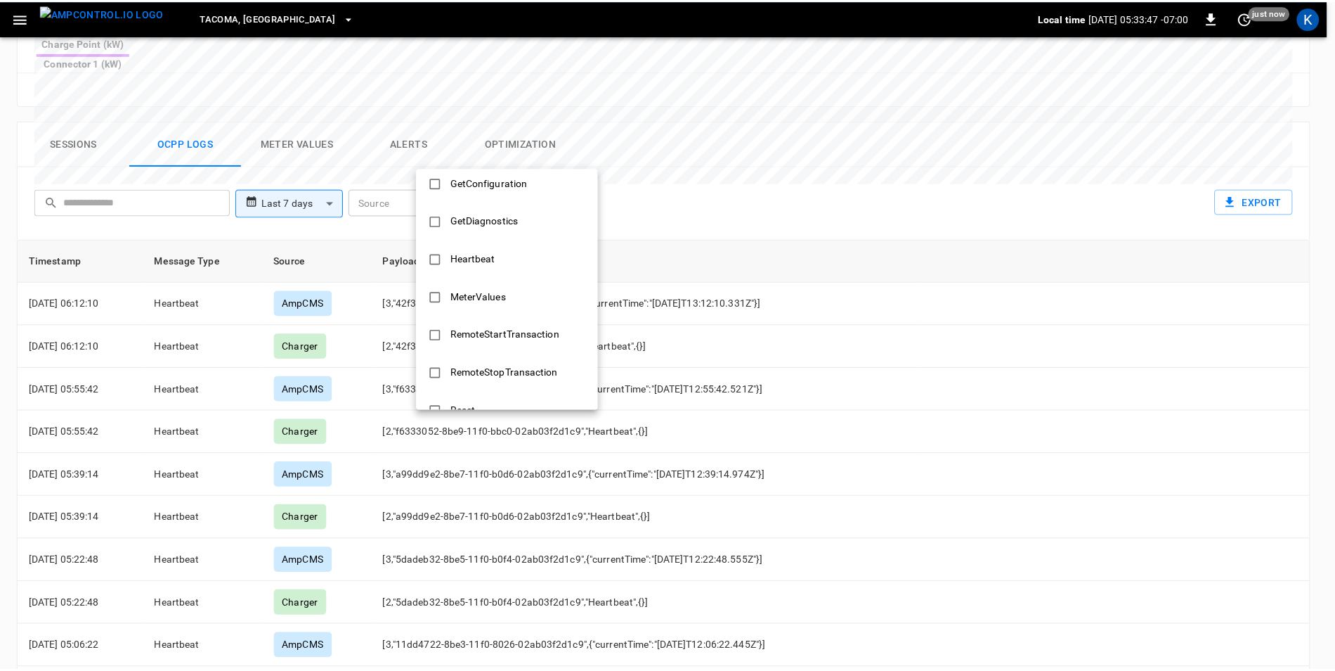
scroll to position [0, 0]
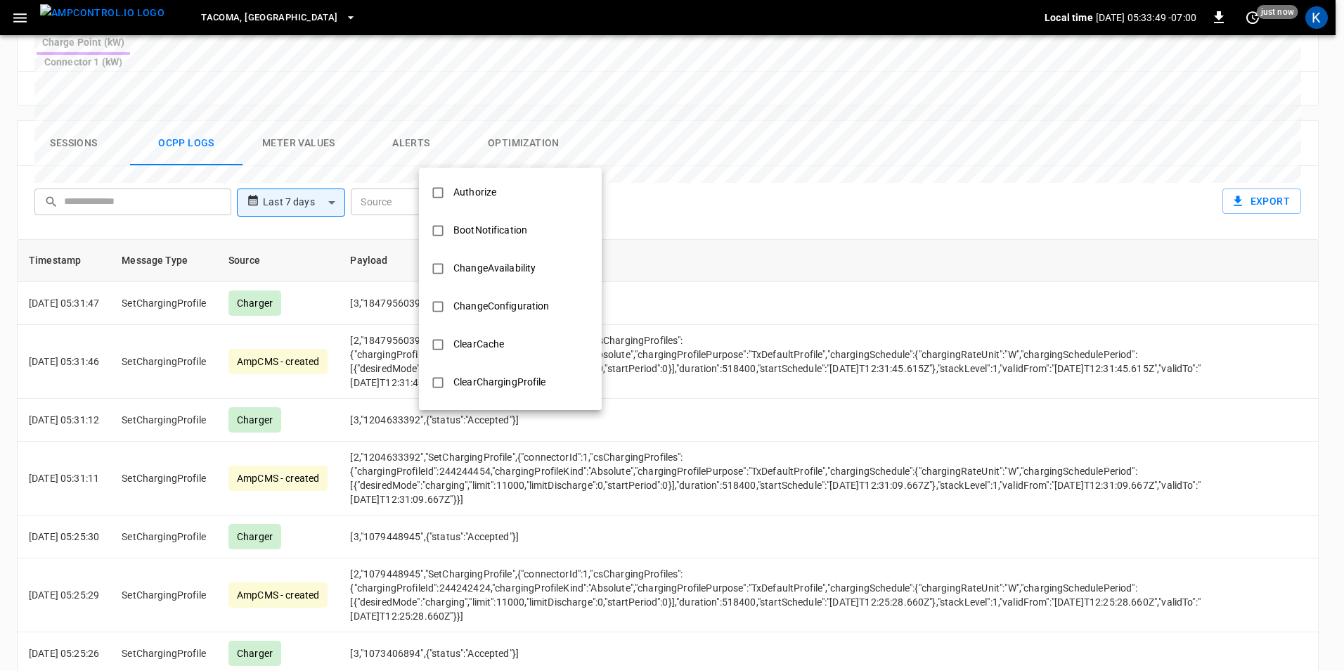
click at [689, 136] on div at bounding box center [672, 335] width 1344 height 671
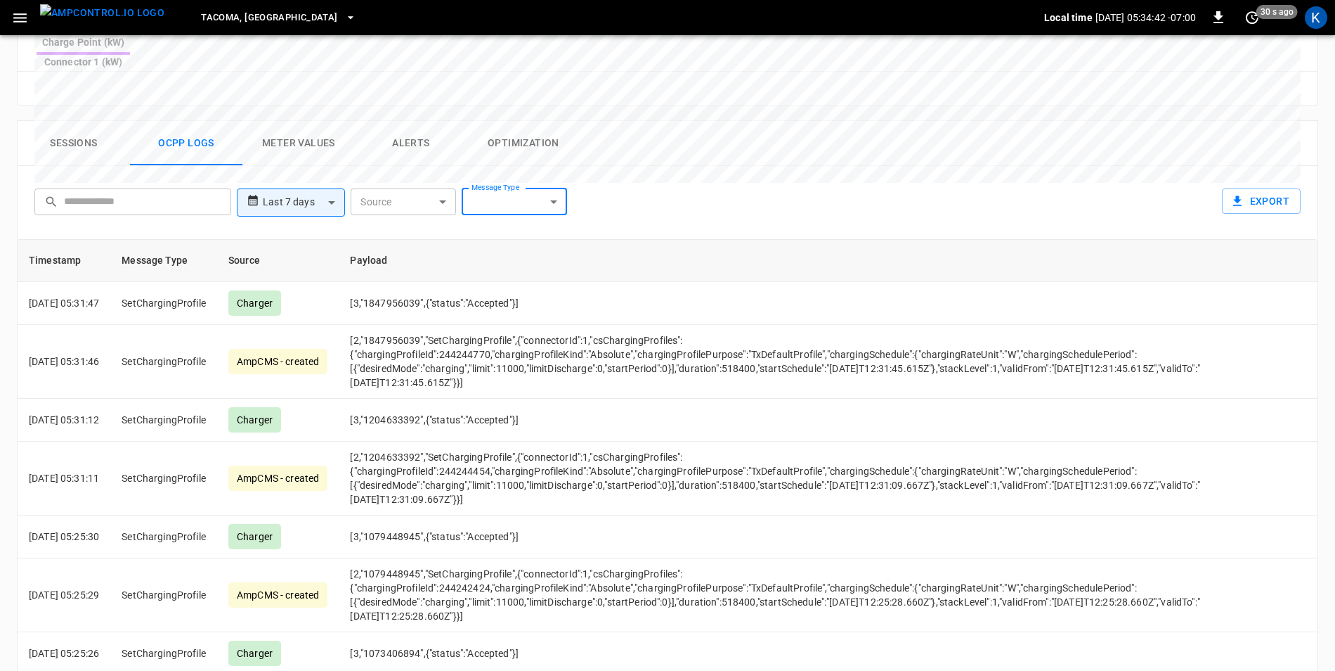
click at [655, 177] on div "**********" at bounding box center [665, 199] width 1272 height 45
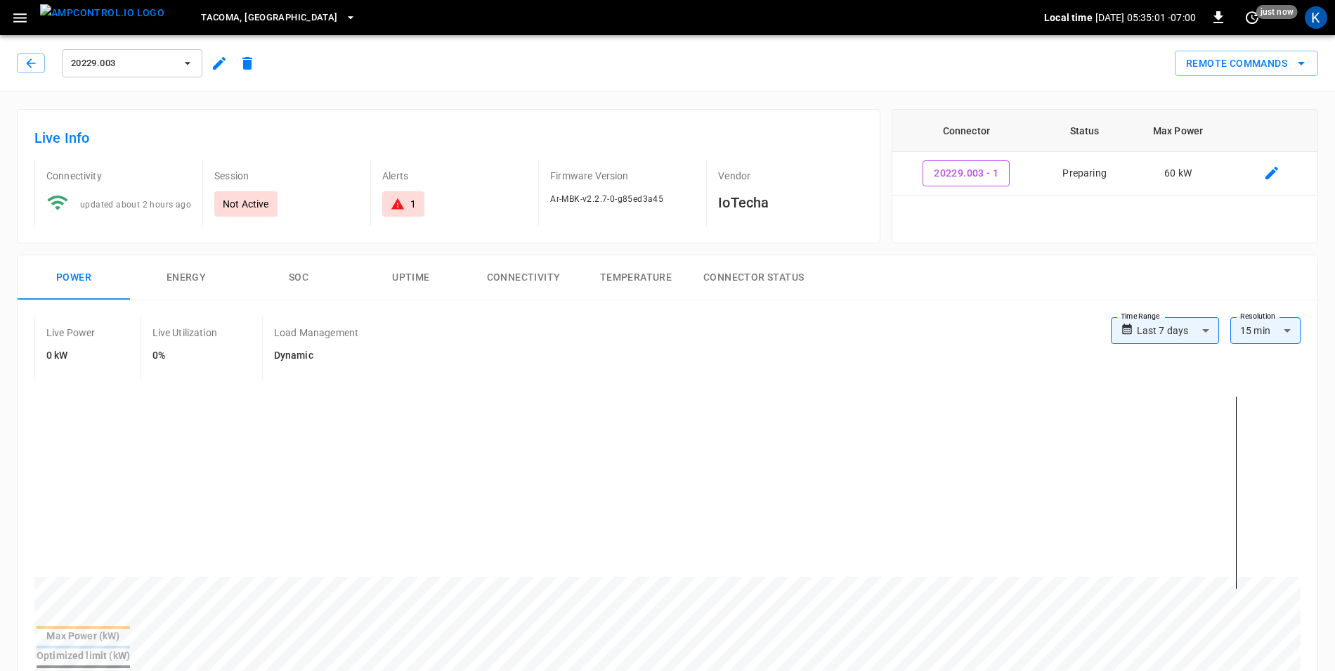
click at [191, 65] on icon "button" at bounding box center [188, 63] width 14 height 14
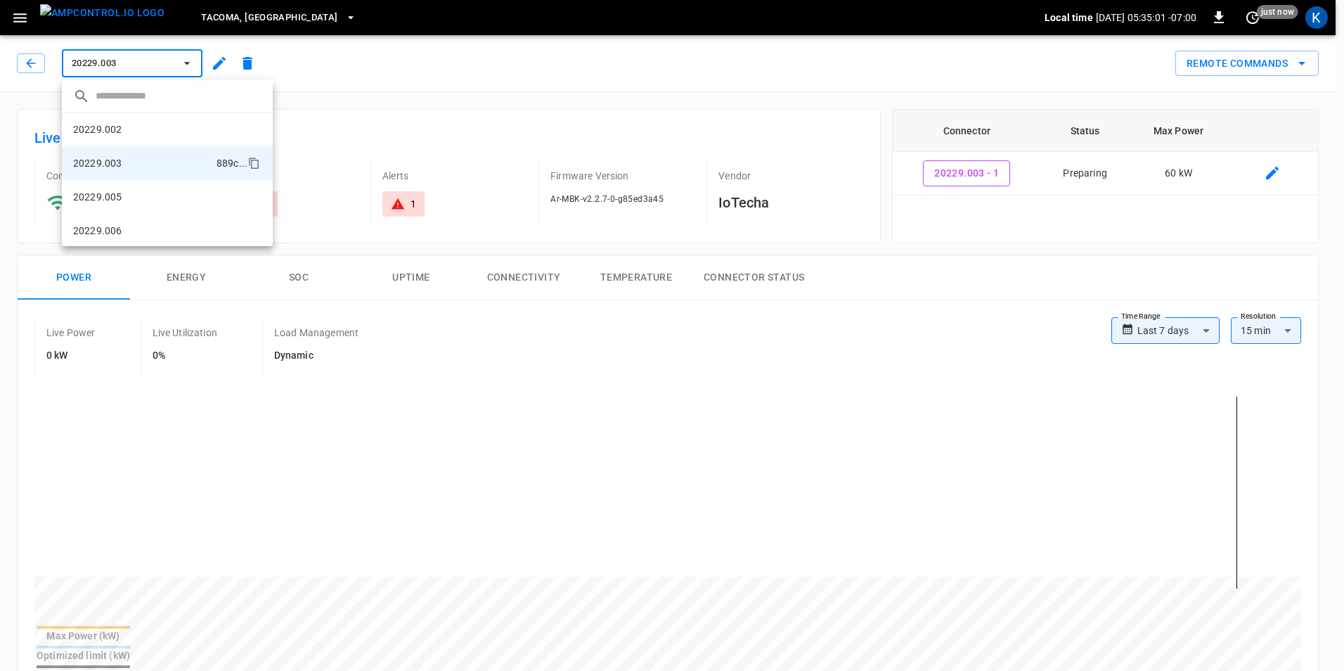
scroll to position [24, 0]
click at [191, 65] on div at bounding box center [672, 335] width 1344 height 671
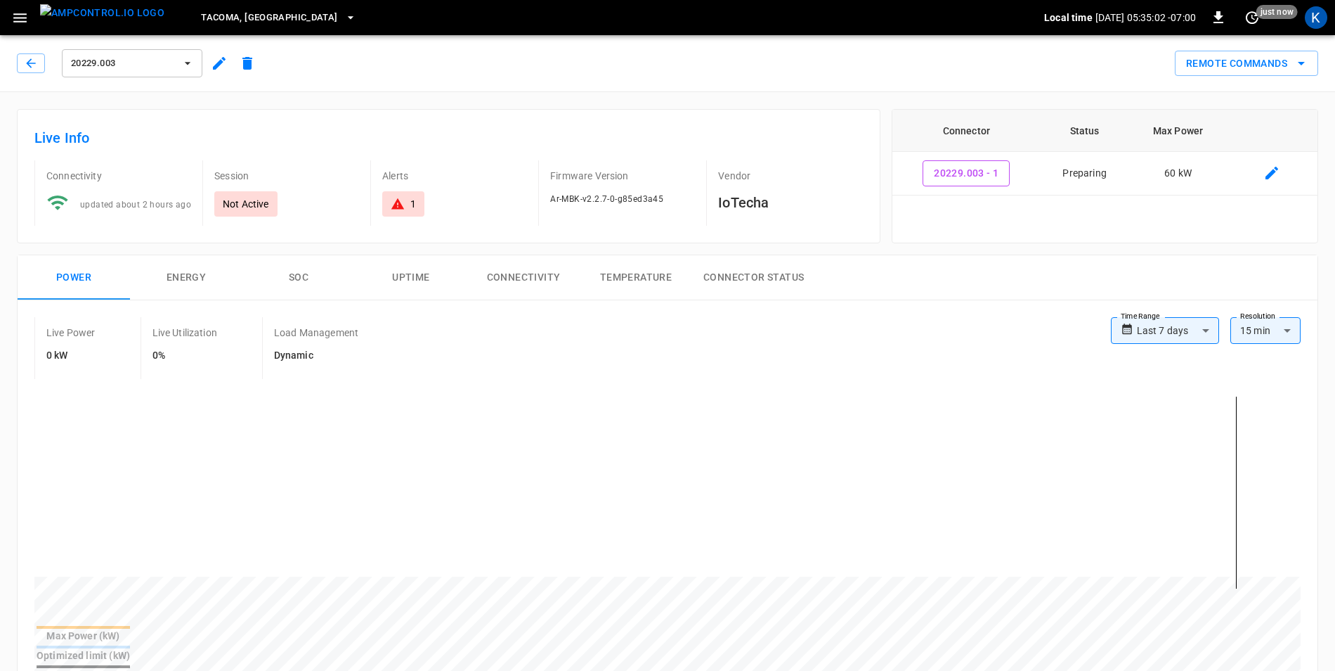
click at [191, 65] on icon "button" at bounding box center [188, 63] width 14 height 14
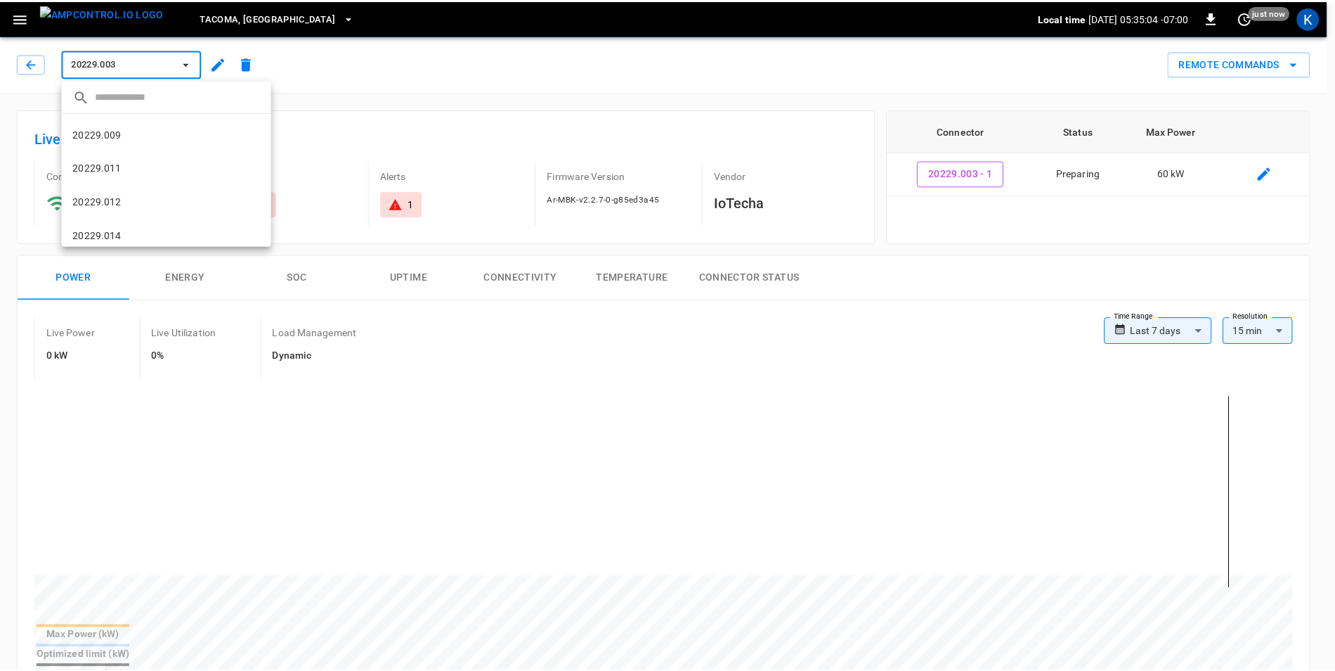
scroll to position [235, 0]
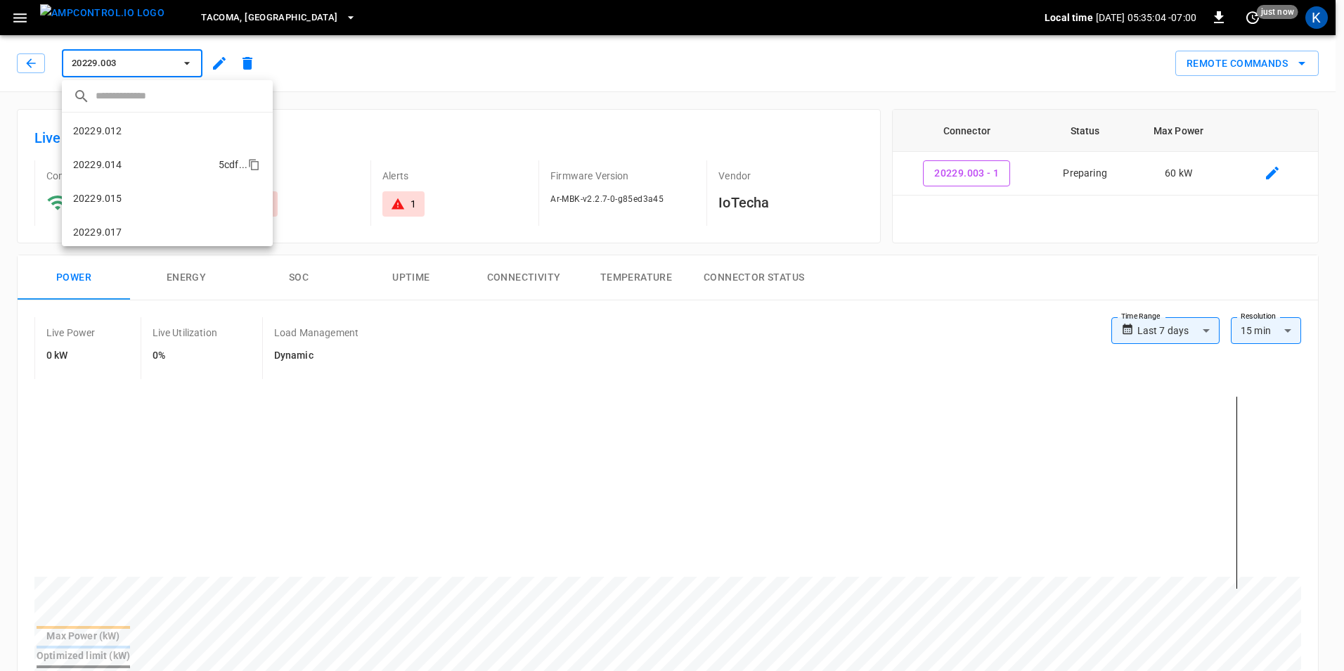
click at [127, 164] on li "20229.014 5cdf ..." at bounding box center [167, 165] width 211 height 34
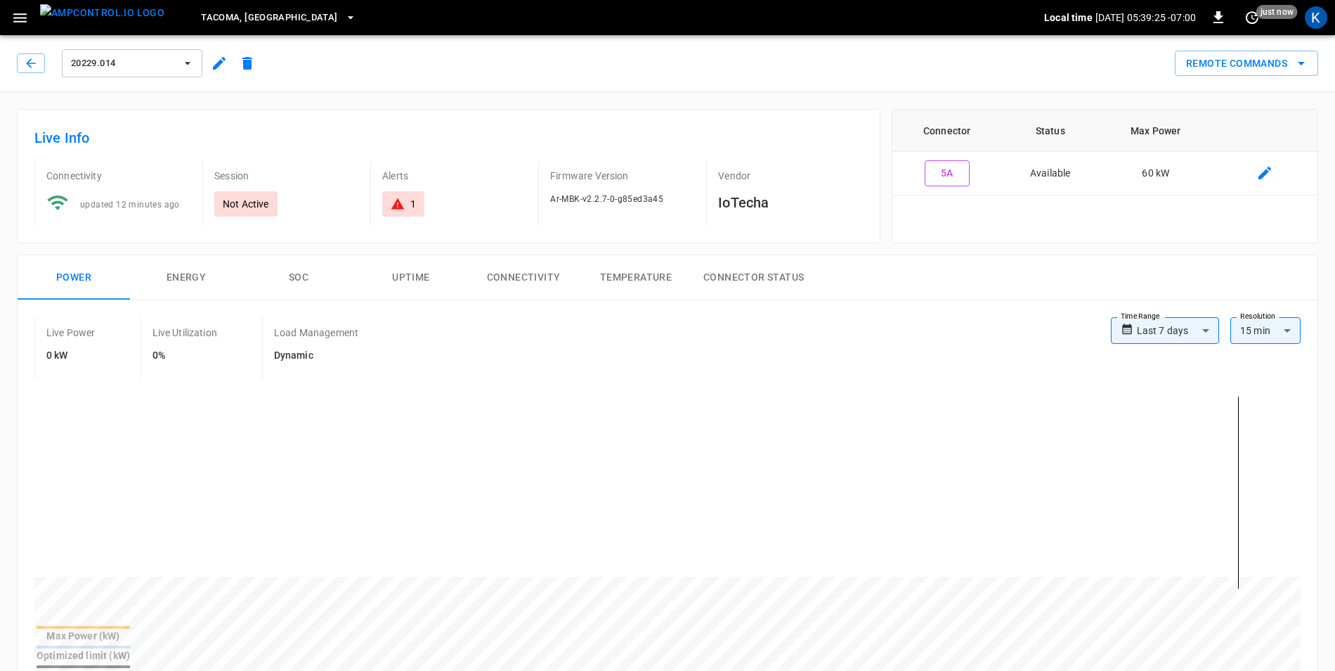
click at [193, 65] on icon "button" at bounding box center [188, 63] width 14 height 14
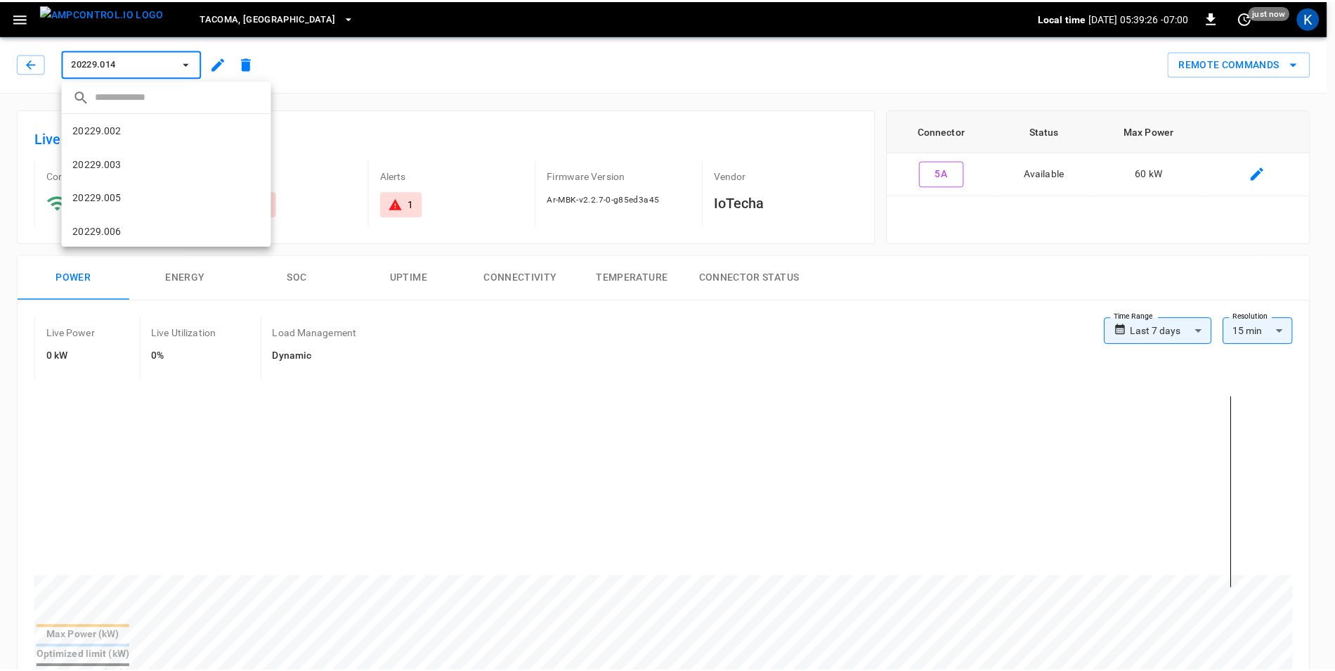
scroll to position [260, 0]
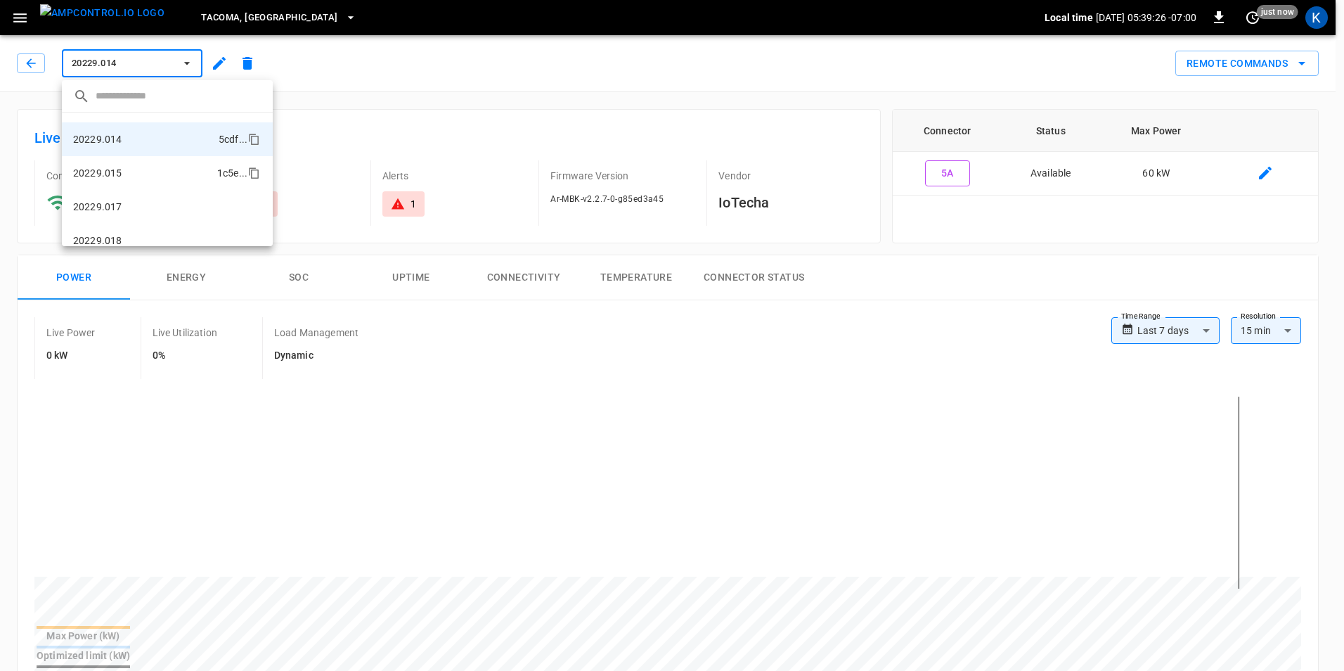
click at [124, 169] on li "20229.015 1c5e ..." at bounding box center [167, 173] width 211 height 34
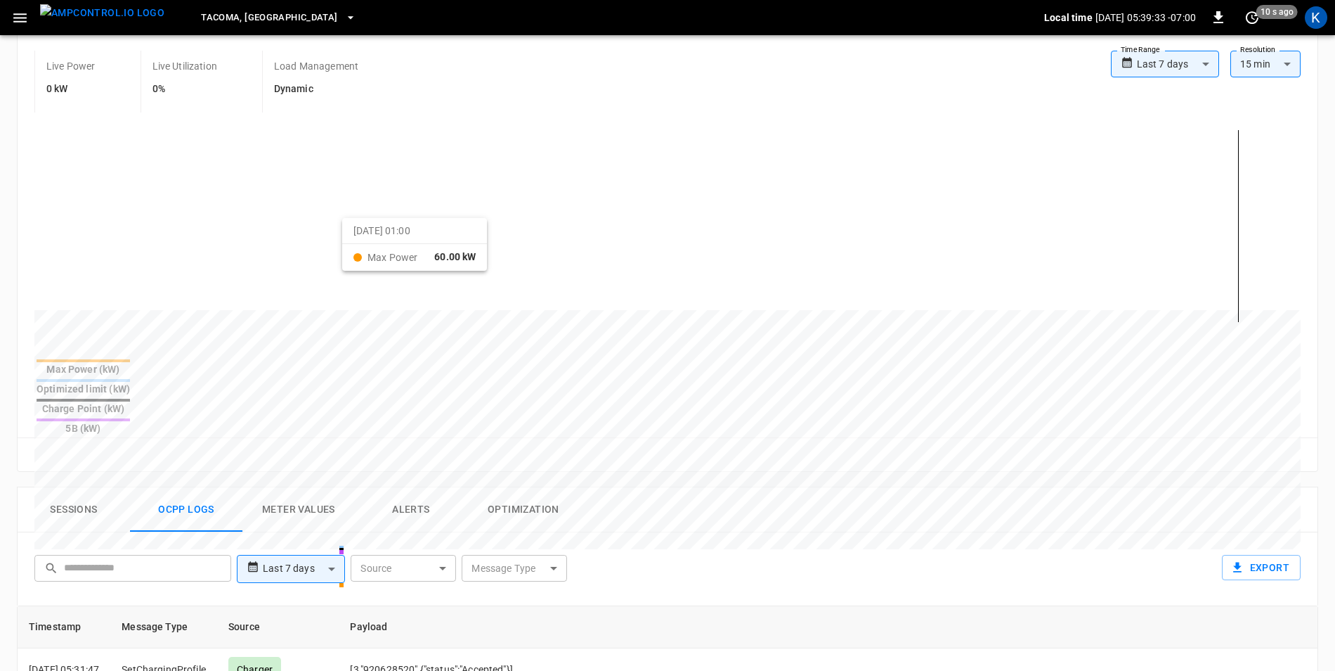
scroll to position [422, 0]
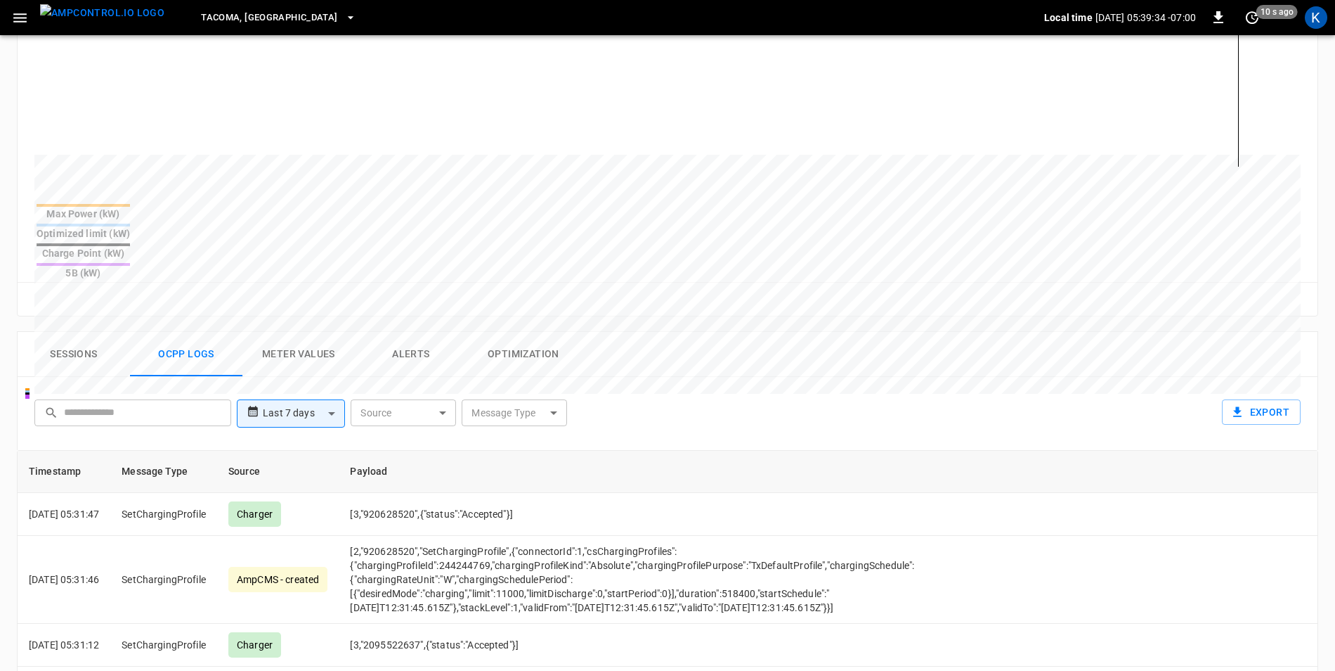
click at [94, 332] on button "Sessions" at bounding box center [74, 354] width 112 height 45
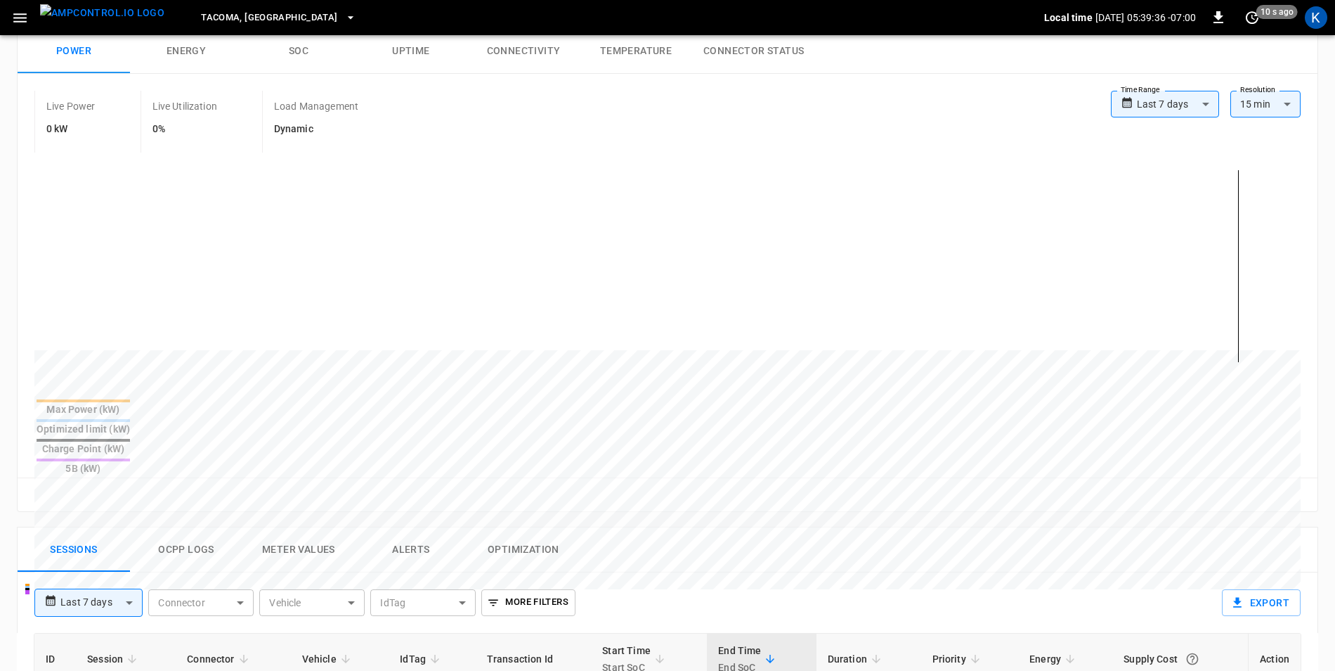
scroll to position [0, 0]
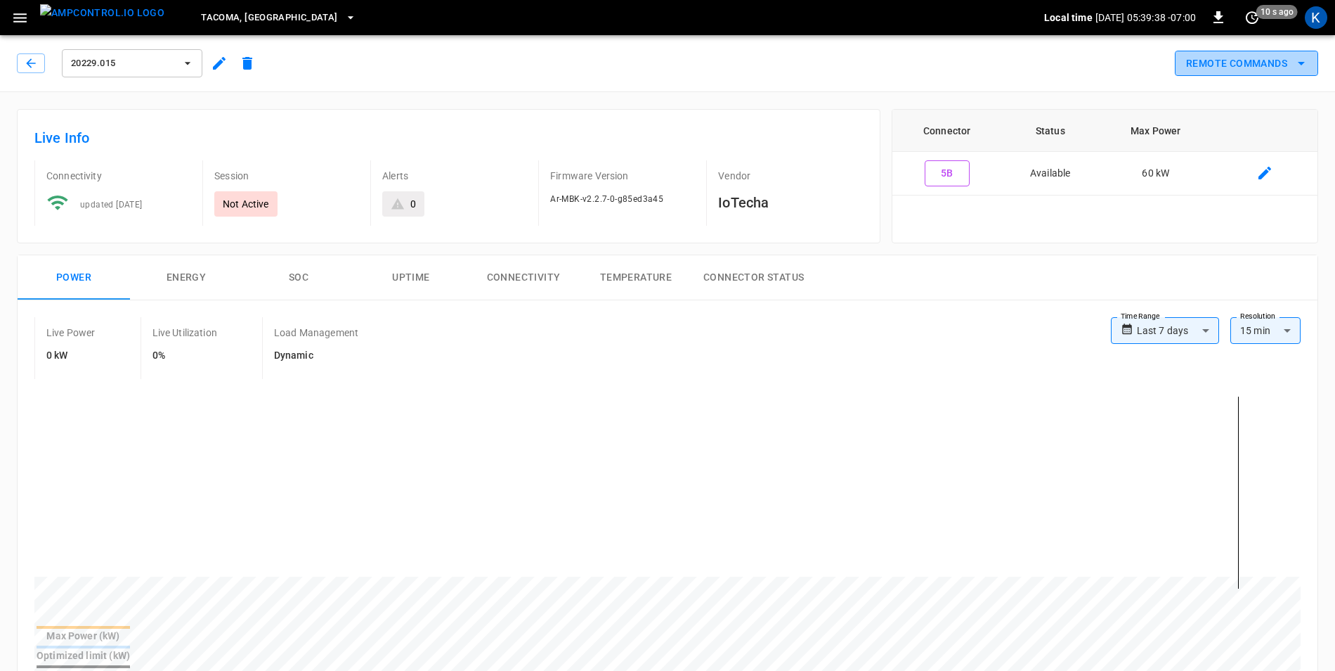
click at [1308, 65] on icon "remote commands options" at bounding box center [1301, 63] width 17 height 17
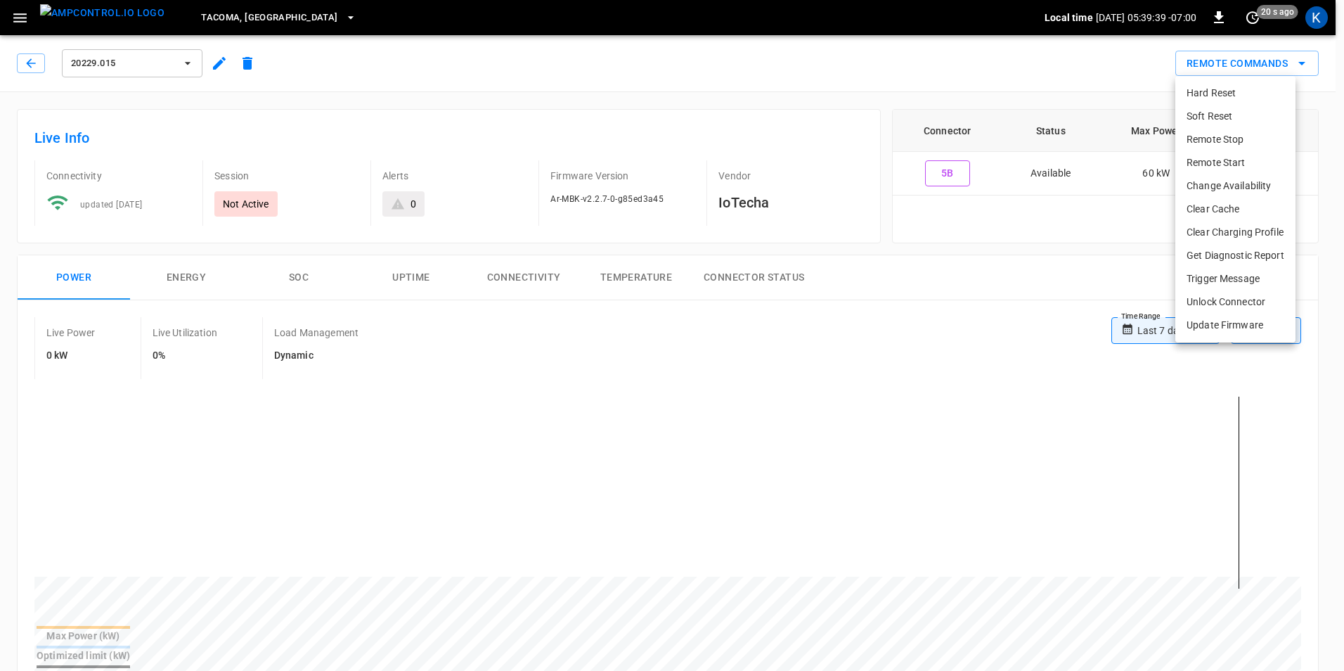
click at [1243, 96] on li "Hard Reset" at bounding box center [1235, 93] width 120 height 23
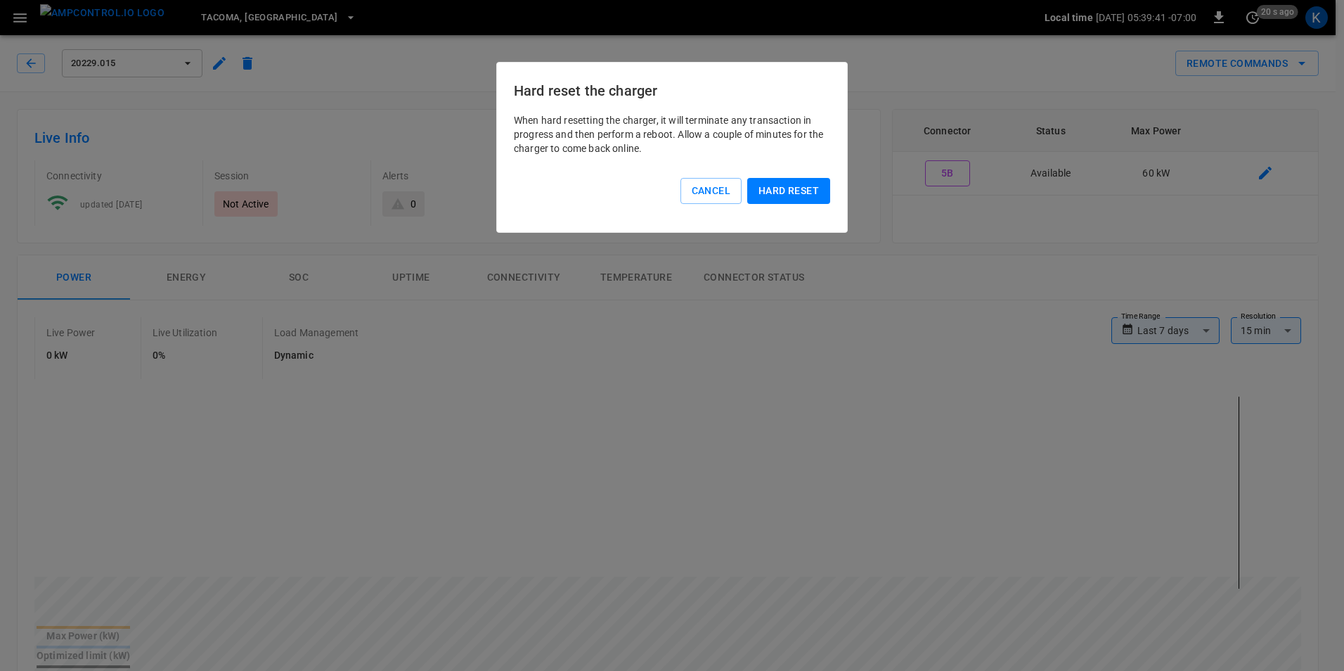
click at [777, 190] on button "Hard reset" at bounding box center [788, 191] width 83 height 26
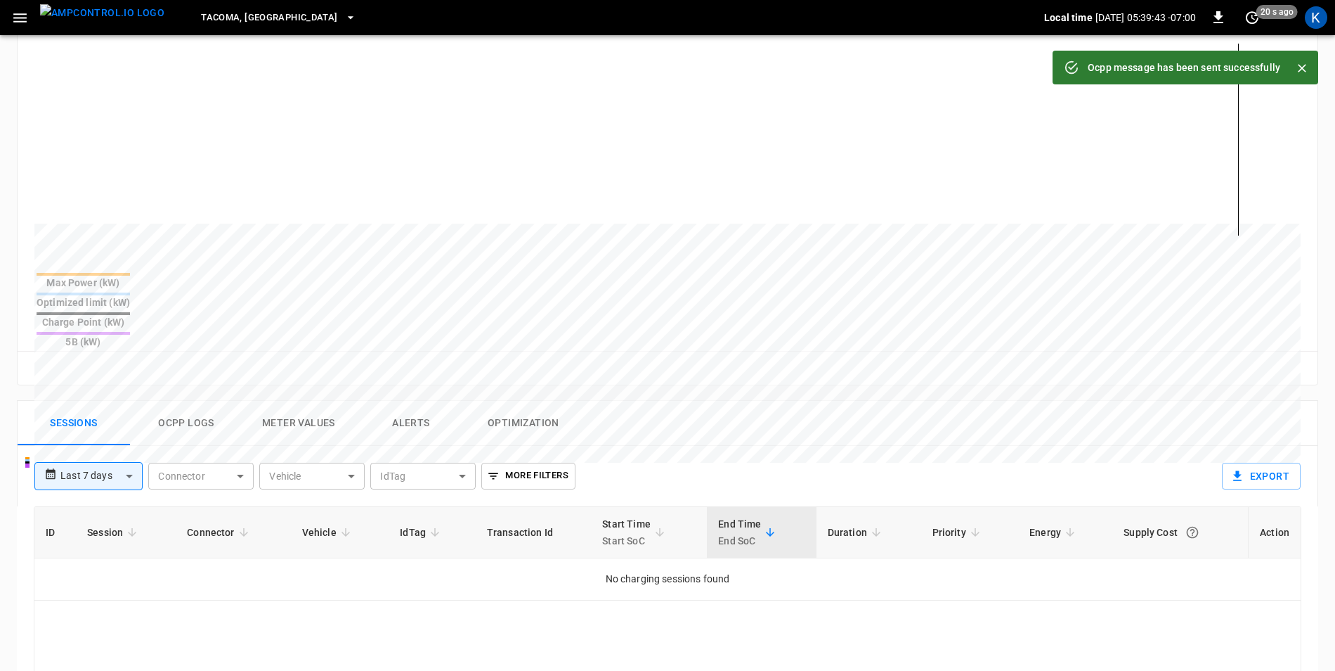
scroll to position [422, 0]
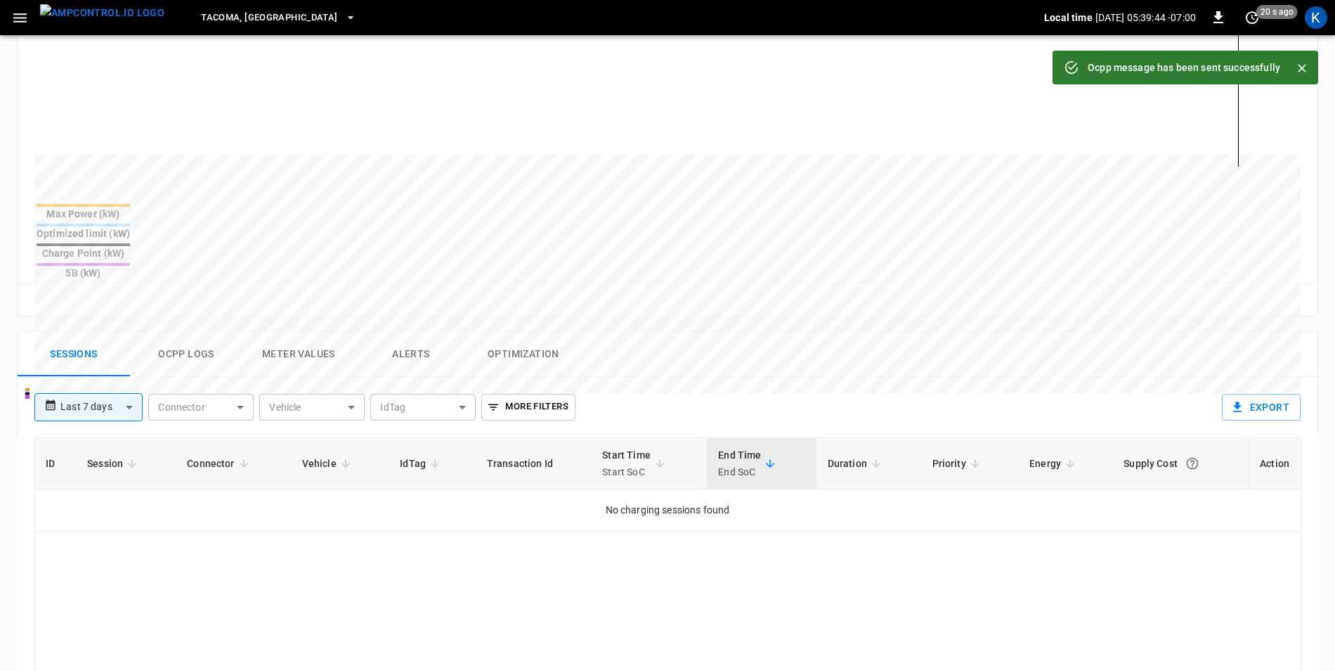
click at [186, 332] on button "Ocpp logs" at bounding box center [186, 354] width 112 height 45
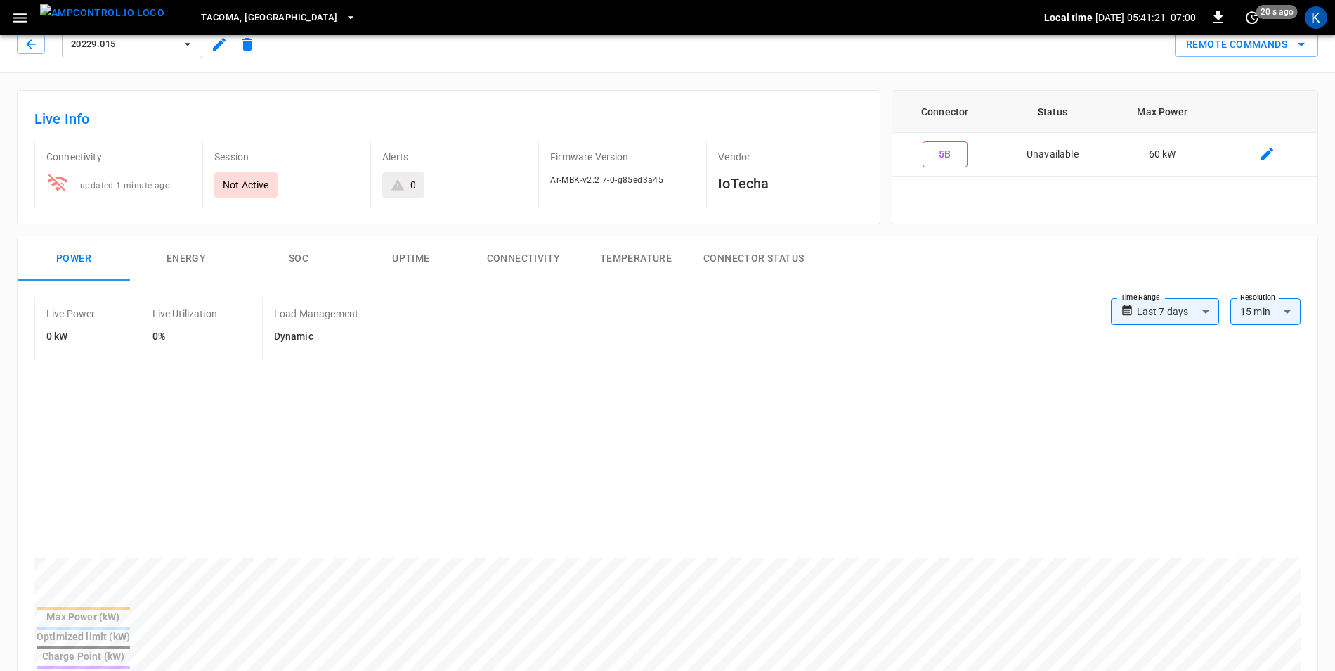
scroll to position [0, 0]
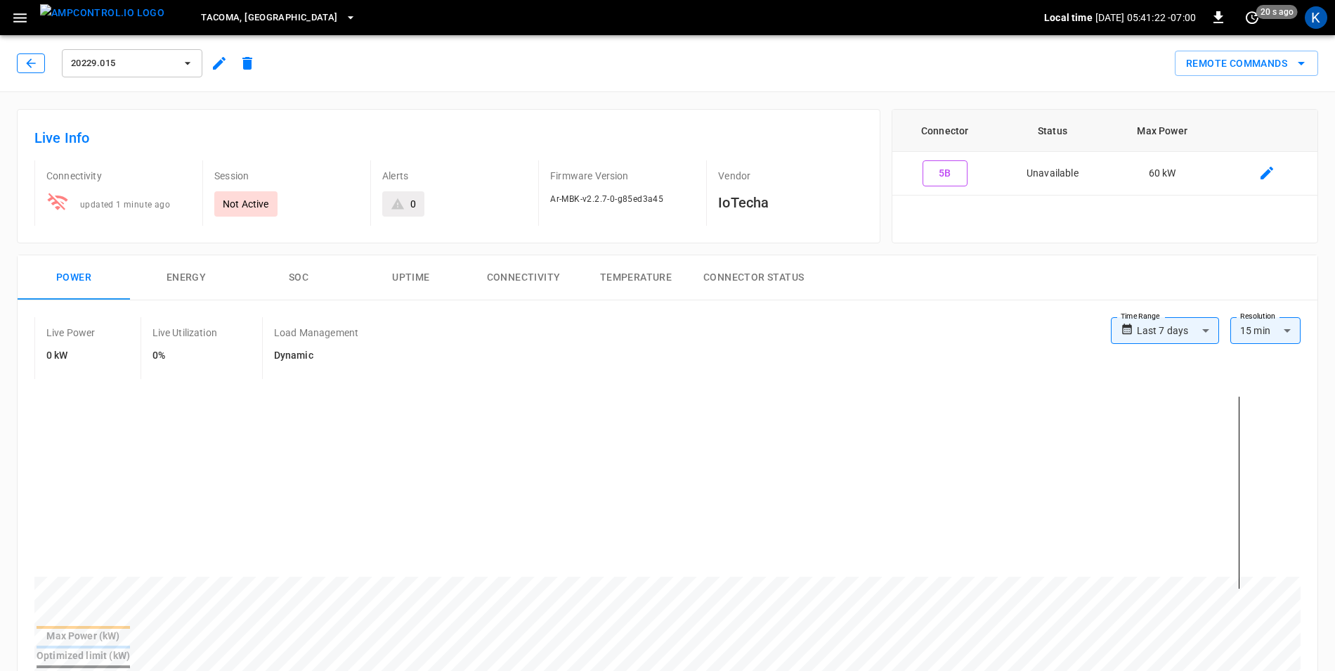
click at [32, 67] on icon "button" at bounding box center [31, 63] width 14 height 14
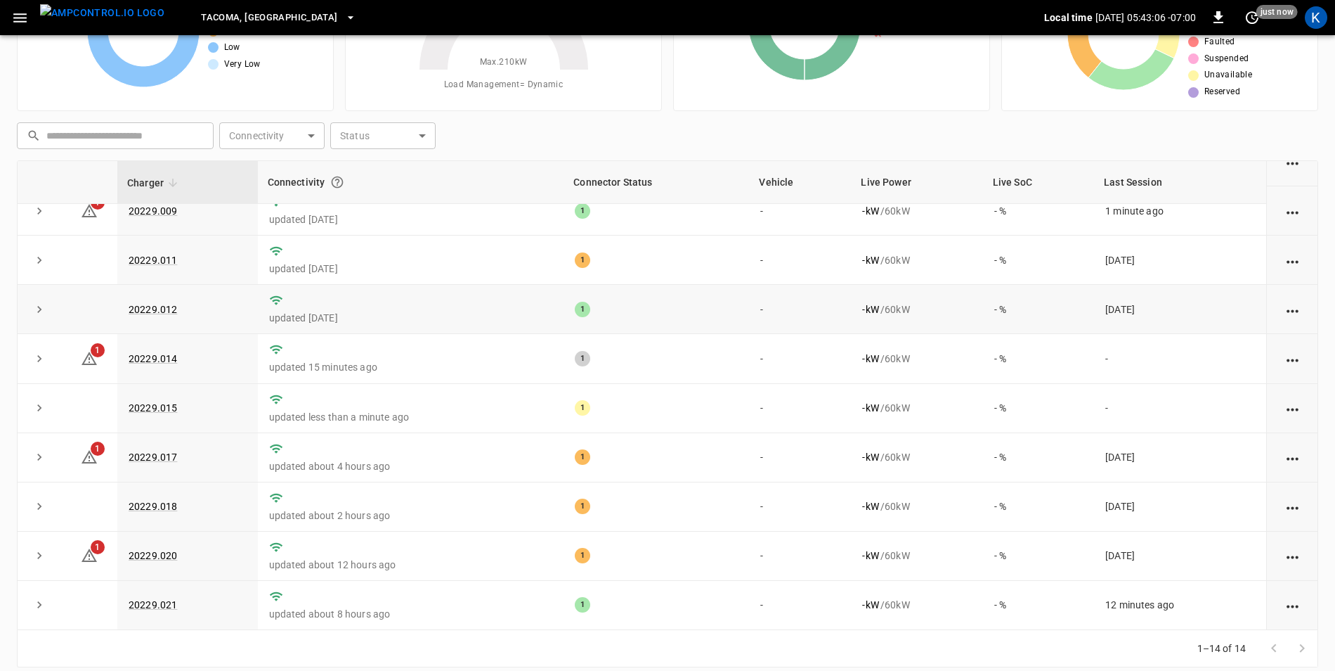
scroll to position [134, 0]
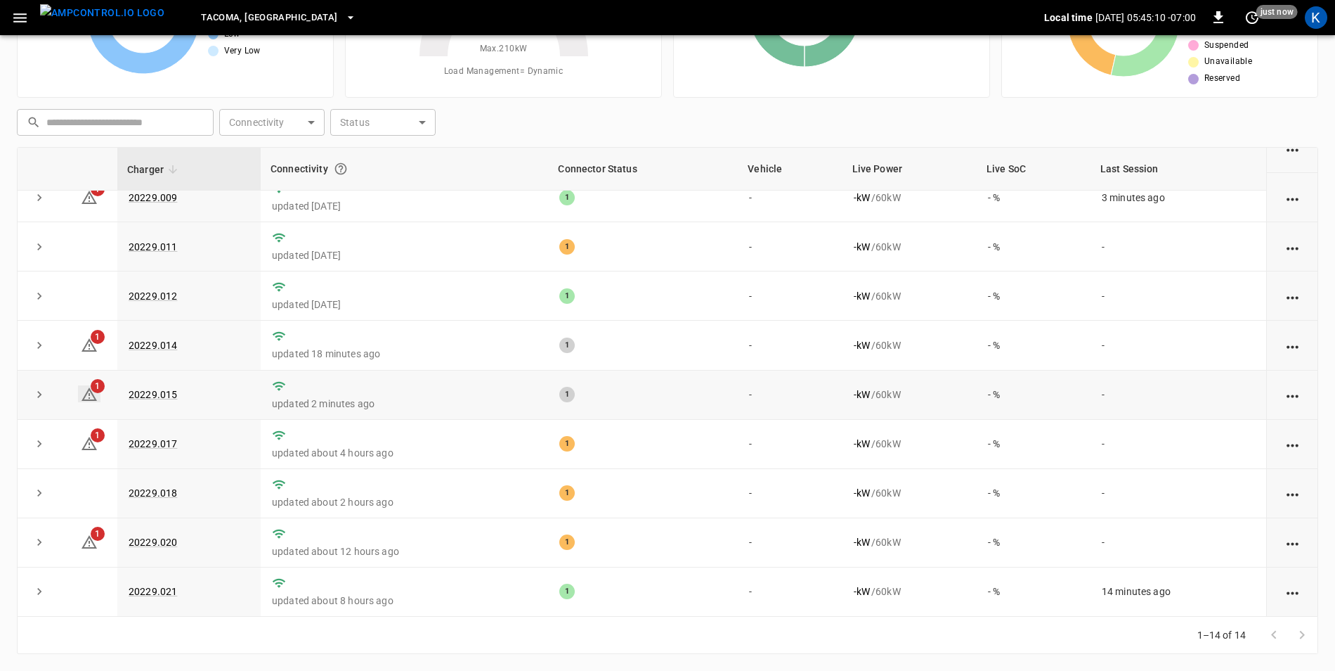
click at [91, 391] on icon at bounding box center [89, 394] width 17 height 17
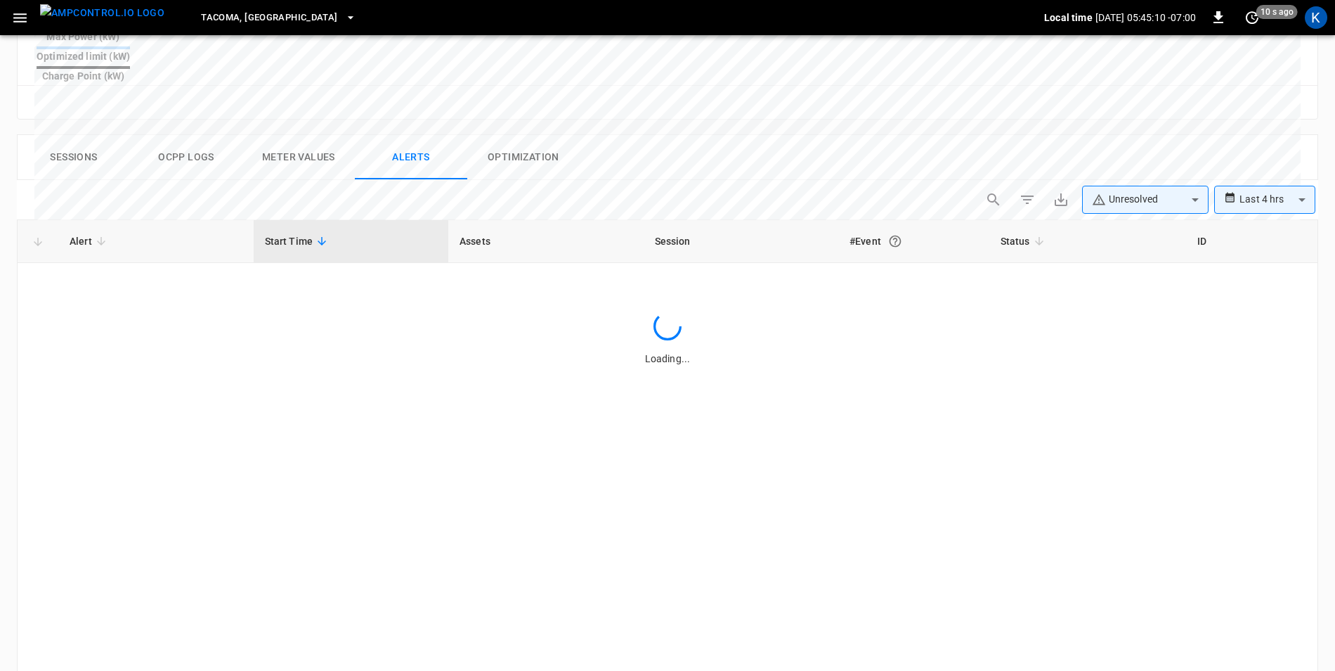
scroll to position [665, 0]
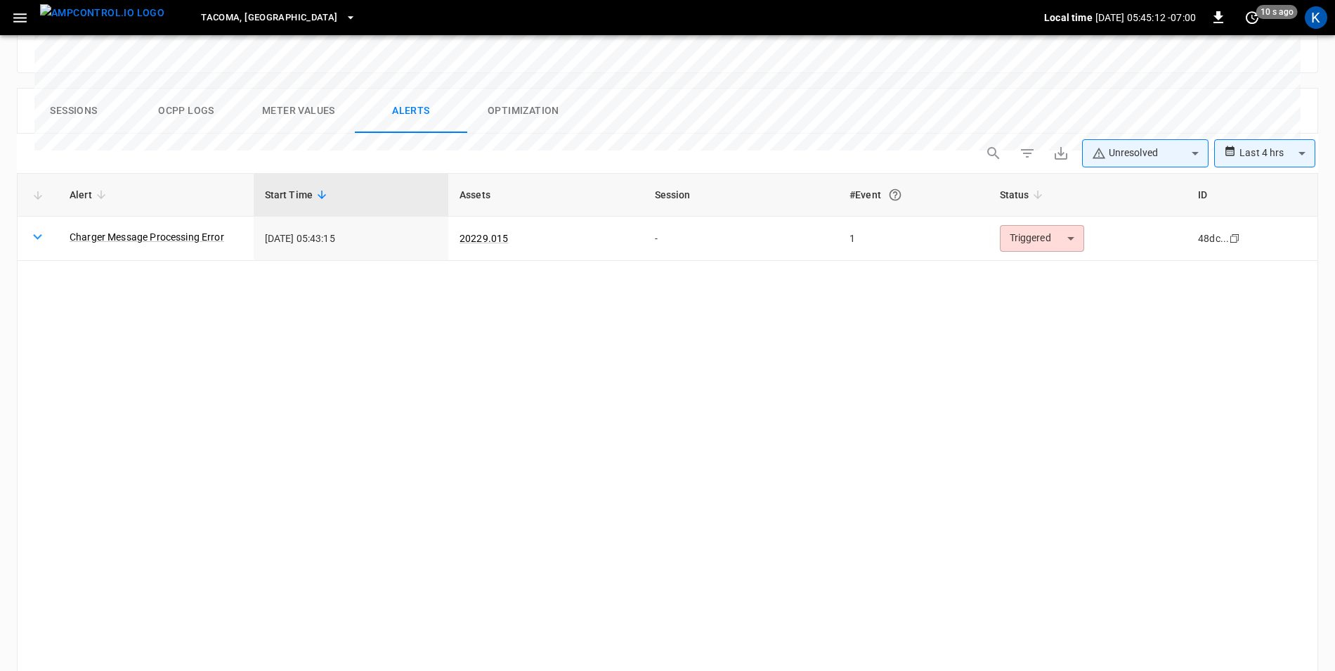
click at [179, 89] on button "Ocpp logs" at bounding box center [186, 111] width 112 height 45
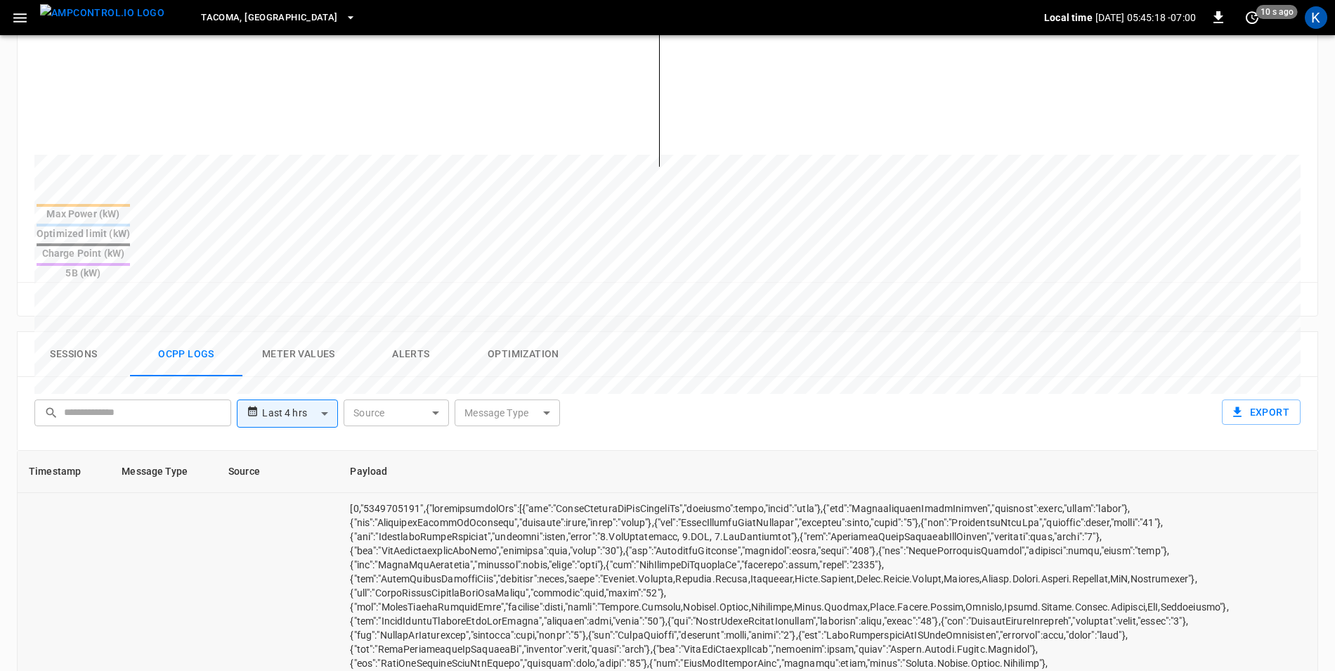
scroll to position [396, 0]
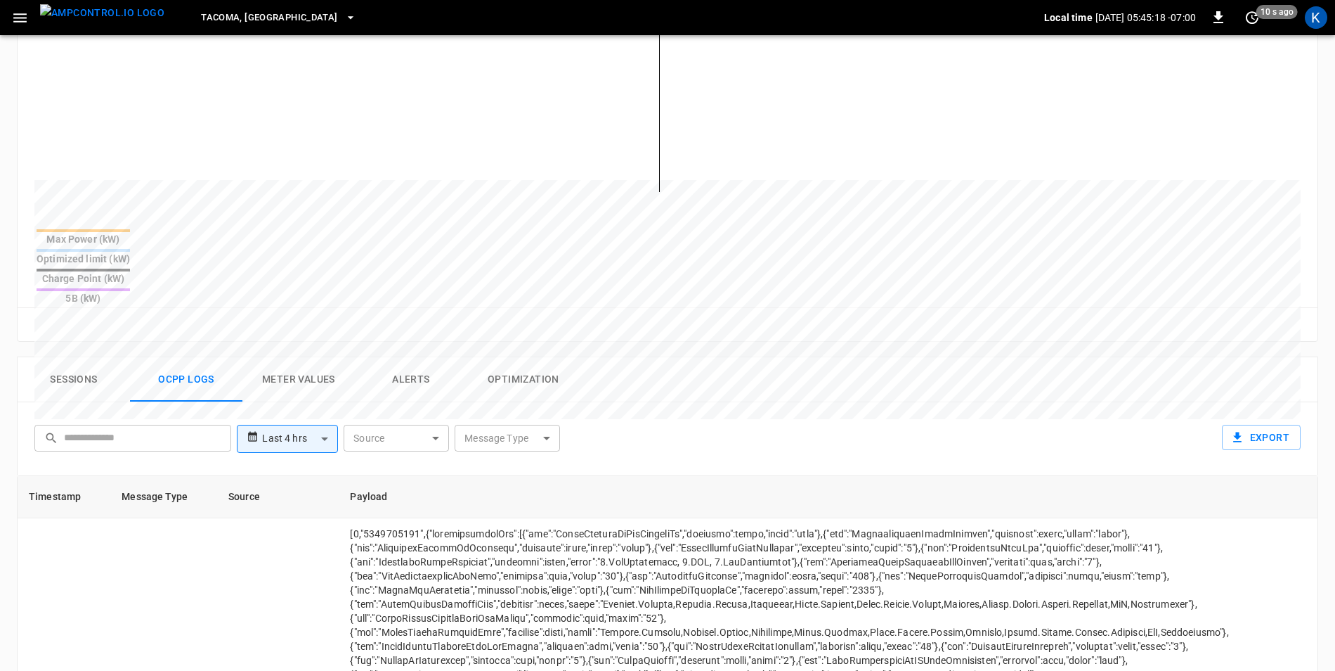
click at [75, 357] on button "Sessions" at bounding box center [74, 379] width 112 height 45
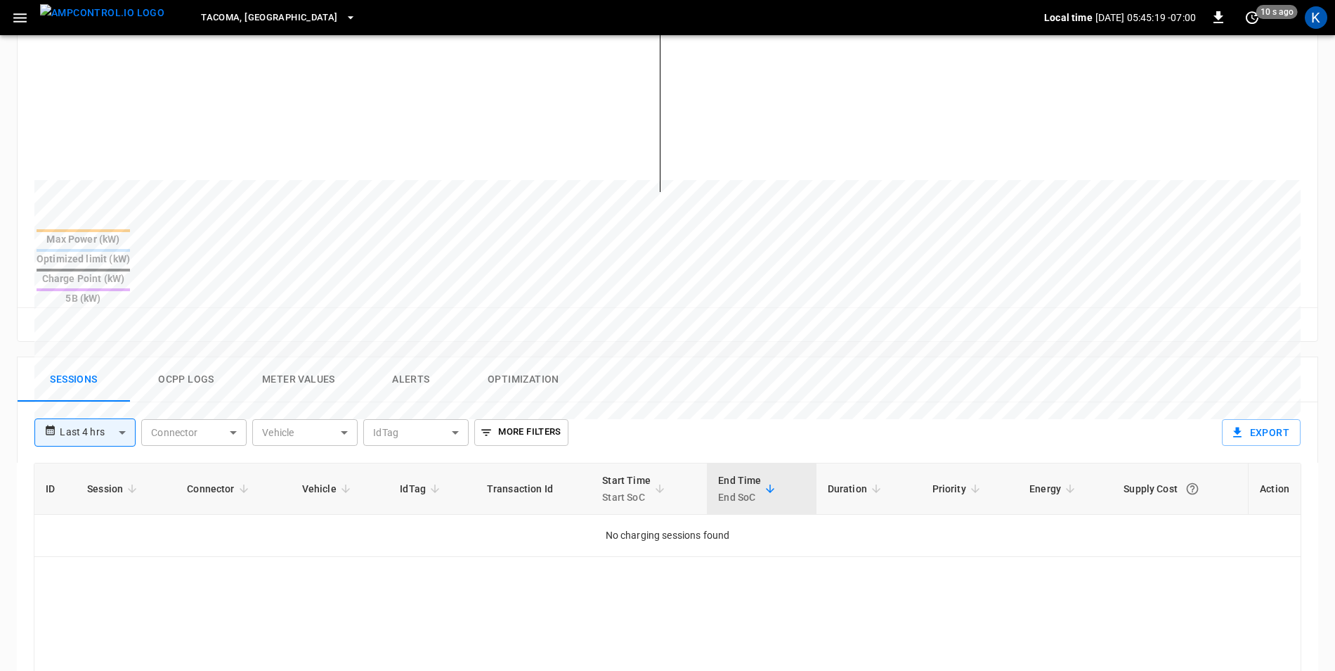
click at [175, 357] on button "Ocpp logs" at bounding box center [186, 379] width 112 height 45
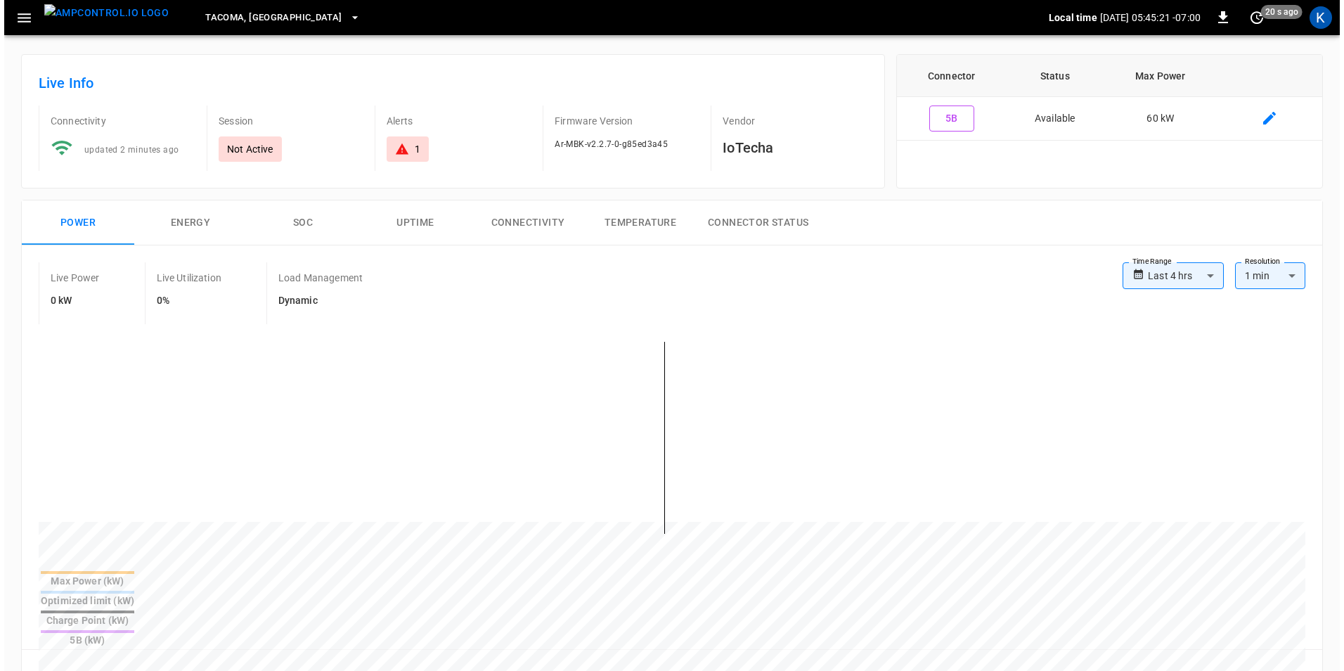
scroll to position [0, 0]
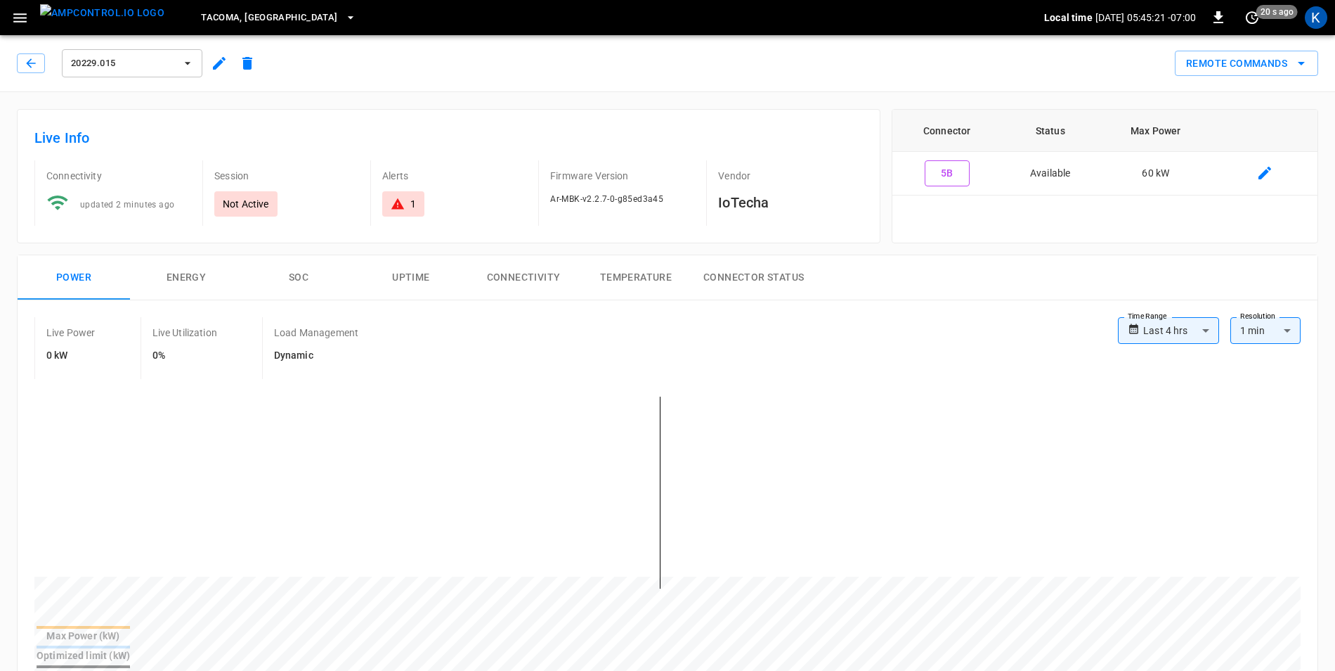
click at [165, 68] on span "20229.015" at bounding box center [123, 64] width 104 height 16
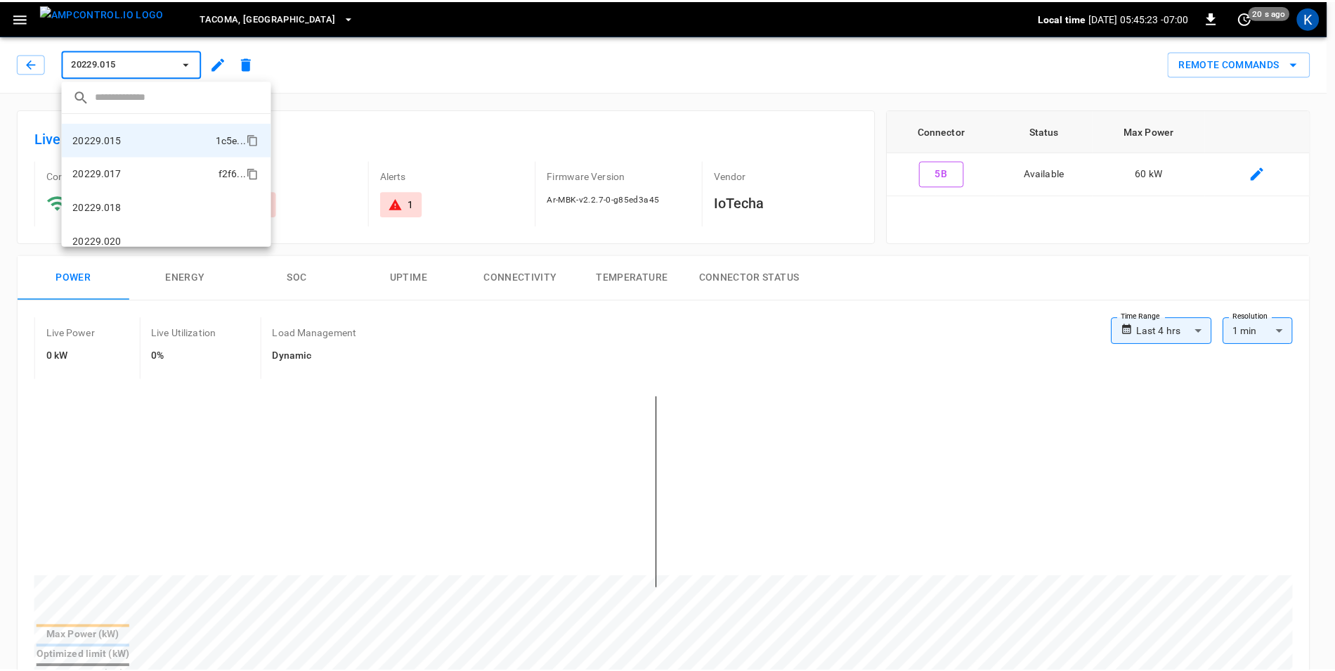
scroll to position [224, 0]
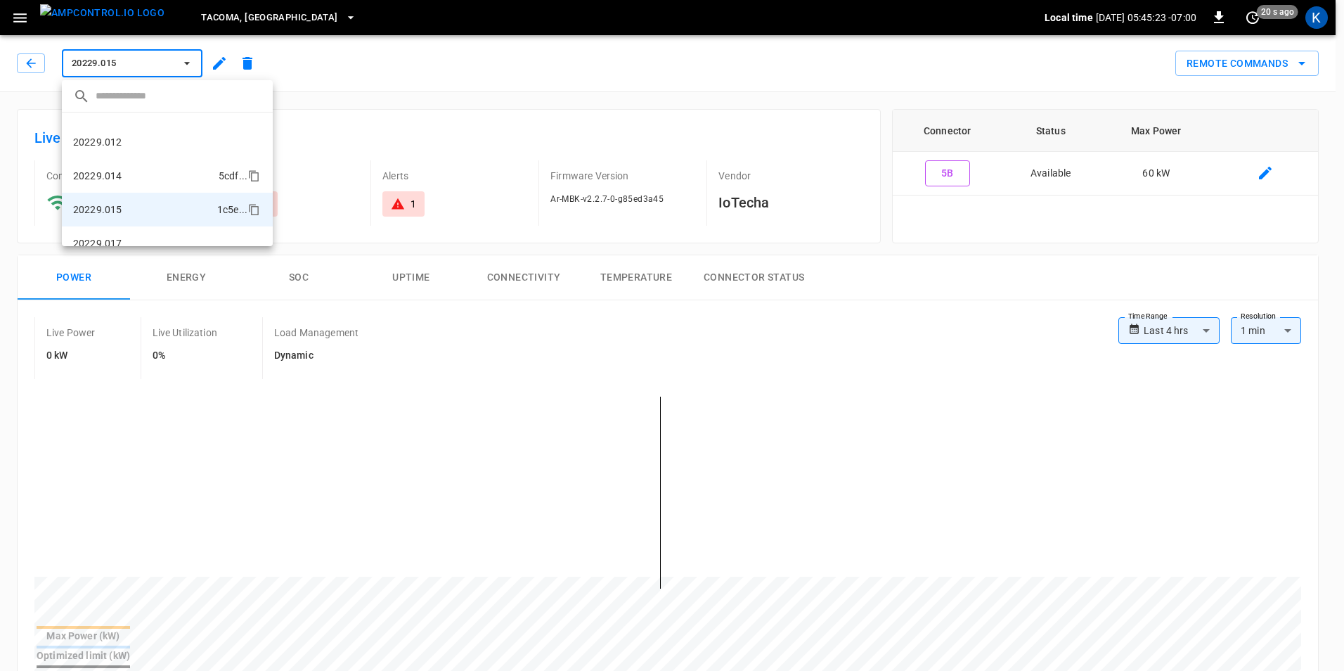
click at [108, 179] on p "20229.014" at bounding box center [97, 176] width 48 height 14
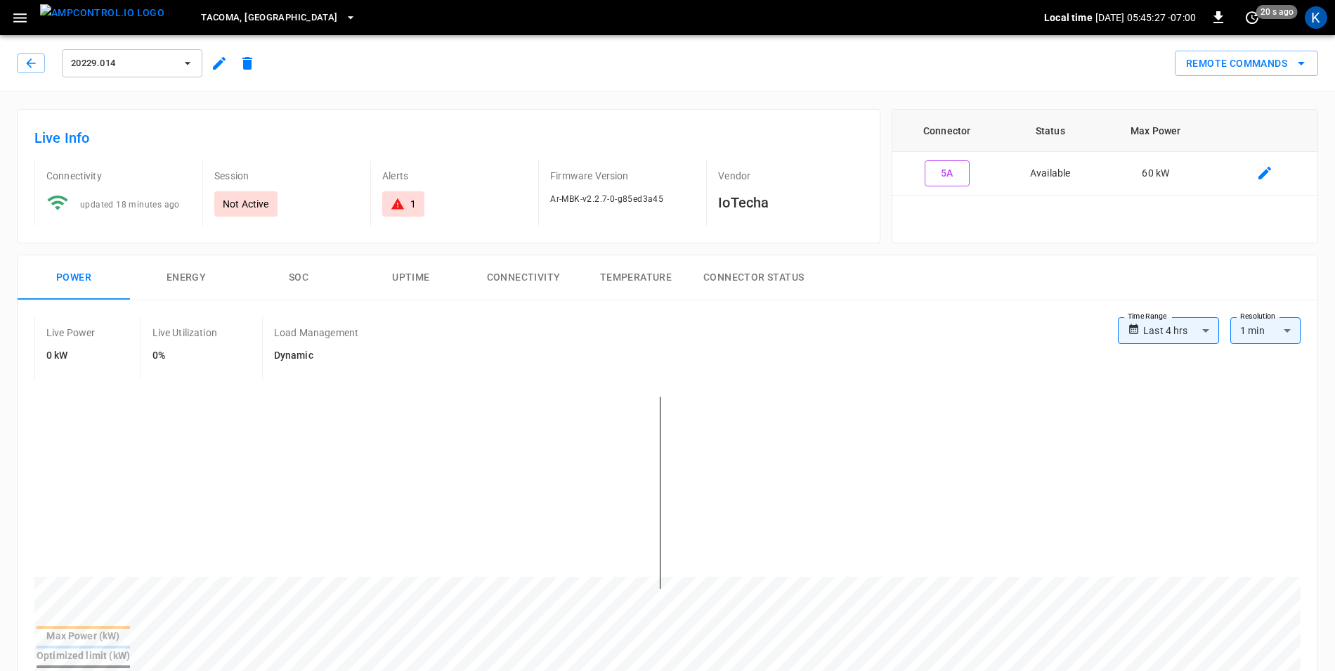
click at [219, 65] on icon "button" at bounding box center [219, 63] width 13 height 13
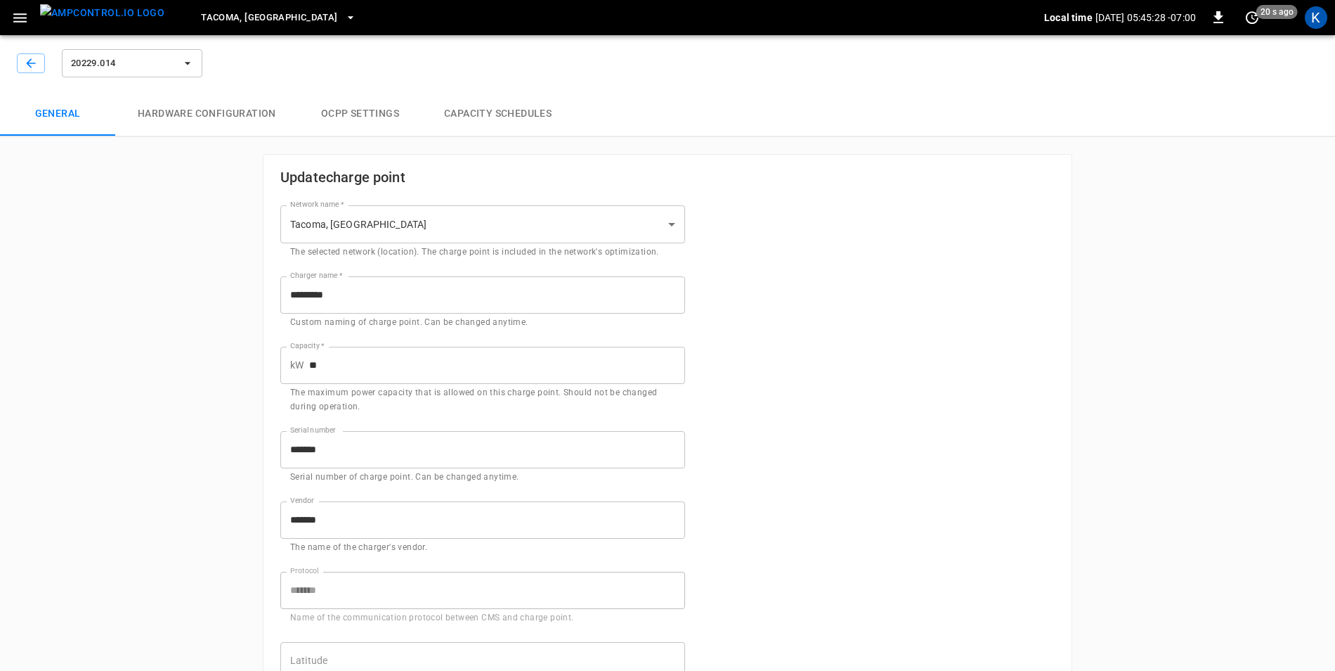
type input "**********"
click at [26, 65] on icon "button" at bounding box center [31, 63] width 14 height 14
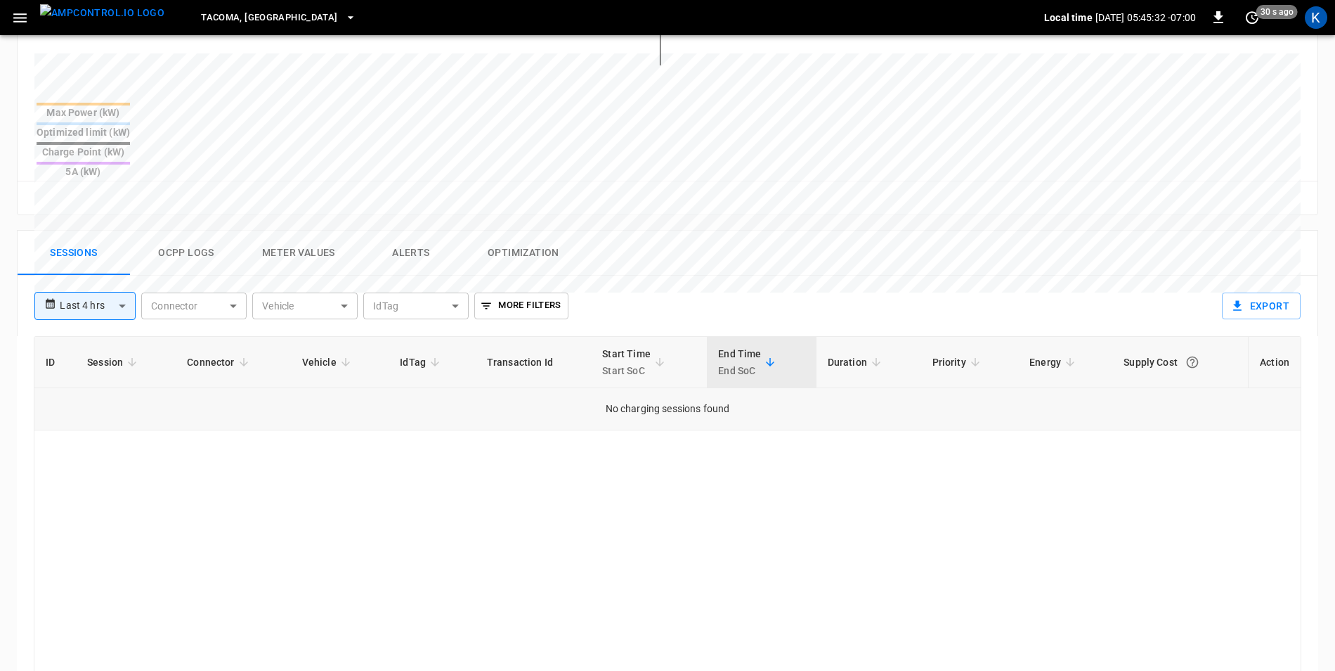
scroll to position [633, 0]
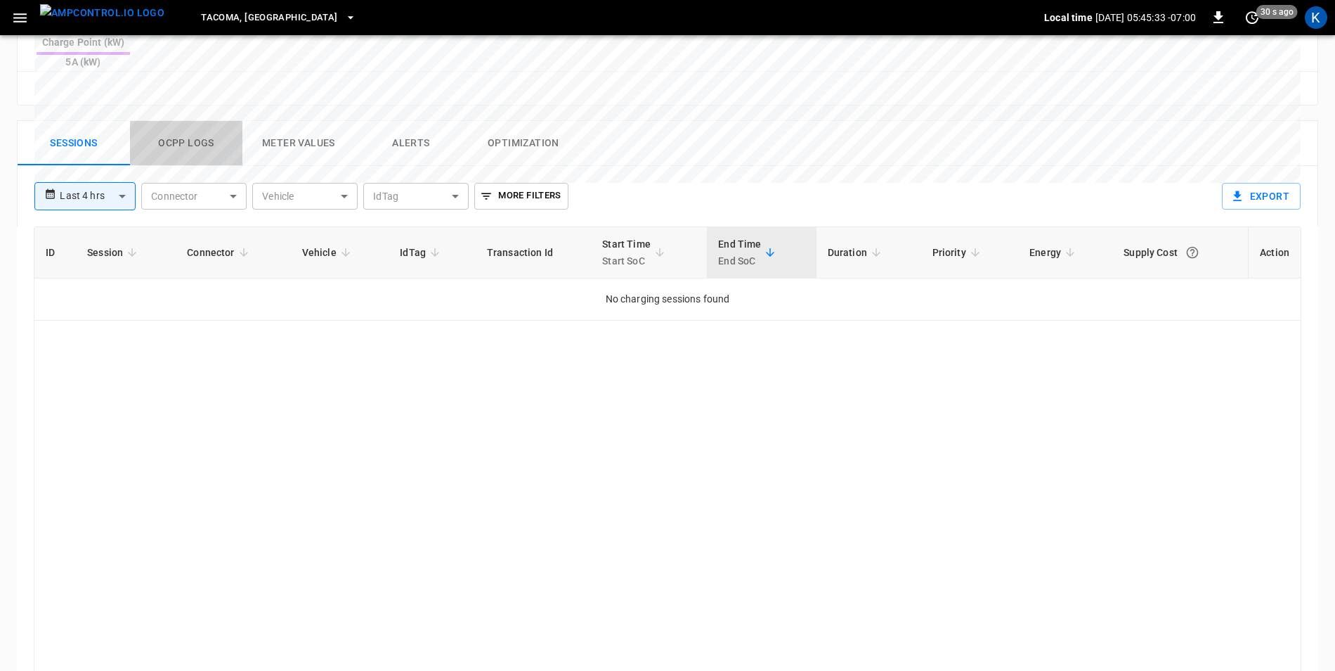
click at [196, 121] on button "Ocpp logs" at bounding box center [186, 143] width 112 height 45
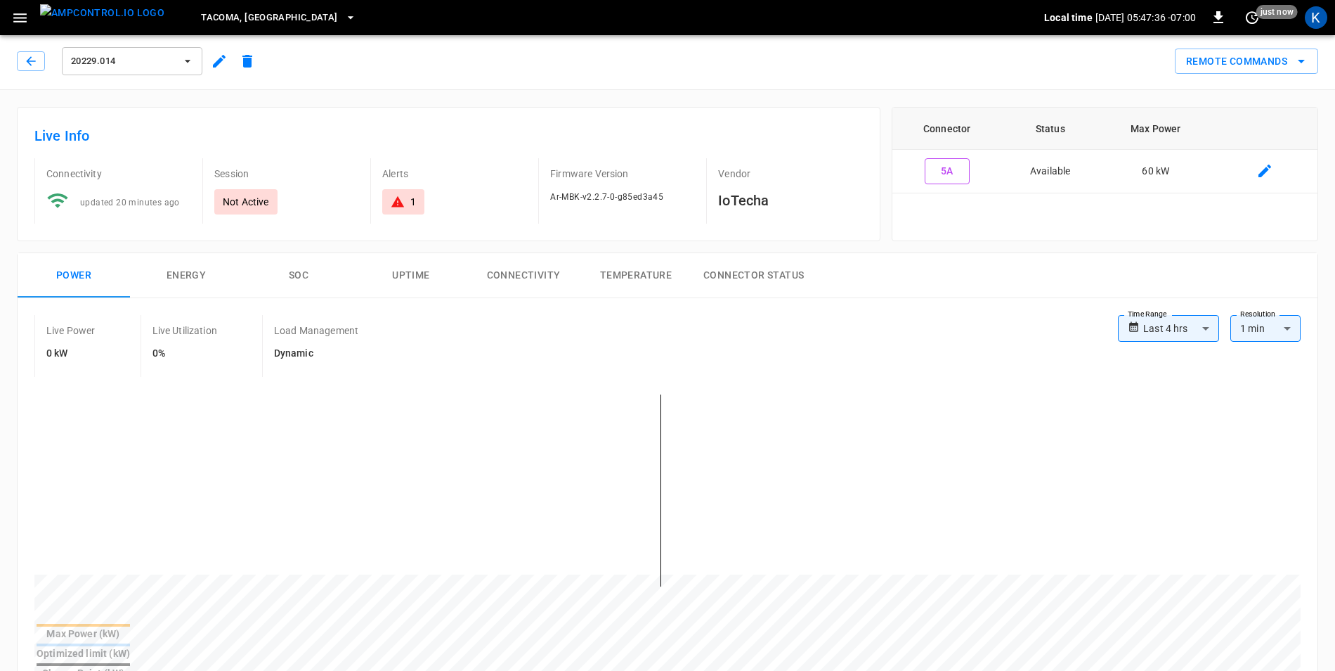
scroll to position [0, 0]
